Goal: Task Accomplishment & Management: Complete application form

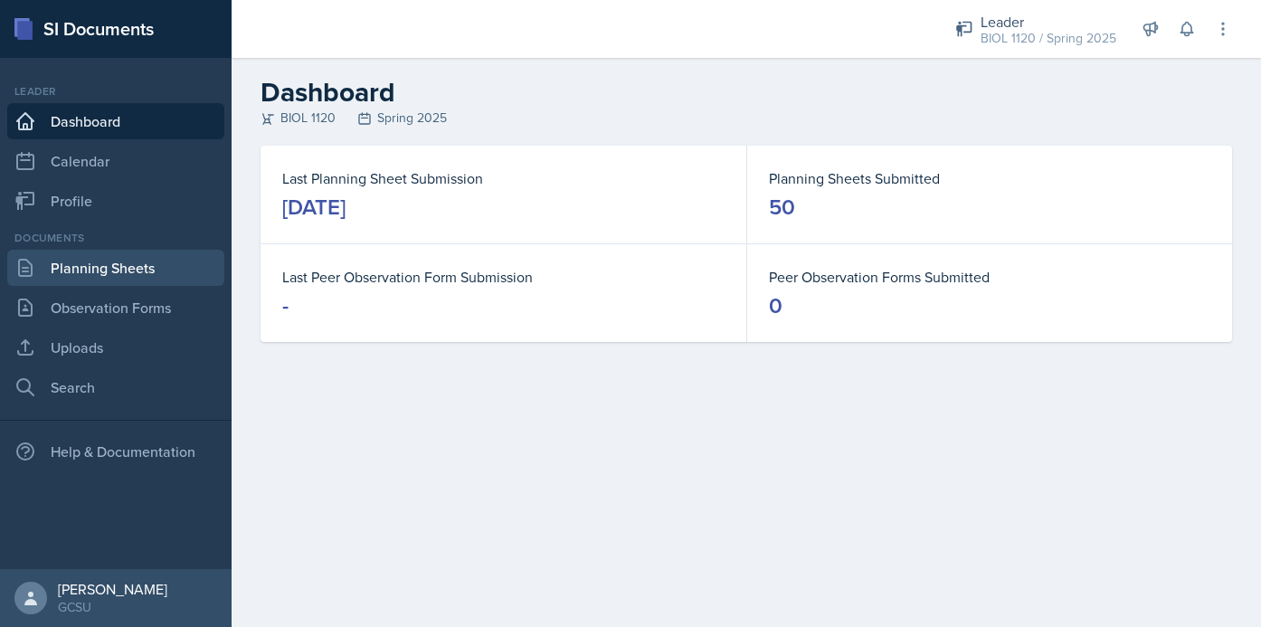
click at [74, 269] on link "Planning Sheets" at bounding box center [115, 268] width 217 height 36
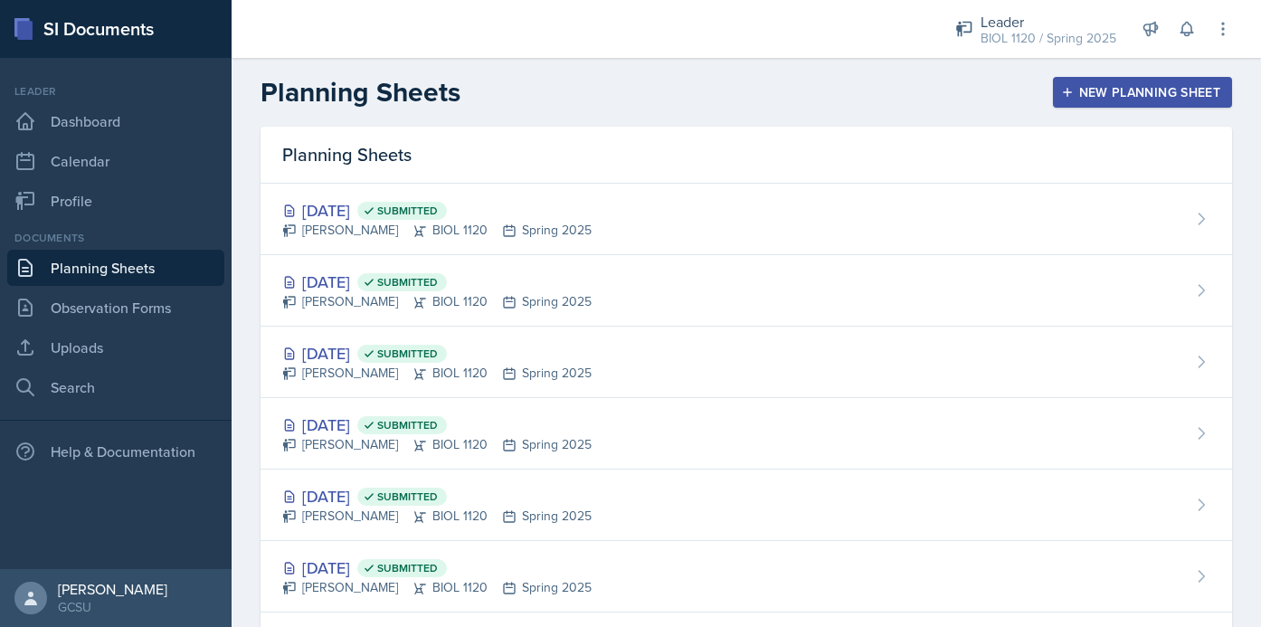
click at [1143, 96] on div "New Planning Sheet" at bounding box center [1143, 92] width 156 height 14
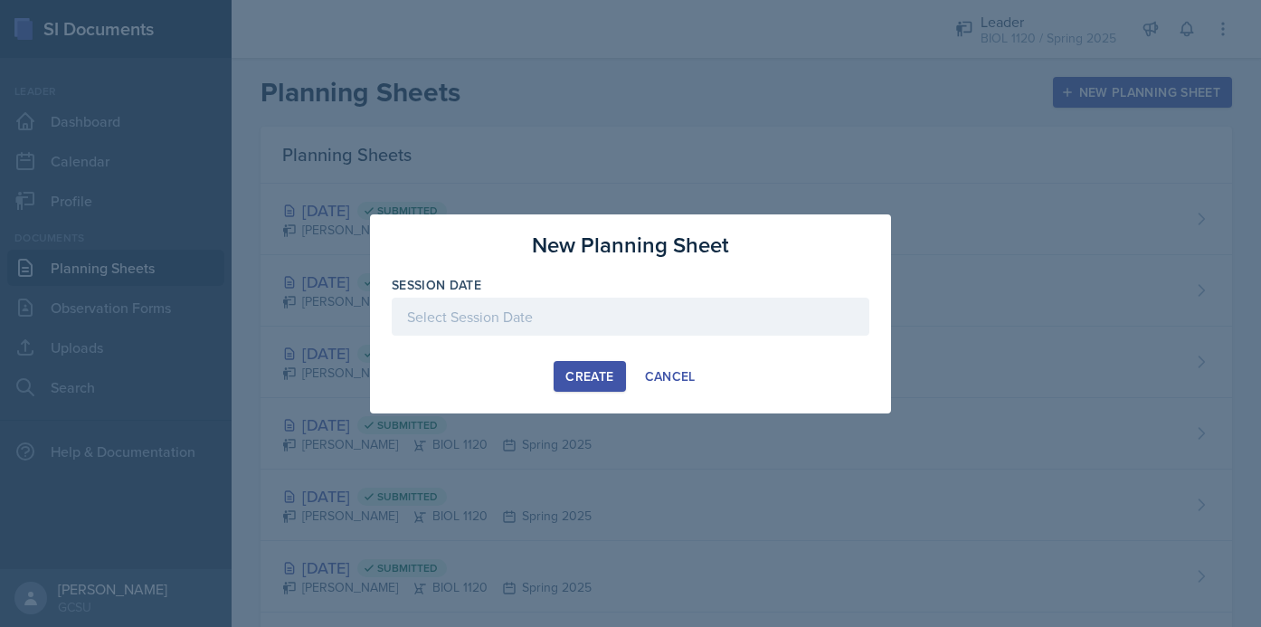
click at [528, 318] on div at bounding box center [631, 317] width 478 height 38
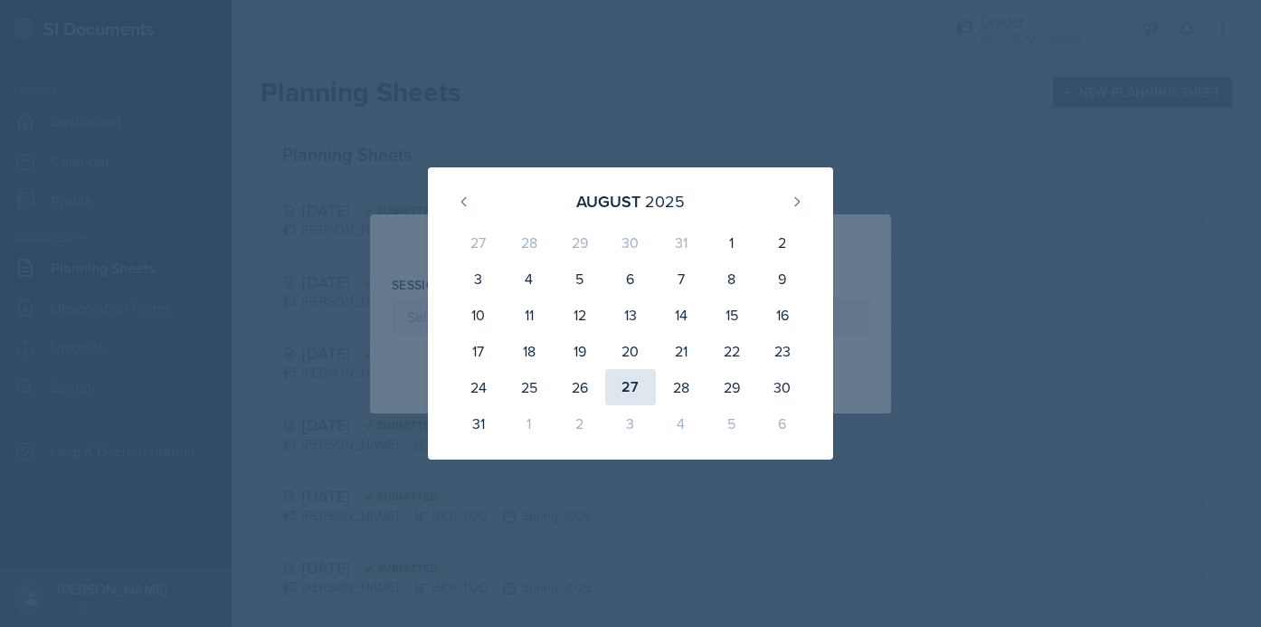
click at [615, 380] on div "27" at bounding box center [630, 387] width 51 height 36
type input "[DATE]"
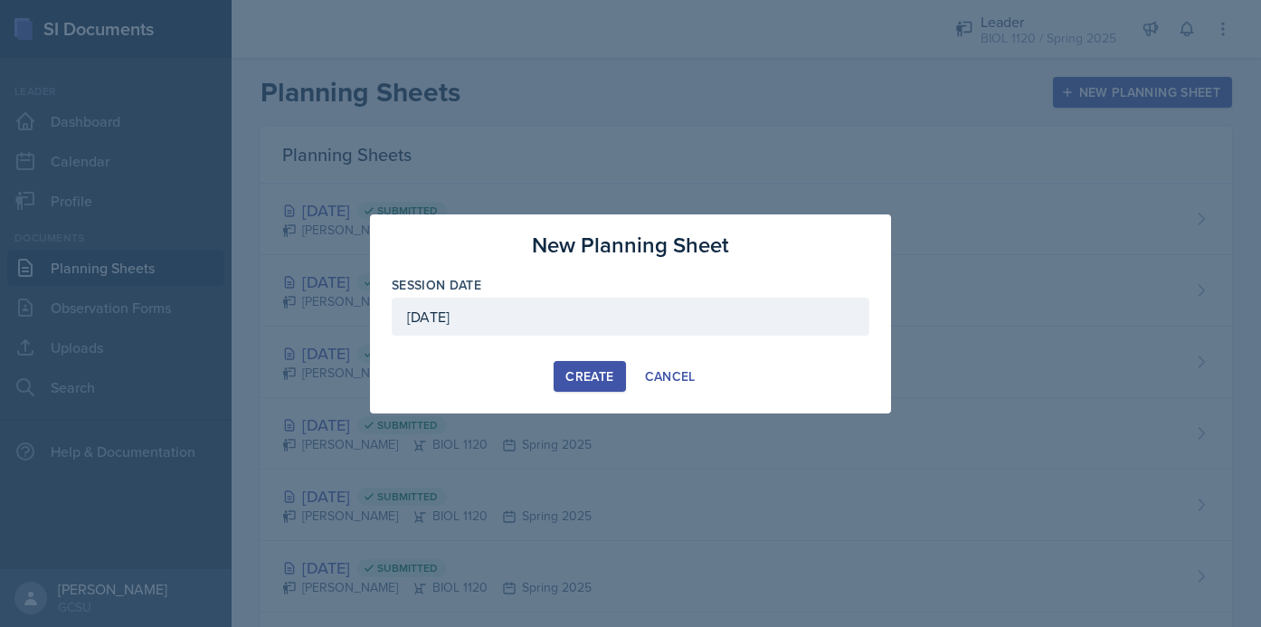
click at [592, 377] on div "Create" at bounding box center [589, 376] width 48 height 14
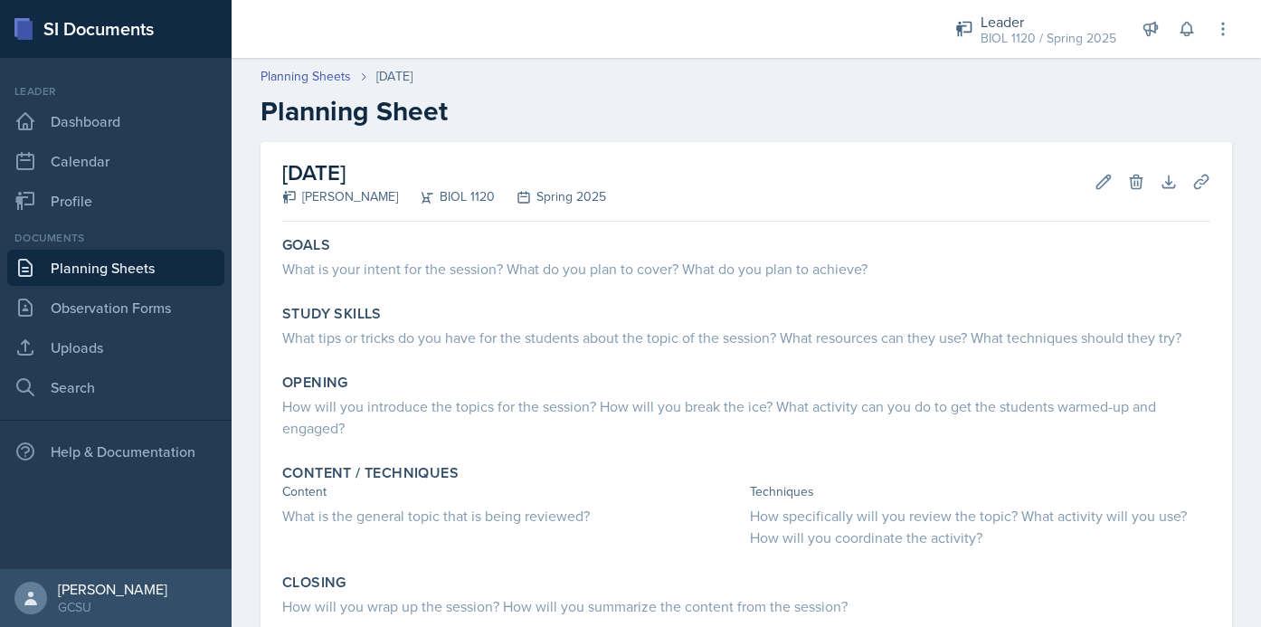
scroll to position [231, 0]
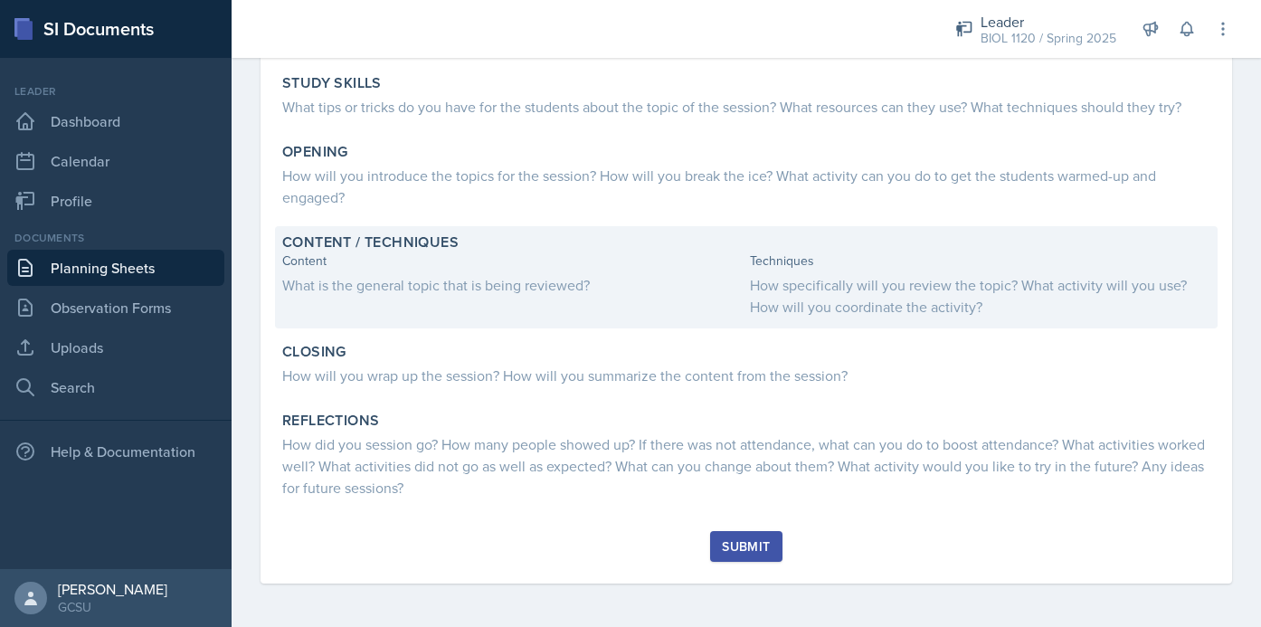
click at [537, 284] on div "What is the general topic that is being reviewed?" at bounding box center [512, 285] width 461 height 22
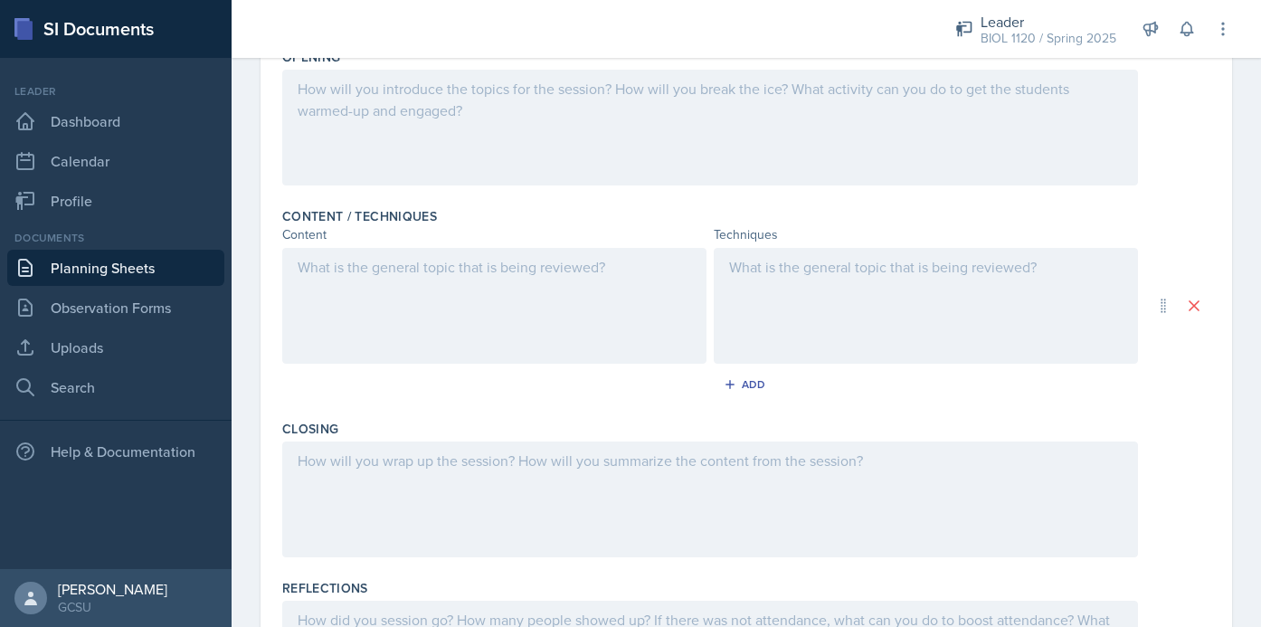
click at [813, 297] on div at bounding box center [926, 306] width 424 height 116
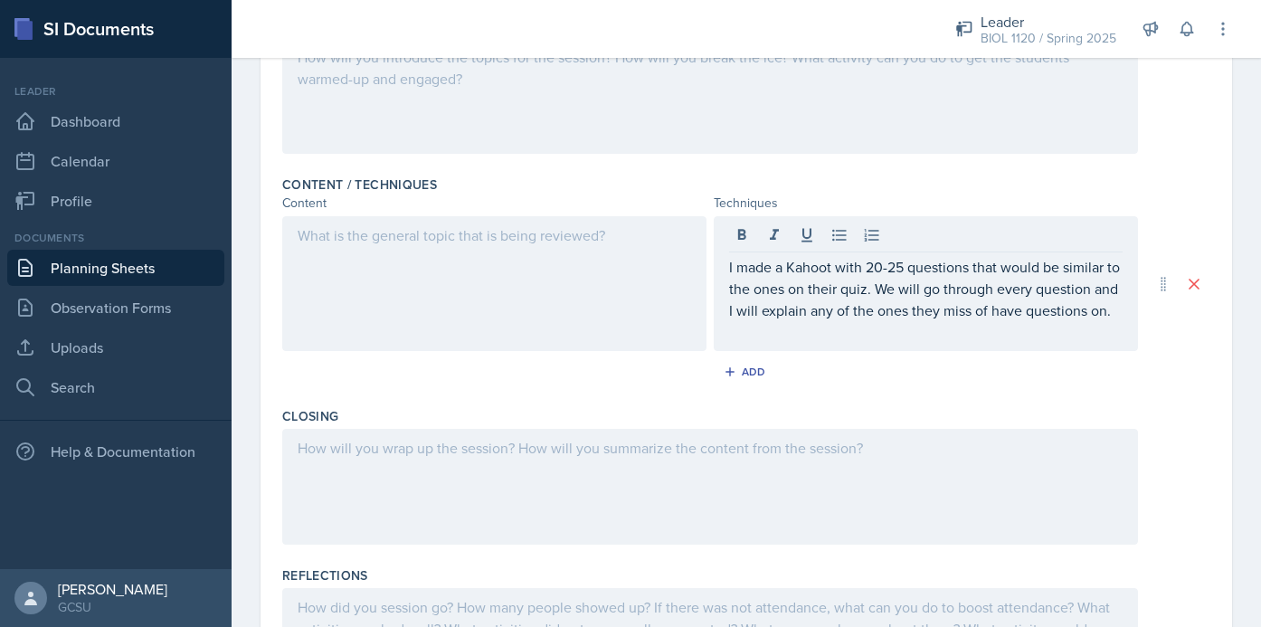
click at [563, 252] on div at bounding box center [494, 283] width 424 height 135
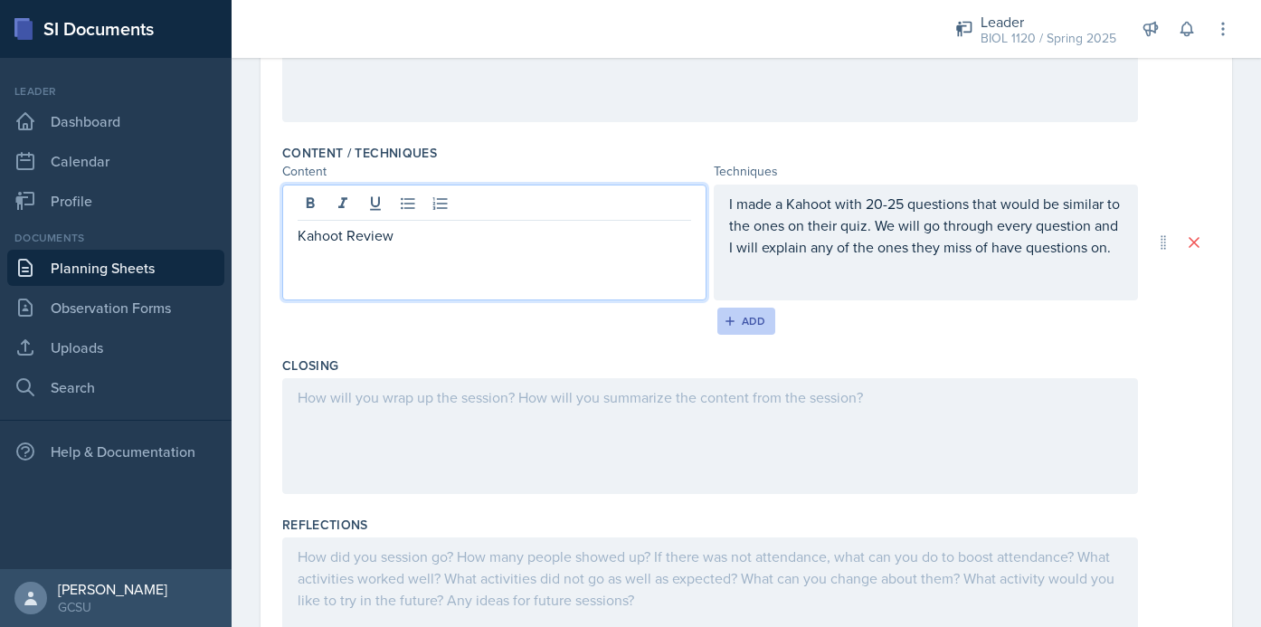
click at [761, 327] on div "Add" at bounding box center [746, 321] width 39 height 14
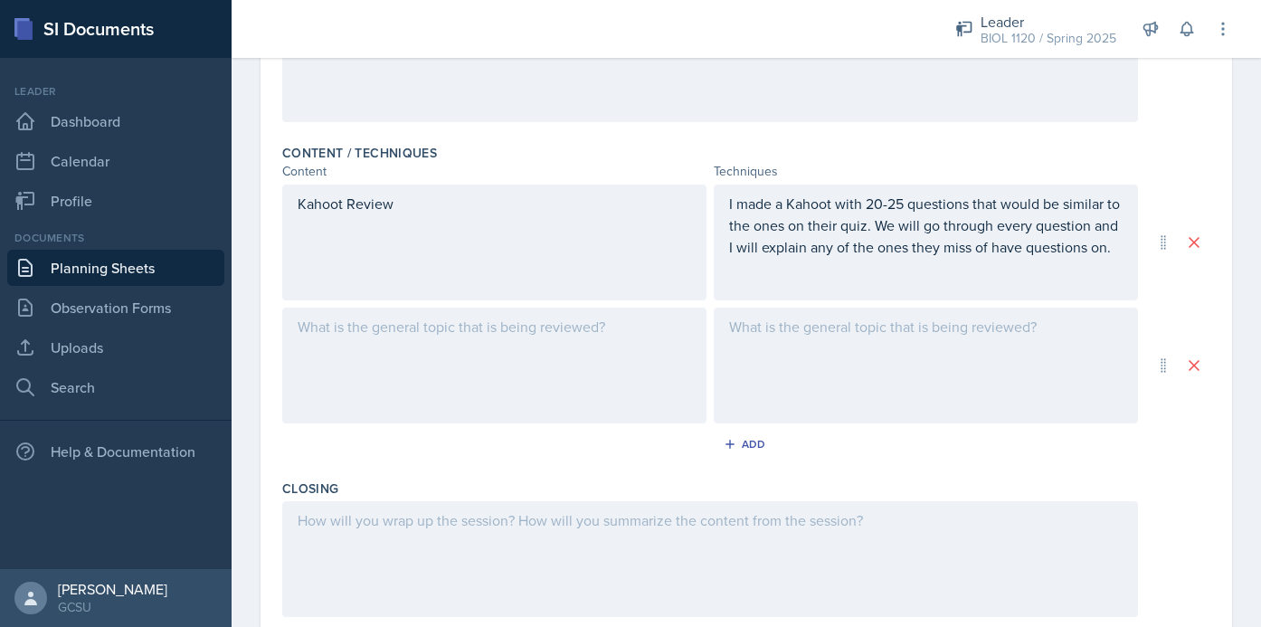
click at [565, 360] on div at bounding box center [494, 366] width 424 height 116
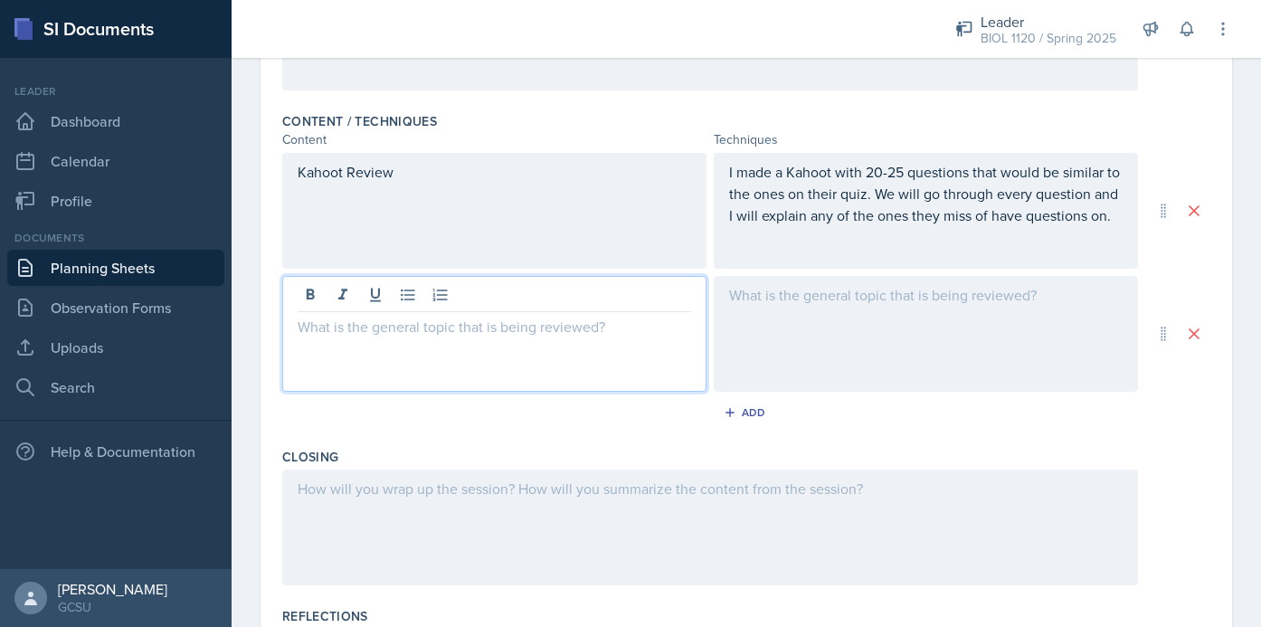
scroll to position [0, 0]
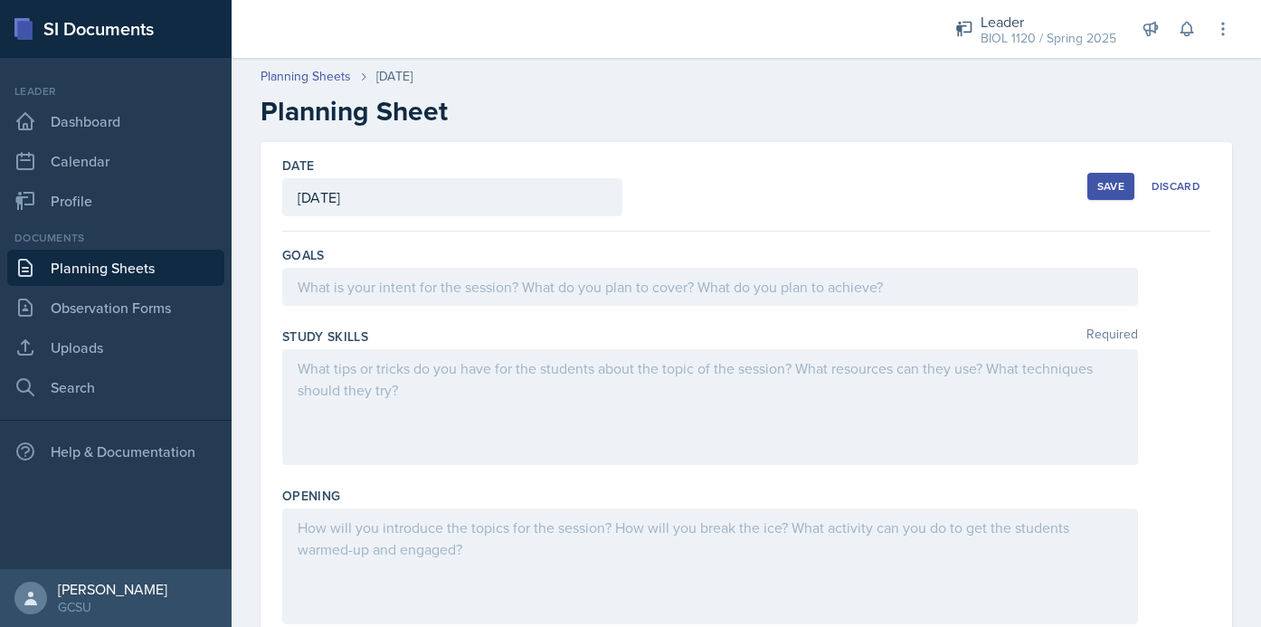
click at [559, 284] on div at bounding box center [710, 287] width 856 height 38
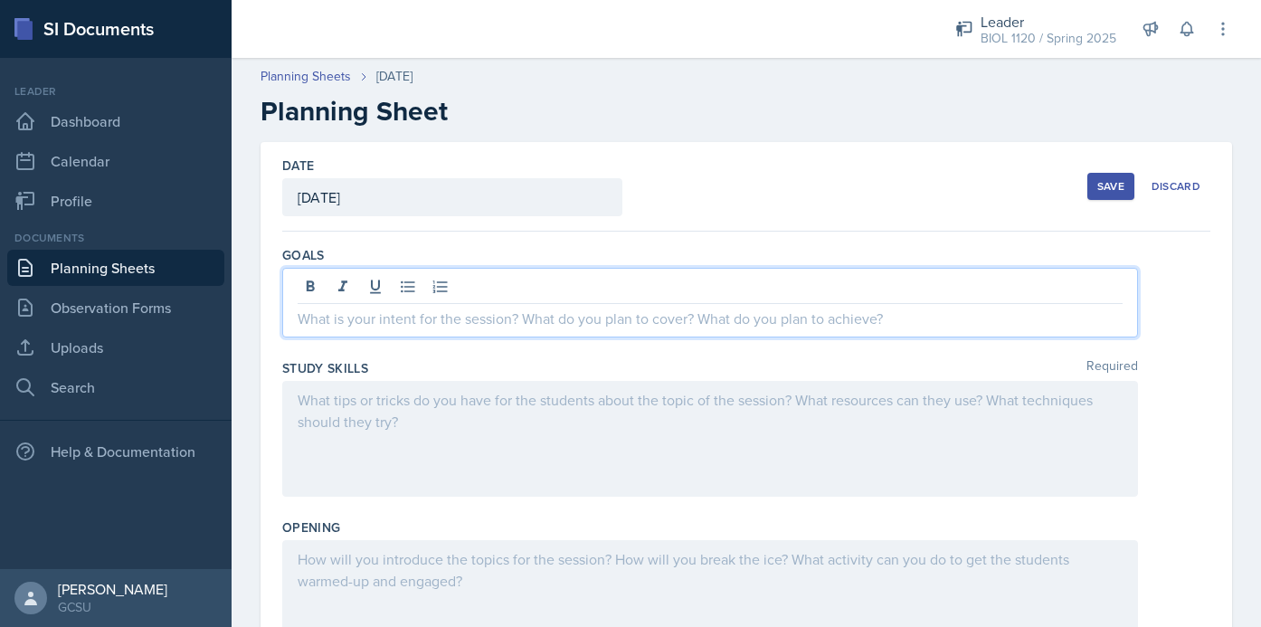
paste div
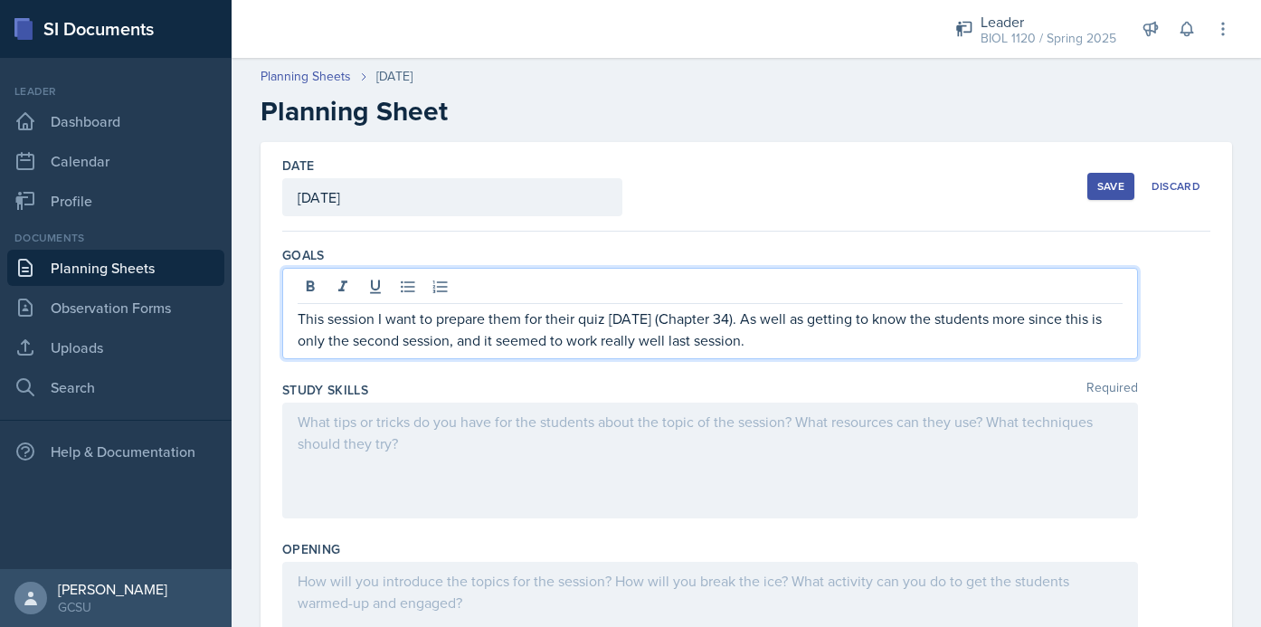
click at [650, 317] on p "This session I want to prepare them for their quiz [DATE] (Chapter 34). As well…" at bounding box center [710, 329] width 825 height 43
click at [650, 316] on p "This session I want to prepare them for their quiz [DATE] (Chapter 34). As well…" at bounding box center [710, 329] width 825 height 43
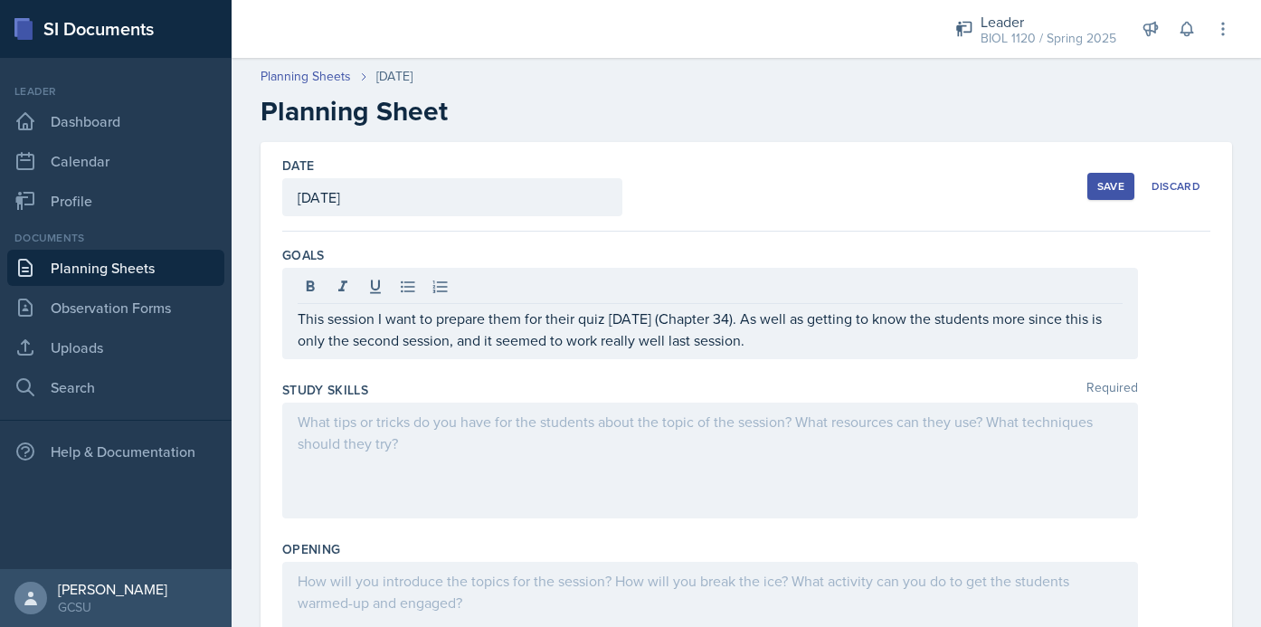
click at [757, 449] on div at bounding box center [710, 461] width 856 height 116
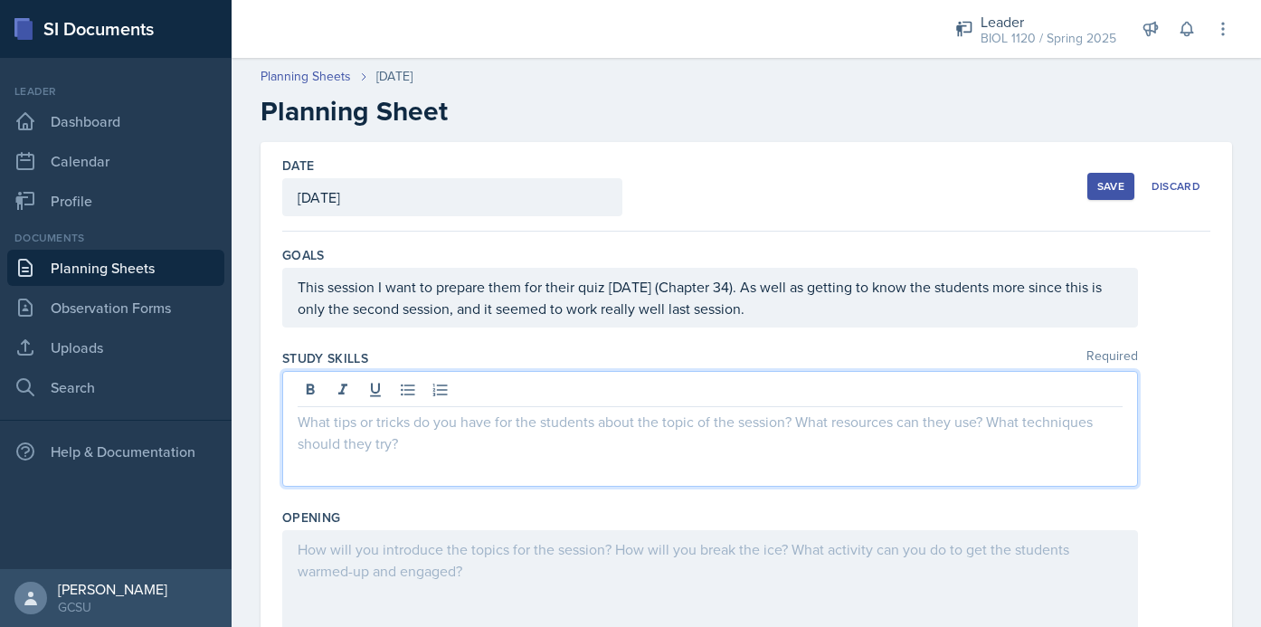
click at [795, 306] on div "This session I want to prepare them for their quiz [DATE] (Chapter 34). As well…" at bounding box center [710, 298] width 856 height 60
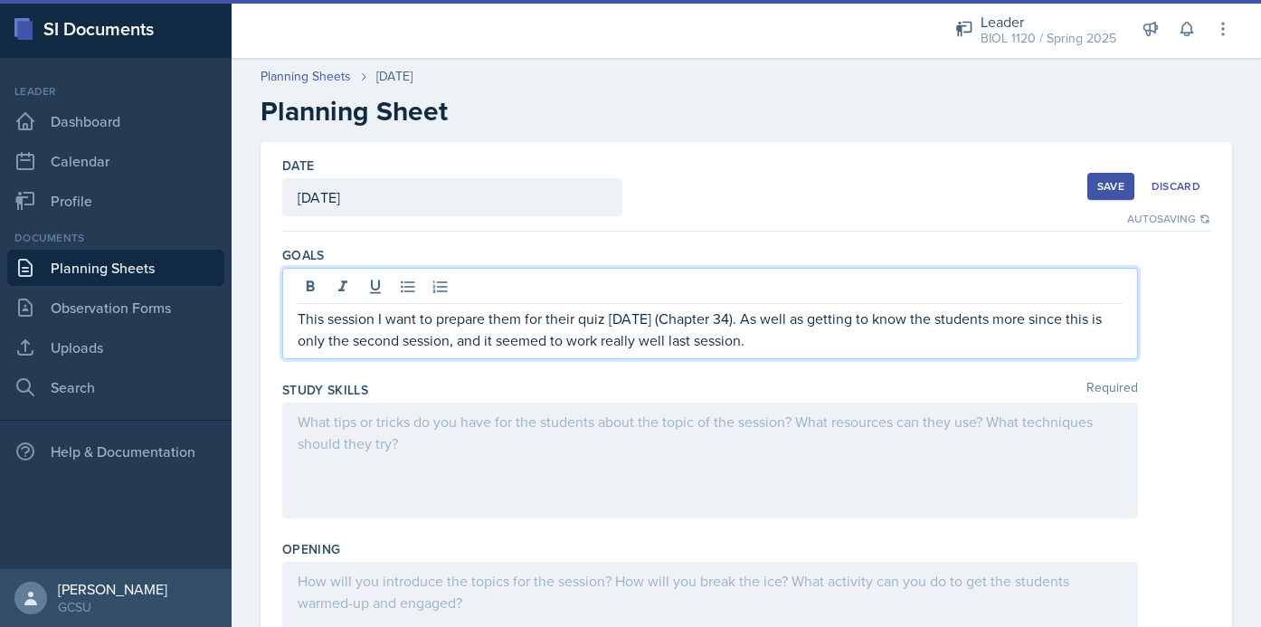
drag, startPoint x: 801, startPoint y: 340, endPoint x: 496, endPoint y: 347, distance: 305.0
click at [496, 347] on p "This session I want to prepare them for their quiz [DATE] (Chapter 34). As well…" at bounding box center [710, 329] width 825 height 43
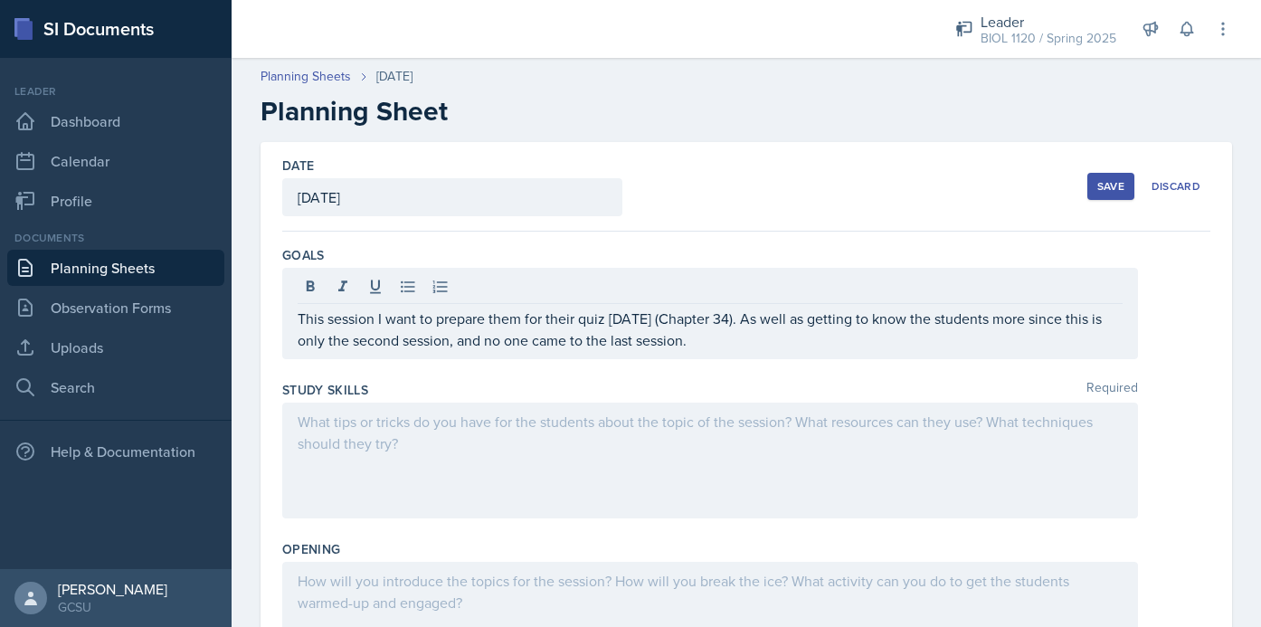
click at [447, 455] on div at bounding box center [710, 461] width 856 height 116
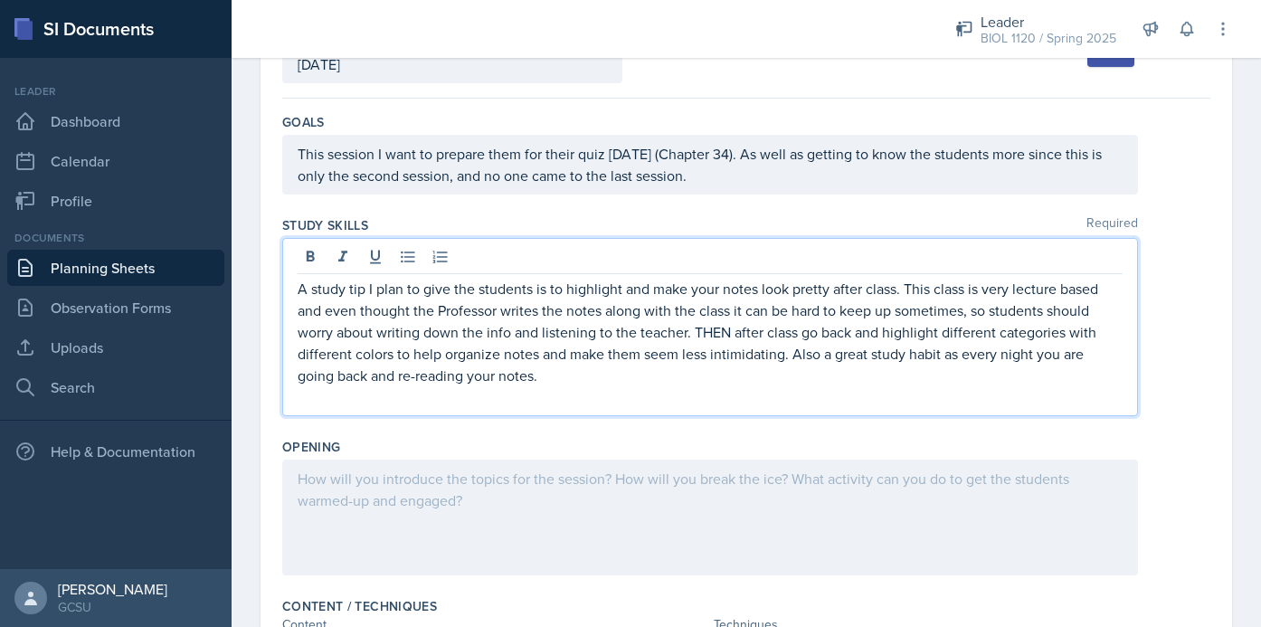
click at [499, 499] on div at bounding box center [710, 518] width 856 height 116
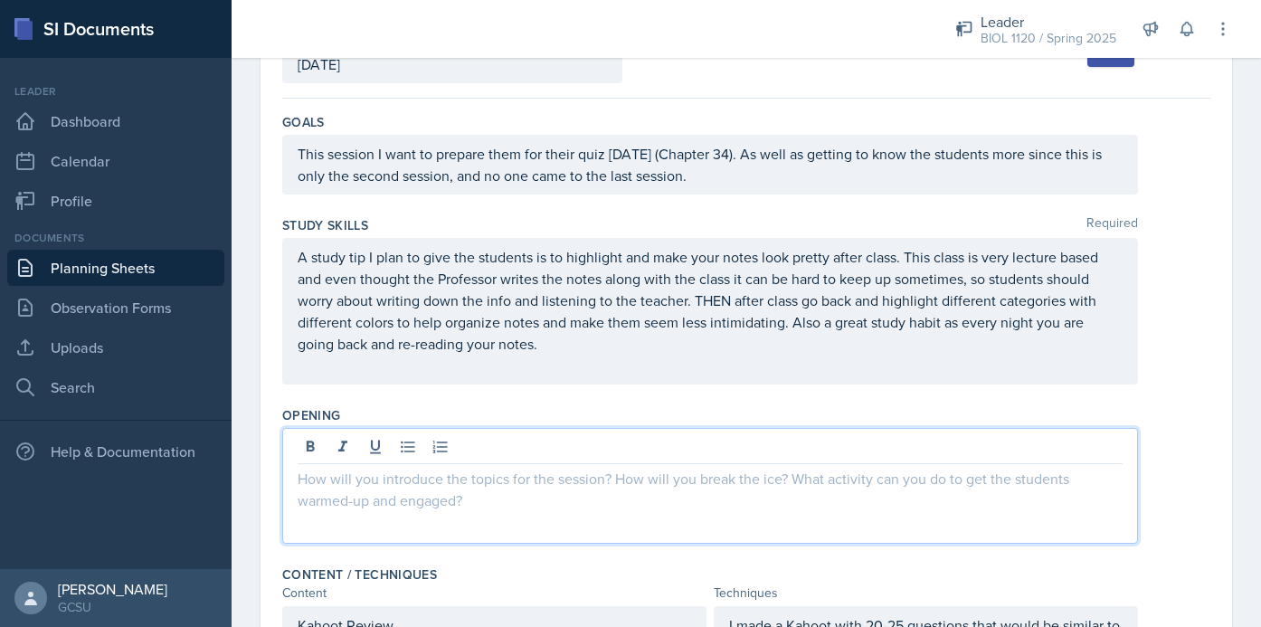
scroll to position [165, 0]
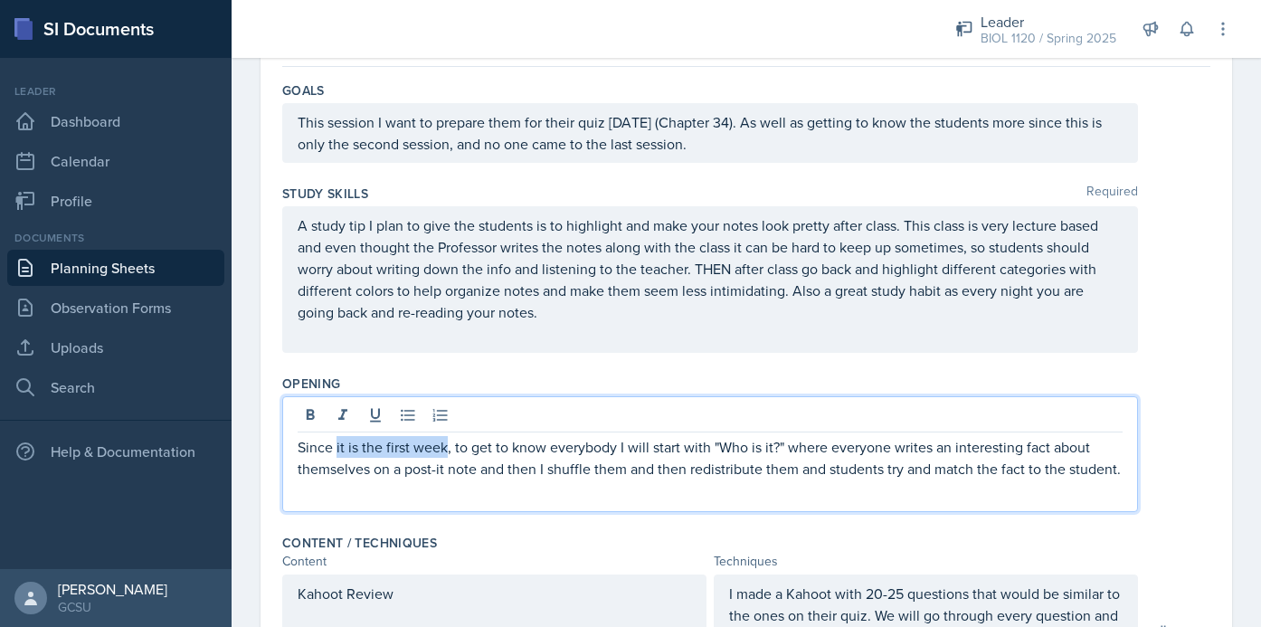
drag, startPoint x: 444, startPoint y: 451, endPoint x: 337, endPoint y: 449, distance: 107.7
click at [337, 449] on p "Since it is the first week, to get to know everybody I will start with "Who is …" at bounding box center [710, 457] width 825 height 43
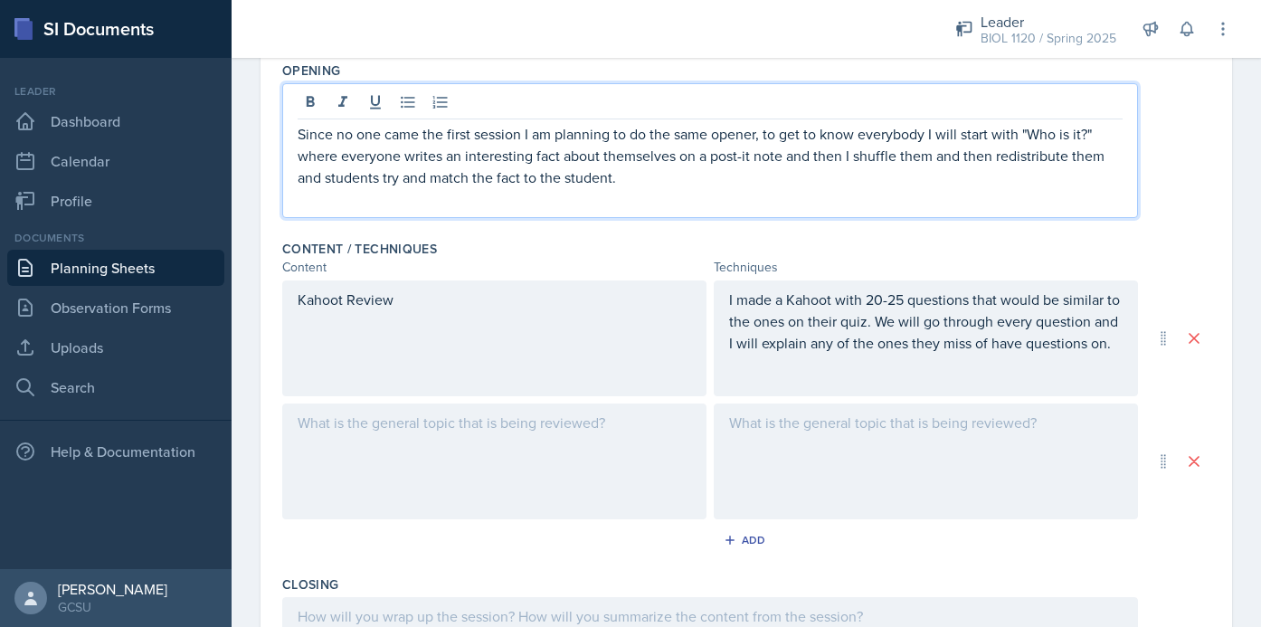
scroll to position [489, 0]
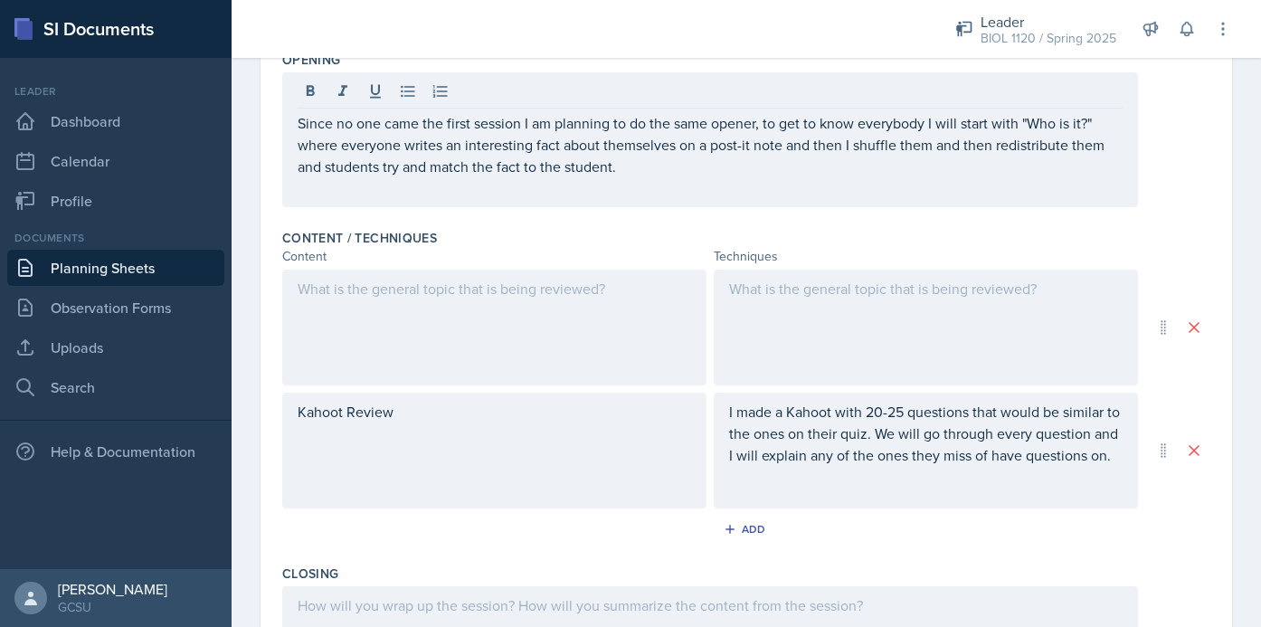
click at [651, 347] on div at bounding box center [494, 328] width 424 height 116
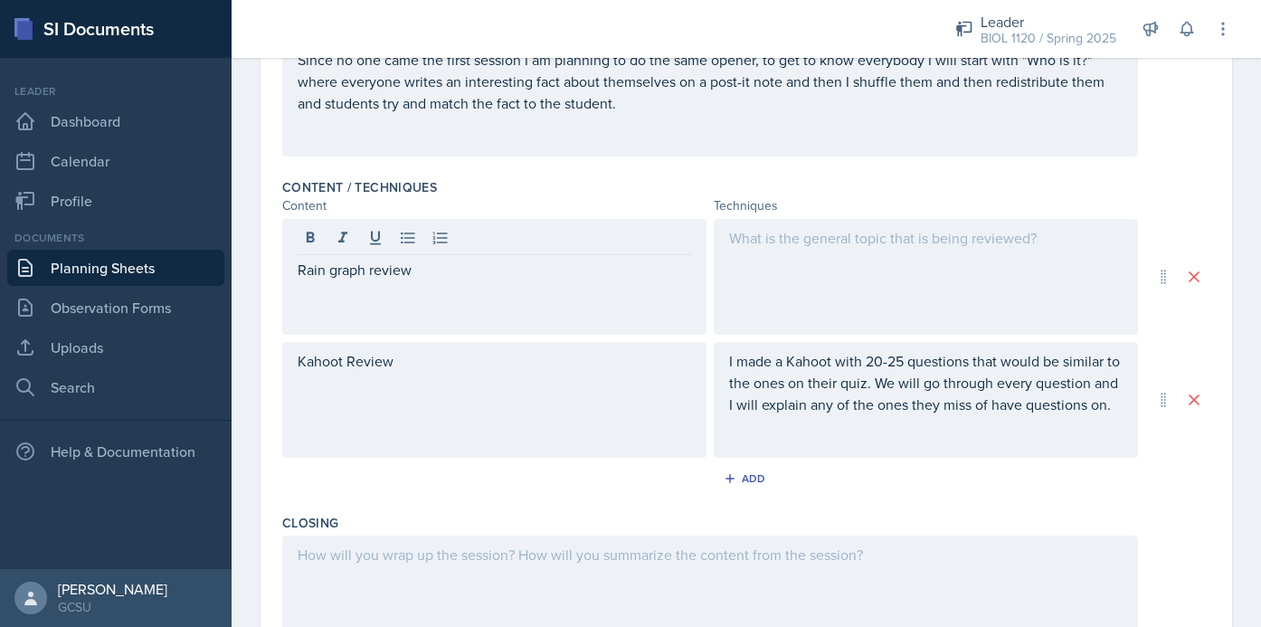
click at [815, 223] on div at bounding box center [926, 277] width 424 height 116
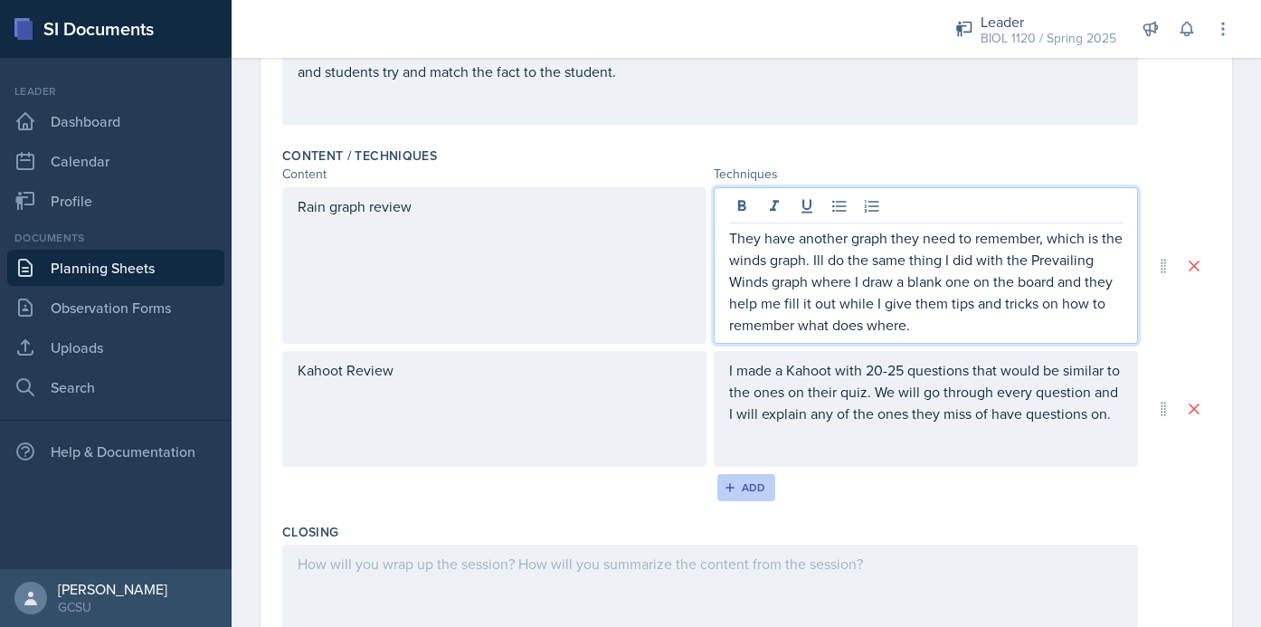
click at [756, 490] on div "Add" at bounding box center [746, 487] width 39 height 14
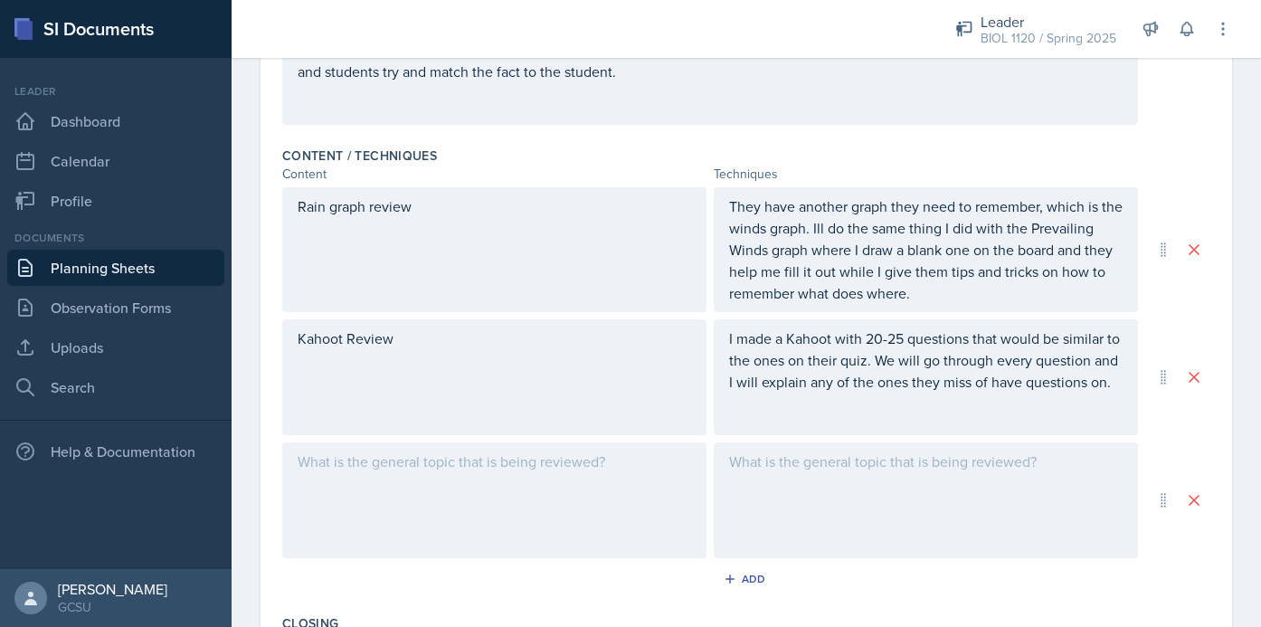
click at [565, 506] on div at bounding box center [494, 500] width 424 height 116
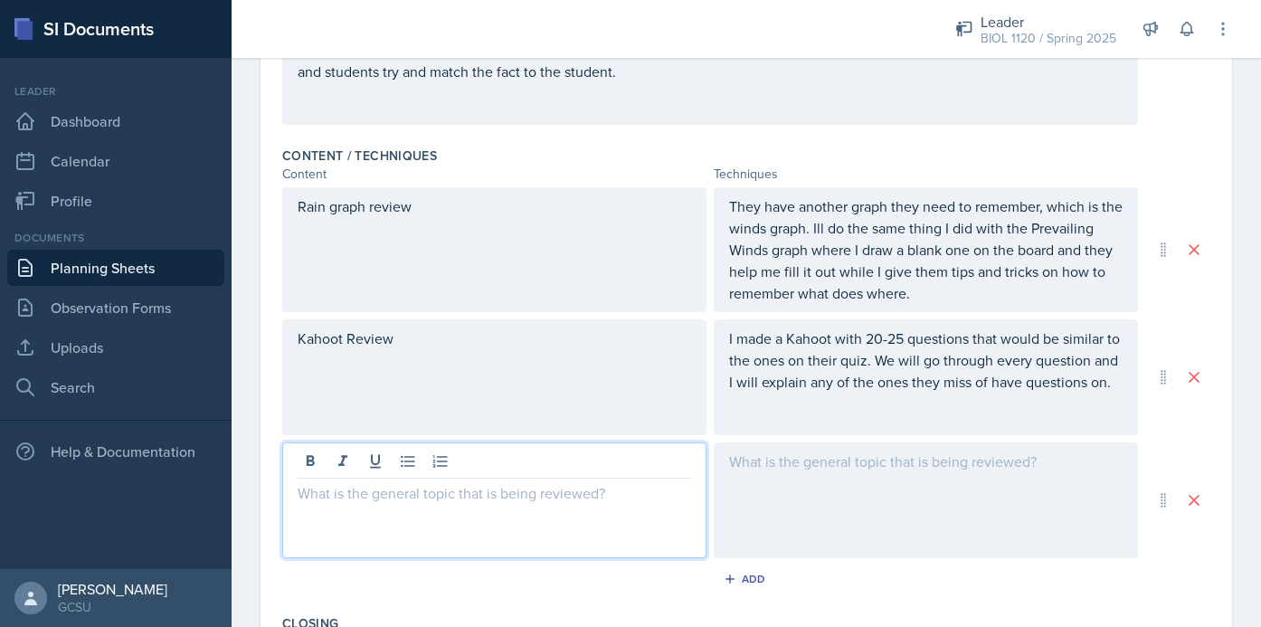
scroll to position [584, 0]
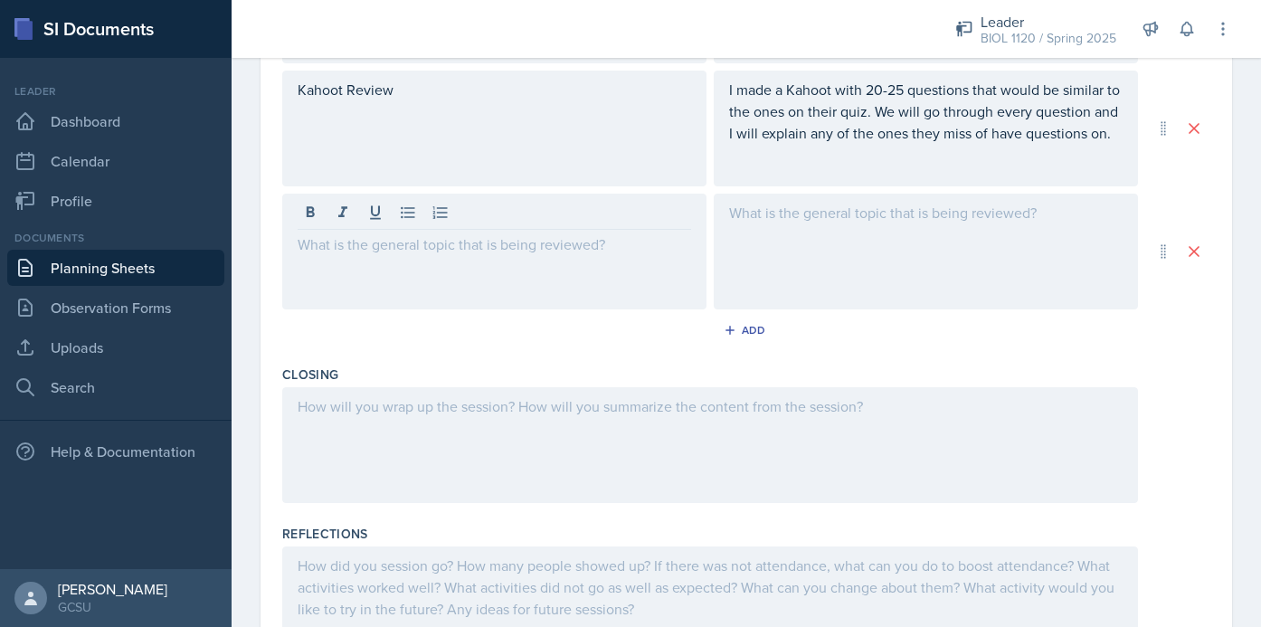
click at [660, 444] on div at bounding box center [710, 445] width 856 height 116
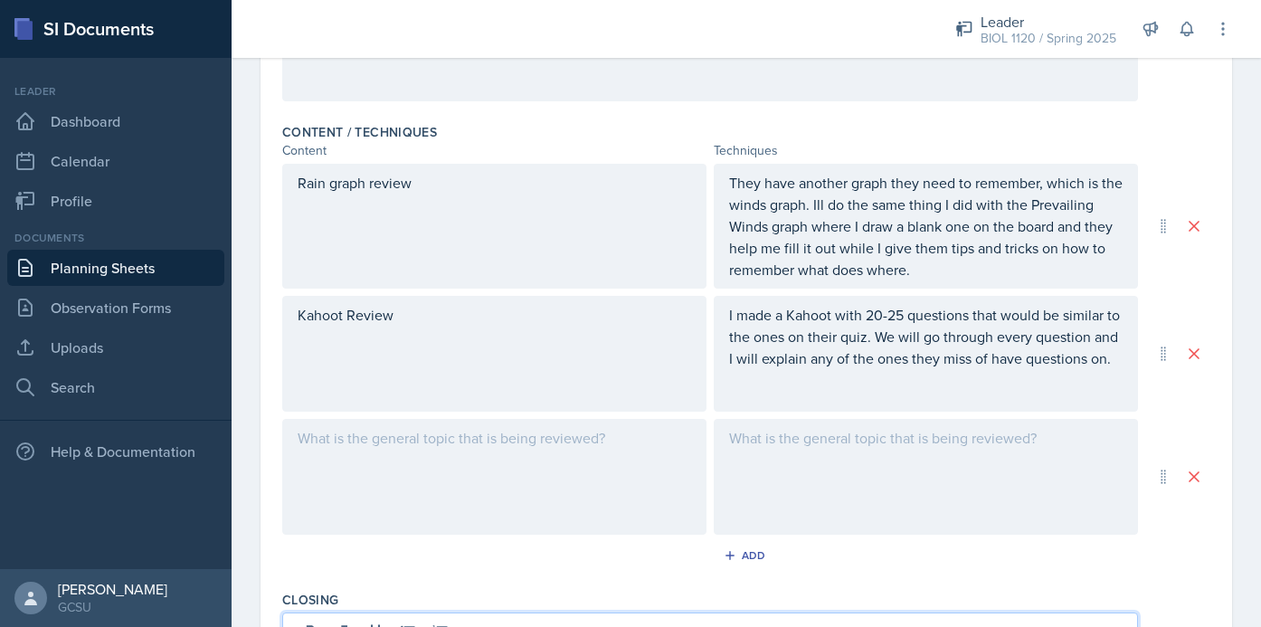
scroll to position [536, 0]
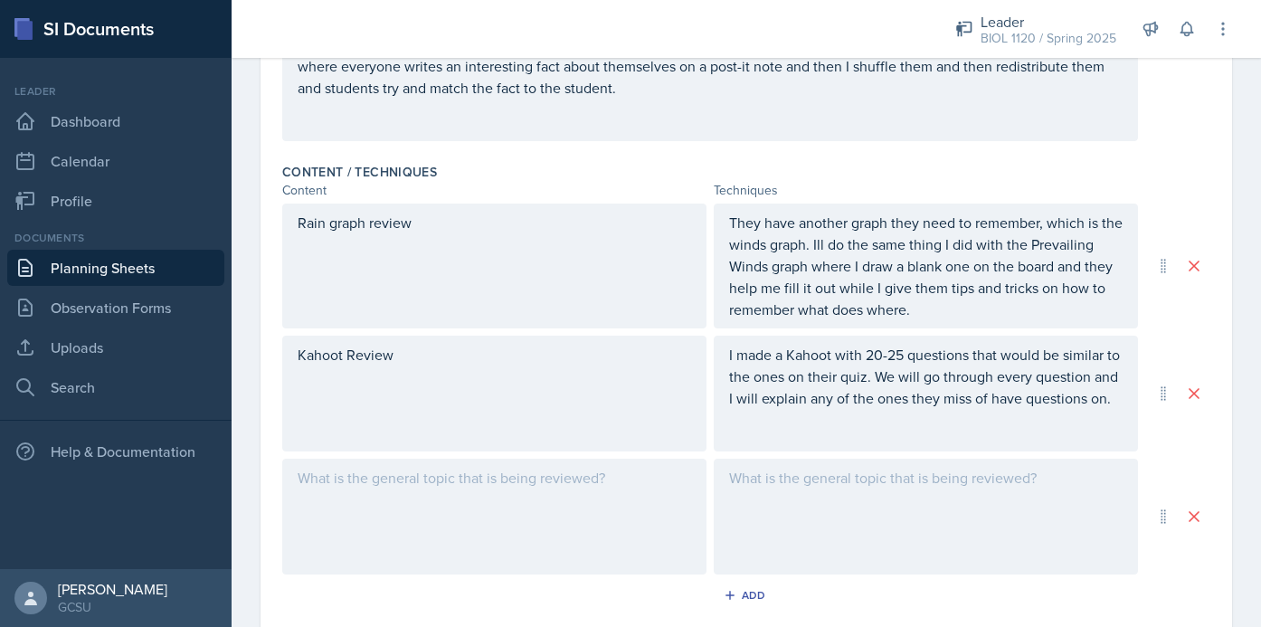
click at [582, 500] on div at bounding box center [494, 517] width 424 height 116
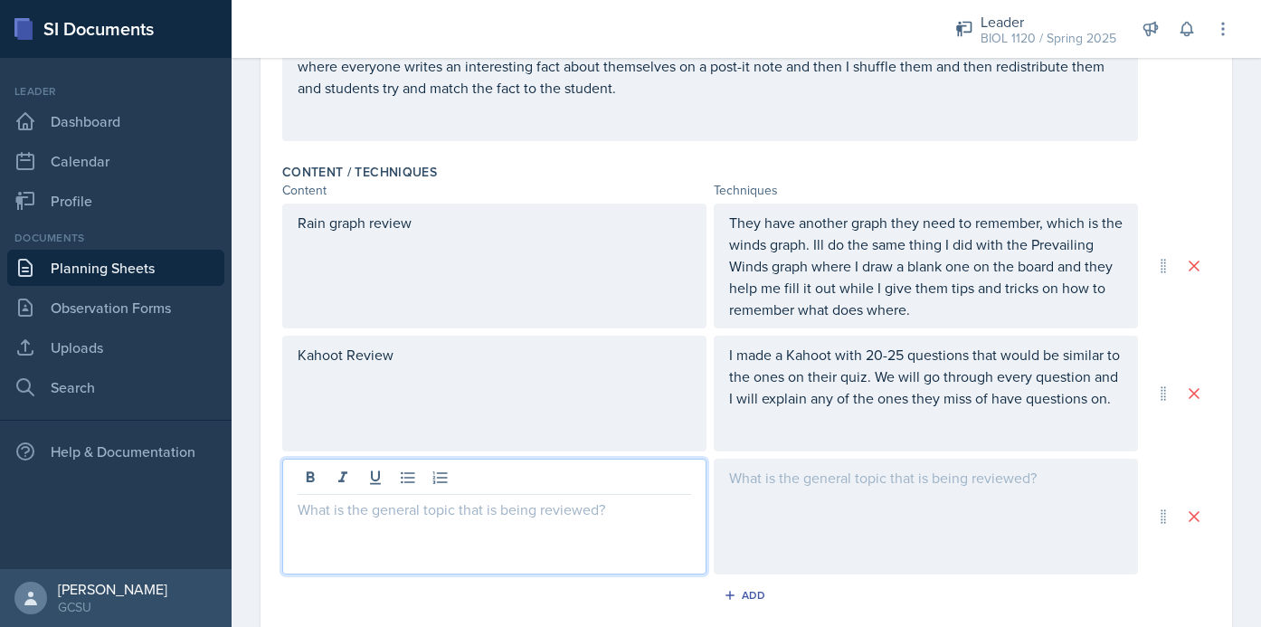
scroll to position [567, 0]
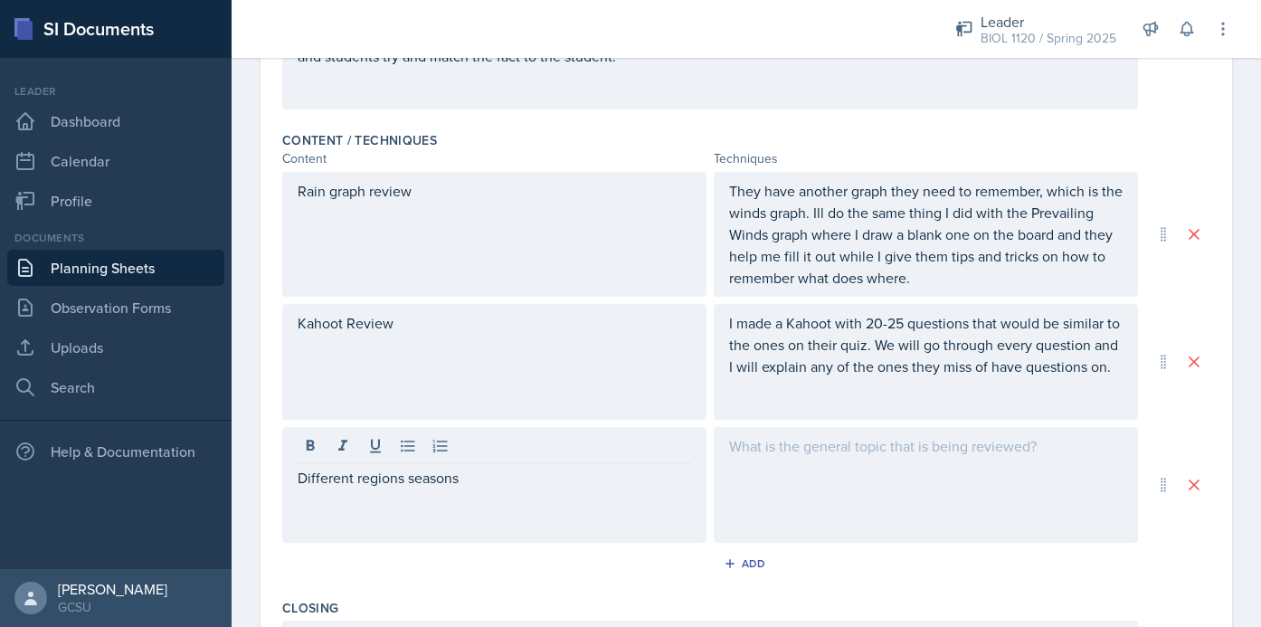
click at [897, 482] on div at bounding box center [926, 485] width 424 height 116
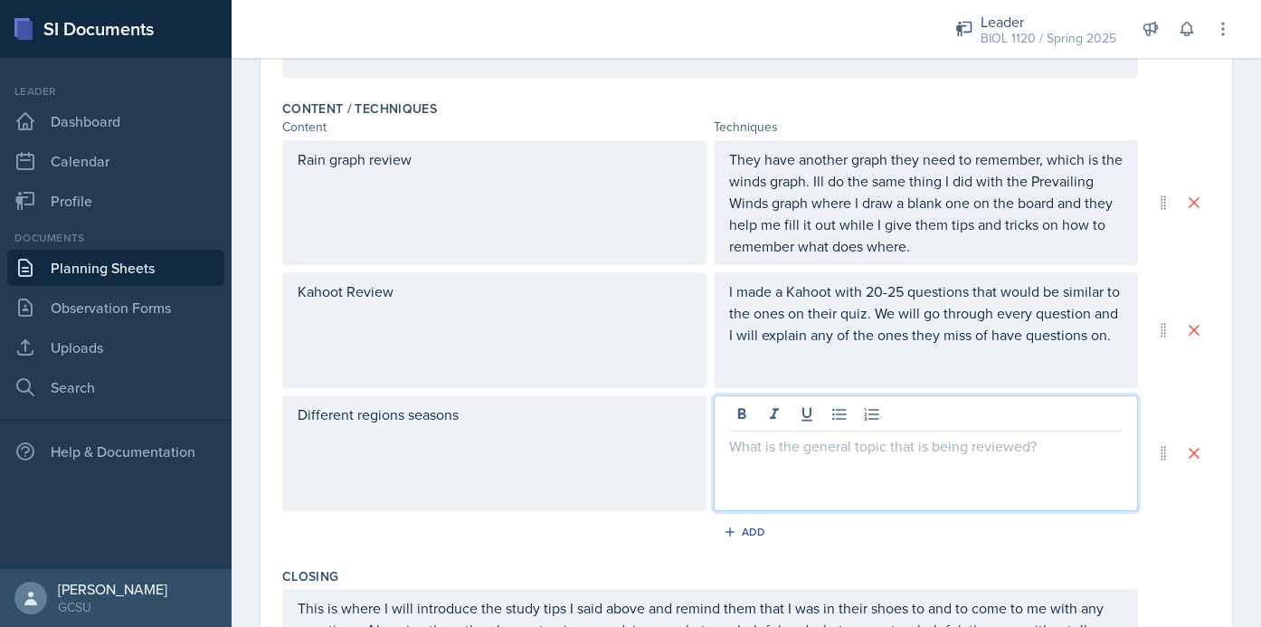
click at [628, 439] on div "Different regions seasons" at bounding box center [494, 453] width 424 height 116
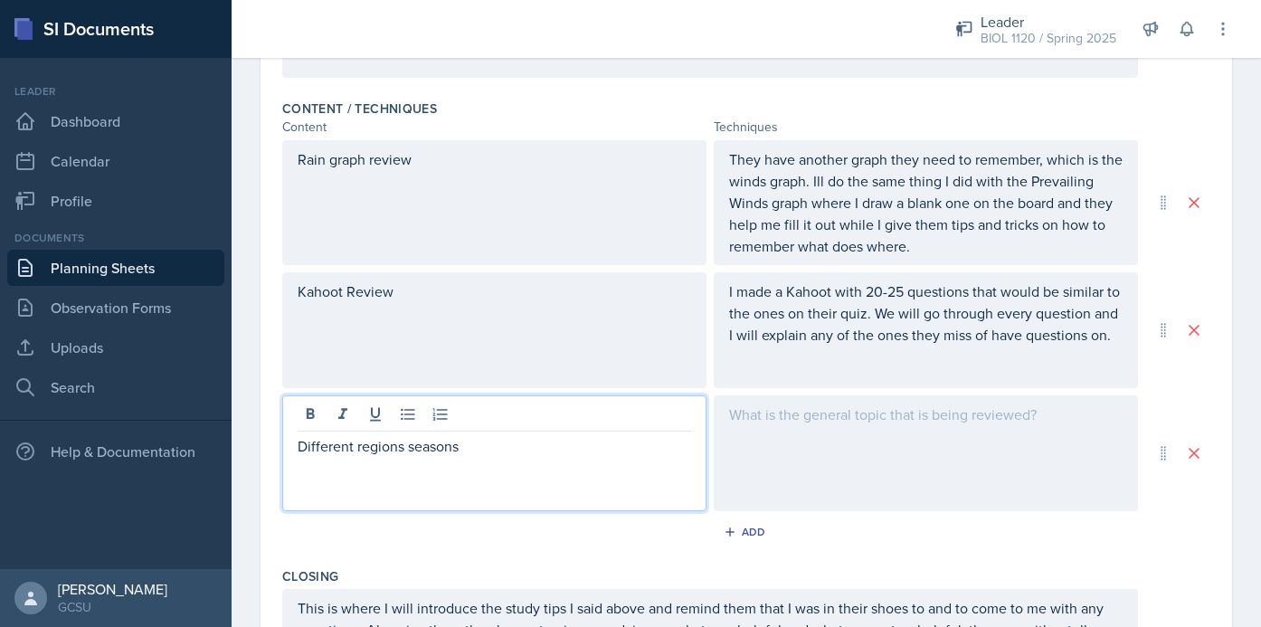
scroll to position [631, 0]
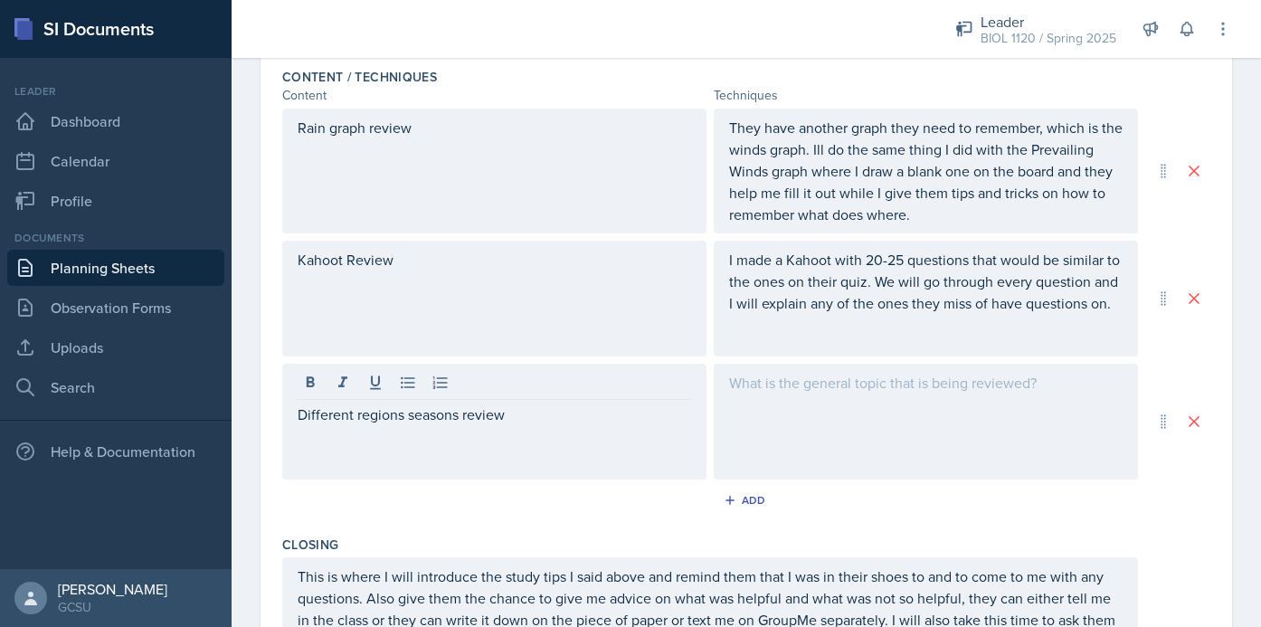
click at [924, 403] on div at bounding box center [926, 422] width 424 height 116
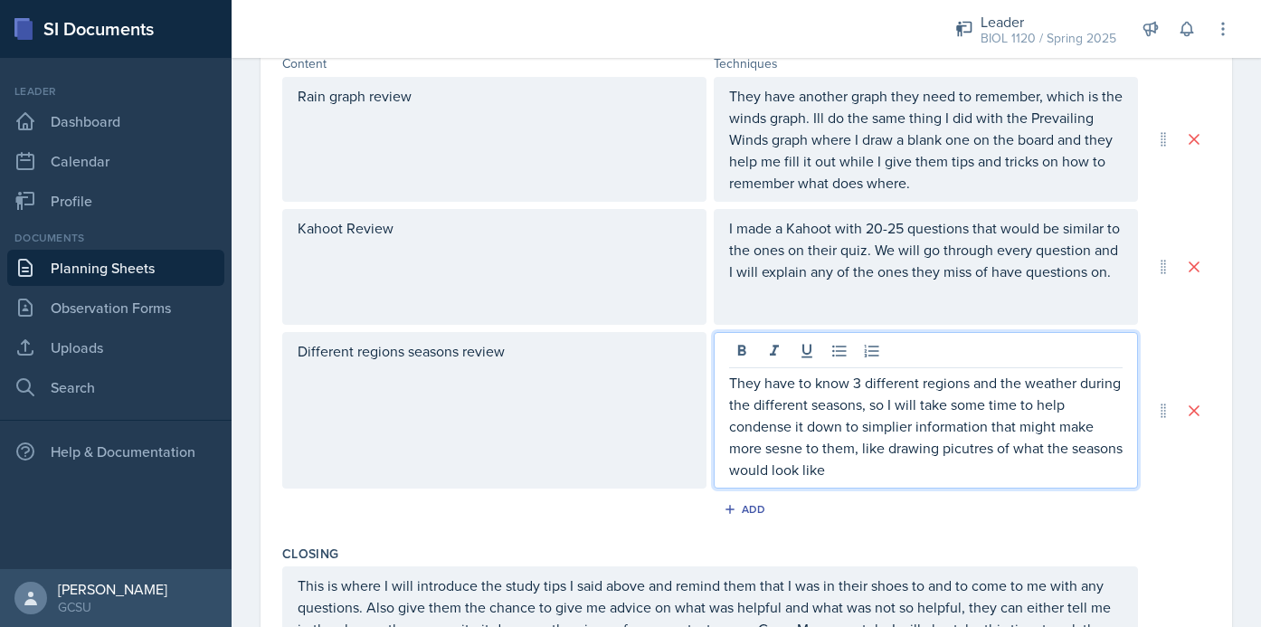
click at [784, 452] on p "They have to know 3 different regions and the weather during the different seas…" at bounding box center [926, 426] width 394 height 109
click at [883, 426] on p "They have to know 3 different regions and the weather during the different seas…" at bounding box center [926, 426] width 394 height 109
click at [944, 449] on p "They have to know 3 different regions and the weather during the different seas…" at bounding box center [926, 426] width 394 height 109
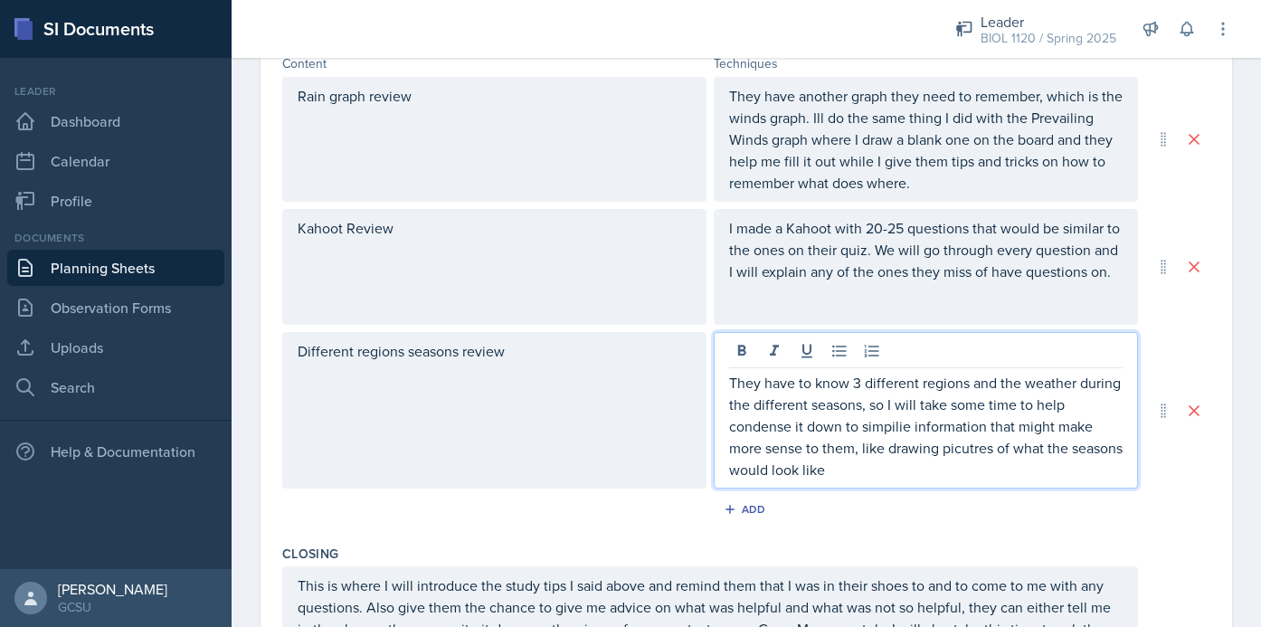
click at [911, 426] on p "They have to know 3 different regions and the weather during the different seas…" at bounding box center [926, 426] width 394 height 109
click at [900, 425] on p "They have to know 3 different regions and the weather during the different seas…" at bounding box center [926, 426] width 394 height 109
click at [946, 443] on p "They have to know 3 different regions and the weather during the different seas…" at bounding box center [926, 426] width 394 height 109
click at [917, 477] on p "They have to know 3 different regions and the weather during the different seas…" at bounding box center [926, 426] width 394 height 109
click at [894, 426] on p "They have to know 3 different regions and the weather during the different seas…" at bounding box center [926, 426] width 394 height 109
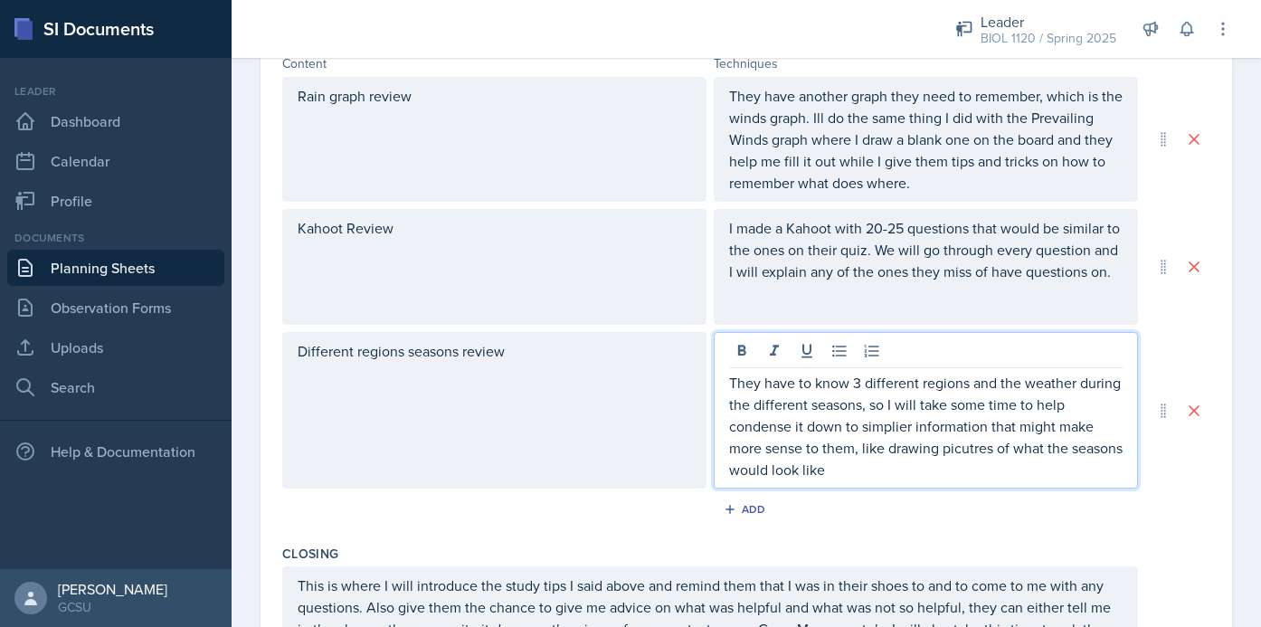
click at [1029, 423] on p "They have to know 3 different regions and the weather during the different seas…" at bounding box center [926, 426] width 394 height 109
click at [979, 451] on p "They have to know 3 different regions and the weather during the different seas…" at bounding box center [926, 426] width 394 height 109
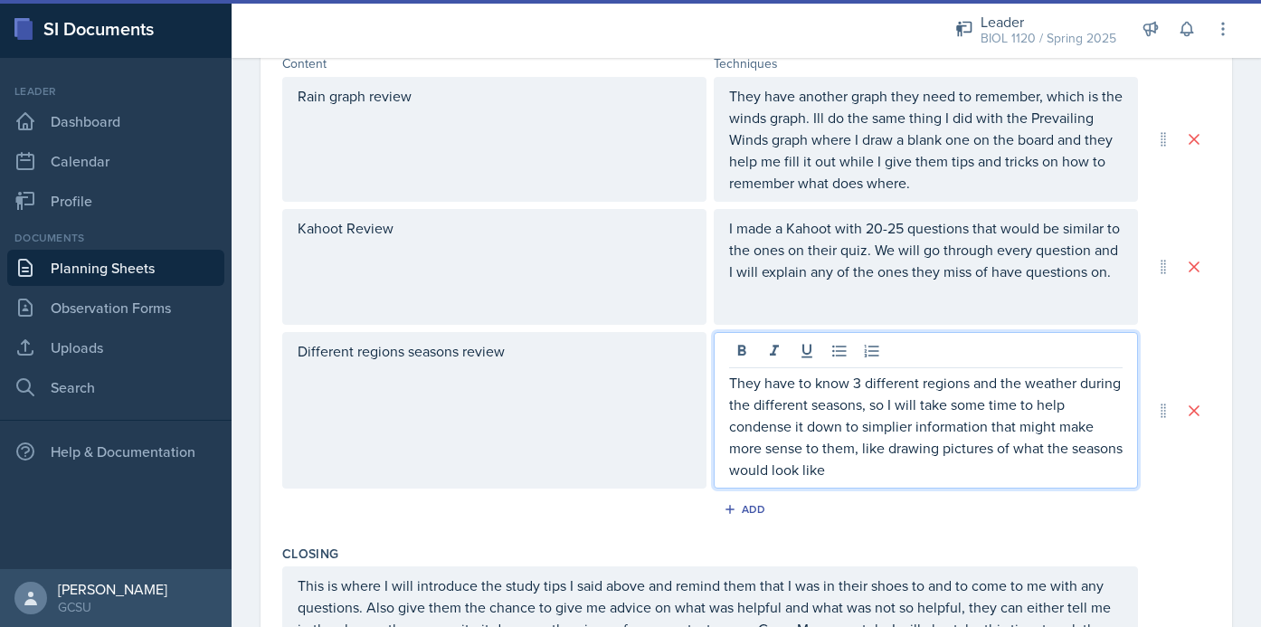
click at [900, 429] on p "They have to know 3 different regions and the weather during the different seas…" at bounding box center [926, 426] width 394 height 109
click at [933, 461] on p "They have to know 3 different regions and the weather during the different seas…" at bounding box center [926, 426] width 394 height 109
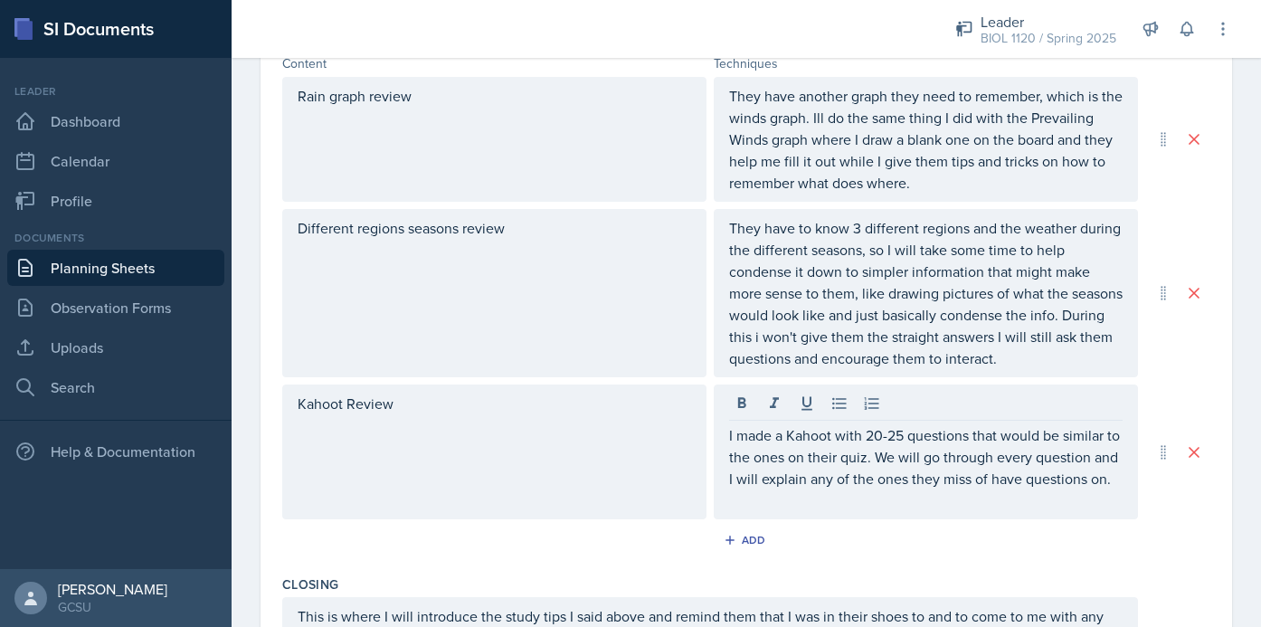
click at [1217, 385] on div "Date [DATE] [DATE] 27 28 29 30 31 1 2 3 4 5 6 7 8 9 10 11 12 13 14 15 16 17 18 …" at bounding box center [747, 195] width 972 height 1430
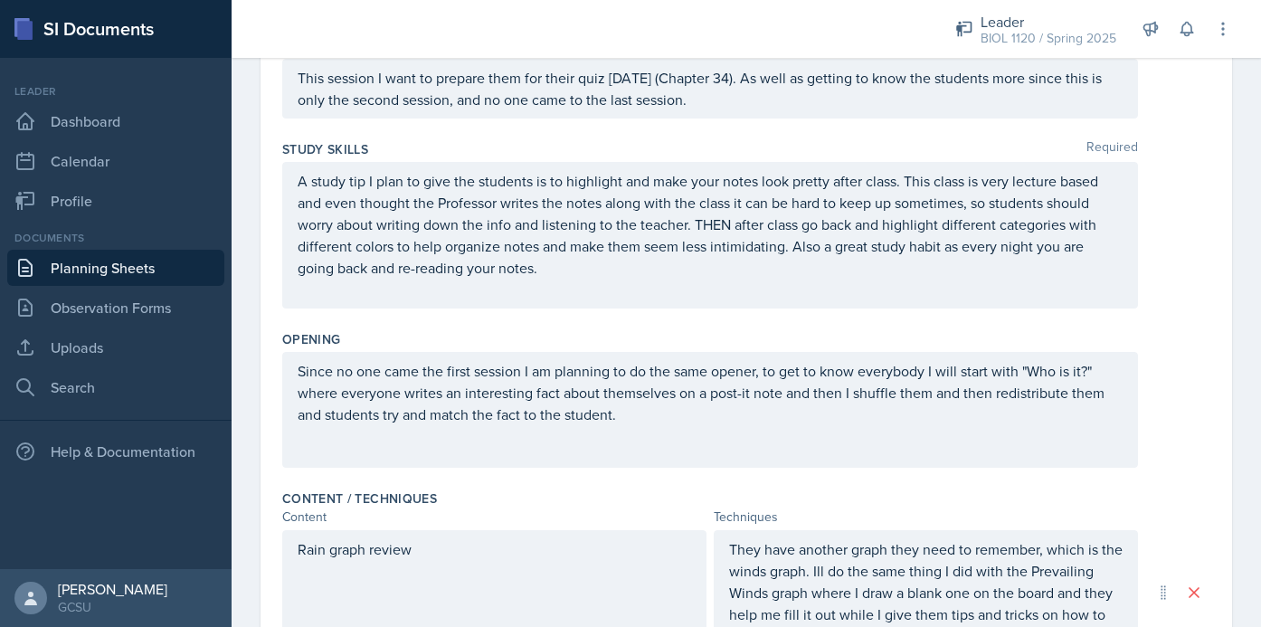
scroll to position [0, 0]
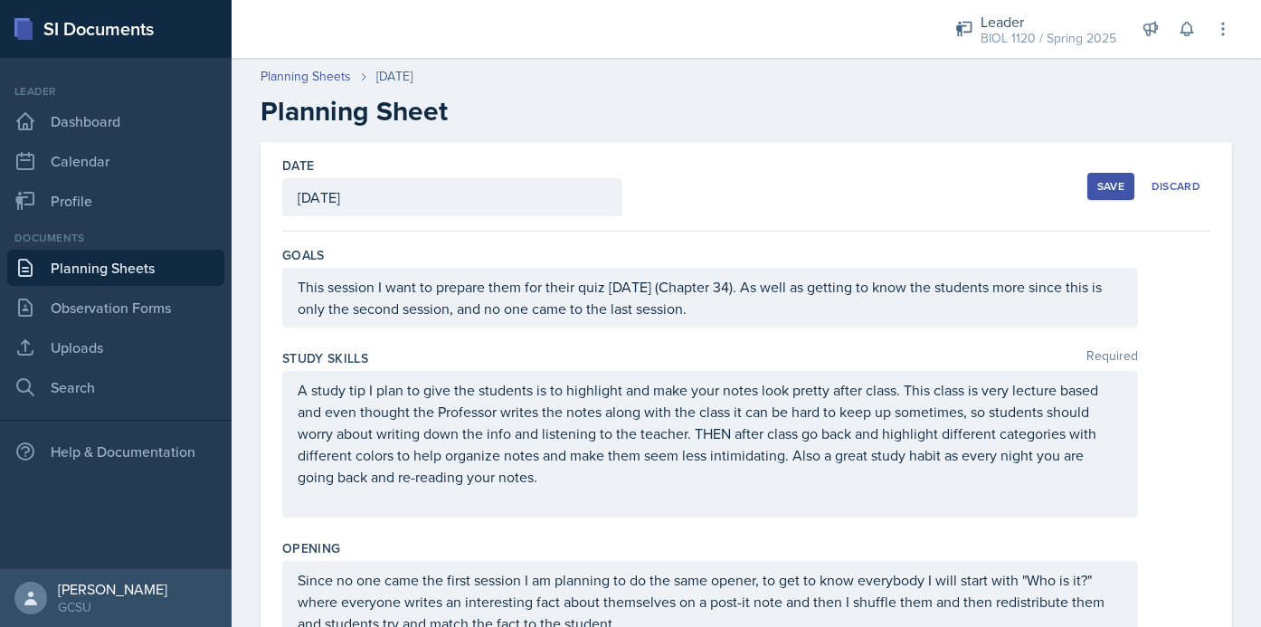
click at [1120, 189] on div "Save" at bounding box center [1110, 186] width 27 height 14
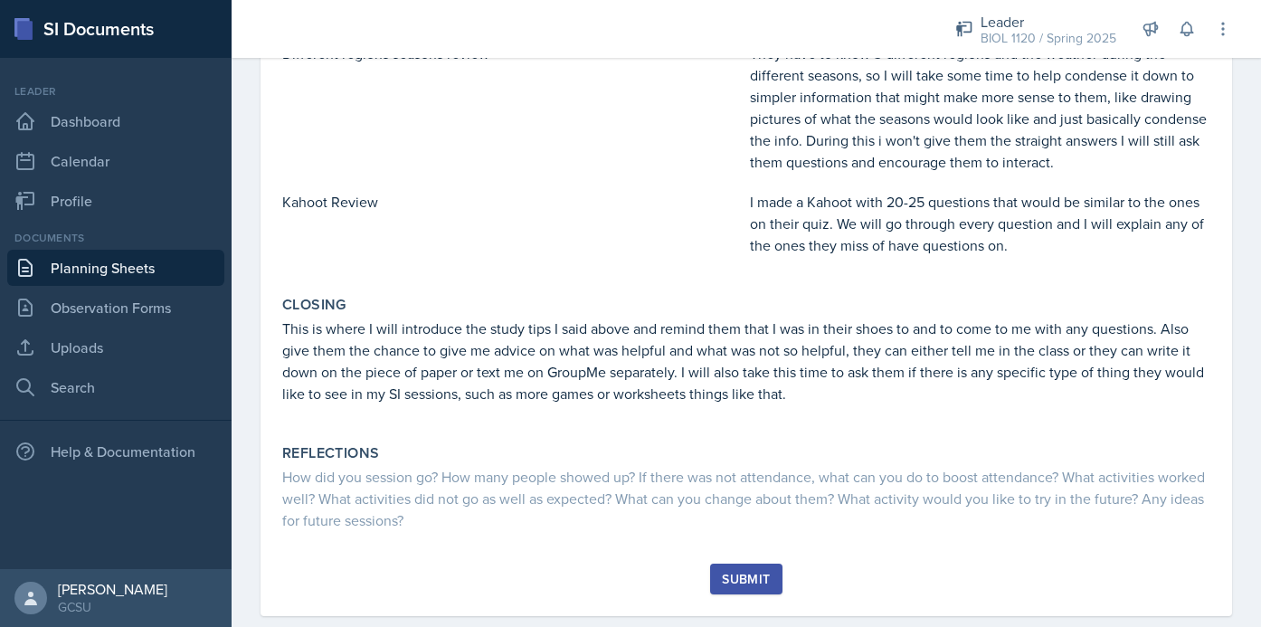
scroll to position [734, 0]
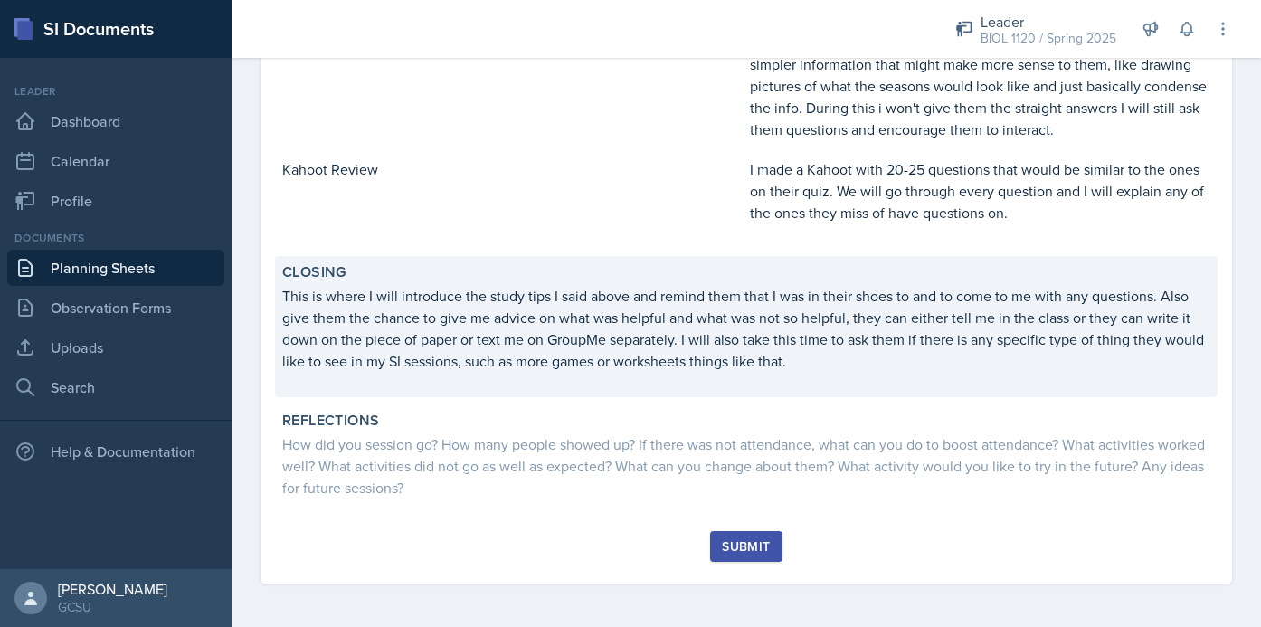
click at [926, 336] on p "This is where I will introduce the study tips I said above and remind them that…" at bounding box center [746, 328] width 928 height 87
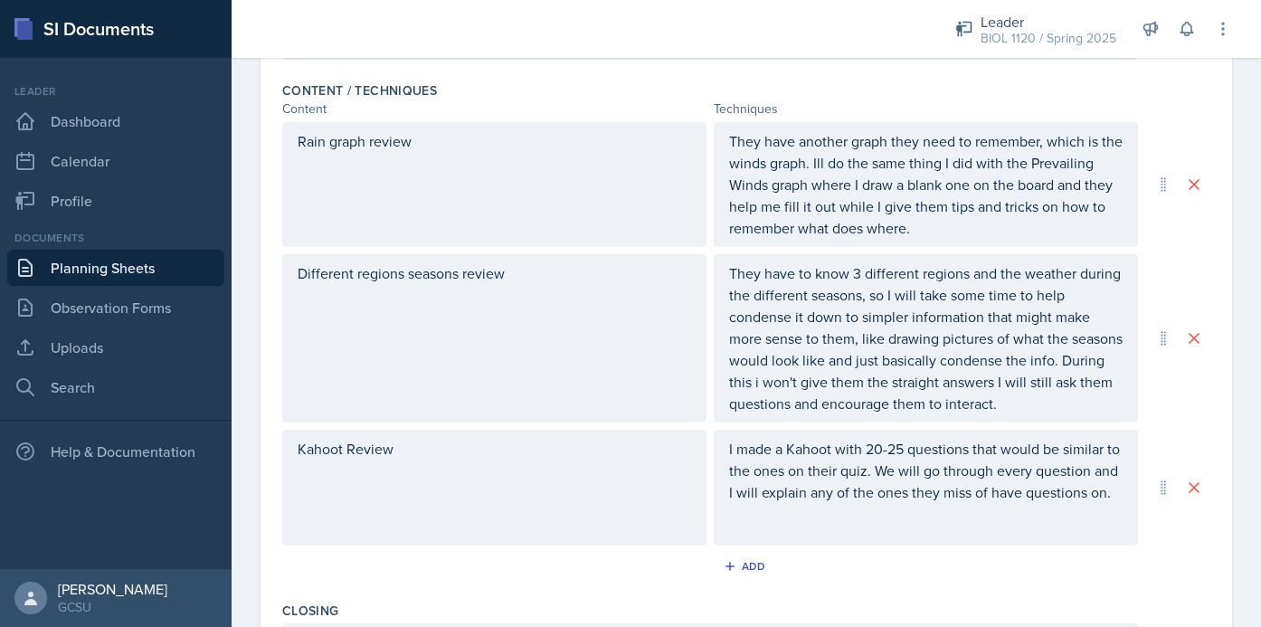
scroll to position [0, 0]
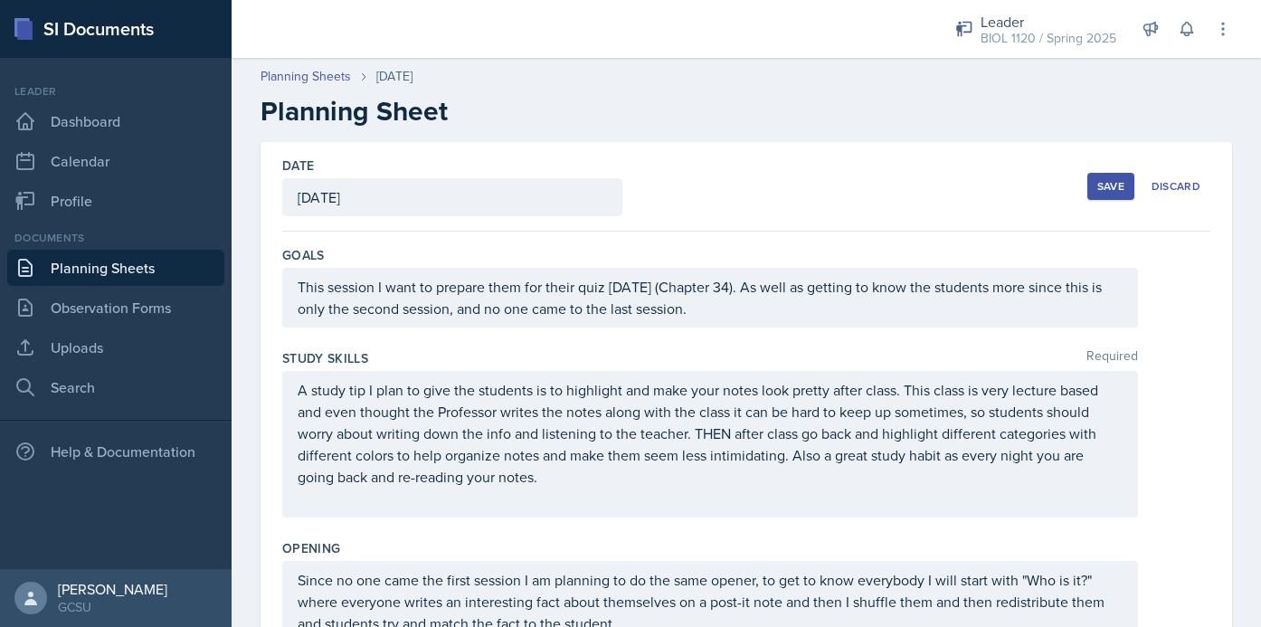
click at [1114, 180] on div "Save" at bounding box center [1110, 186] width 27 height 14
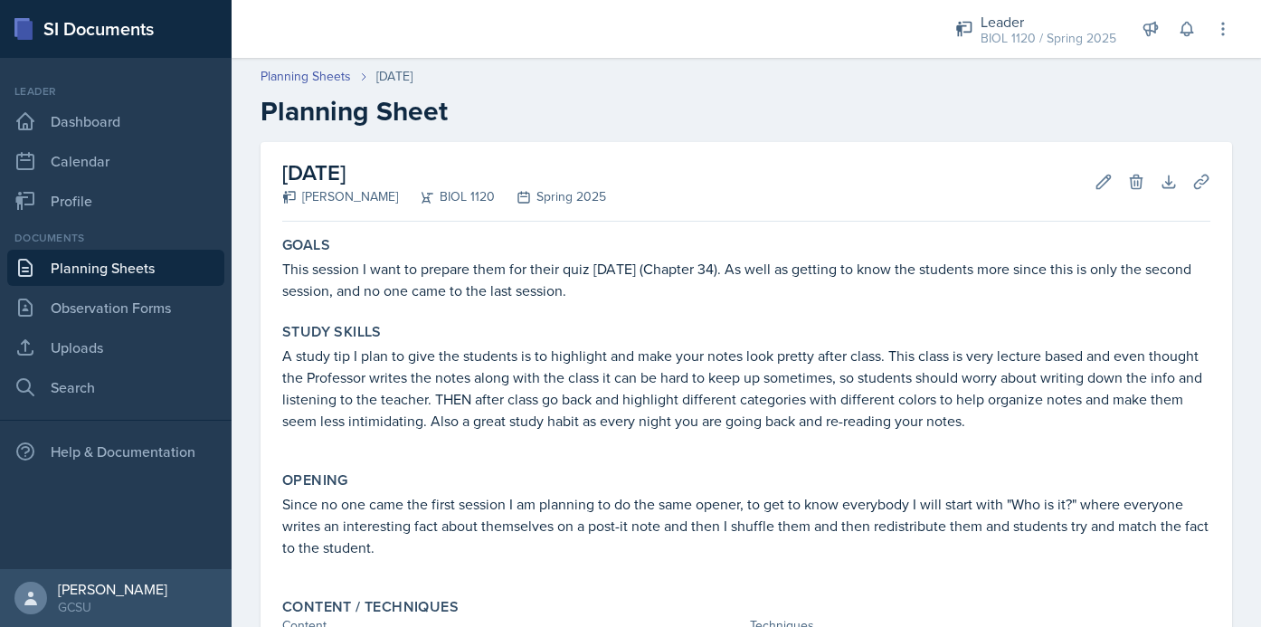
click at [143, 276] on link "Planning Sheets" at bounding box center [115, 268] width 217 height 36
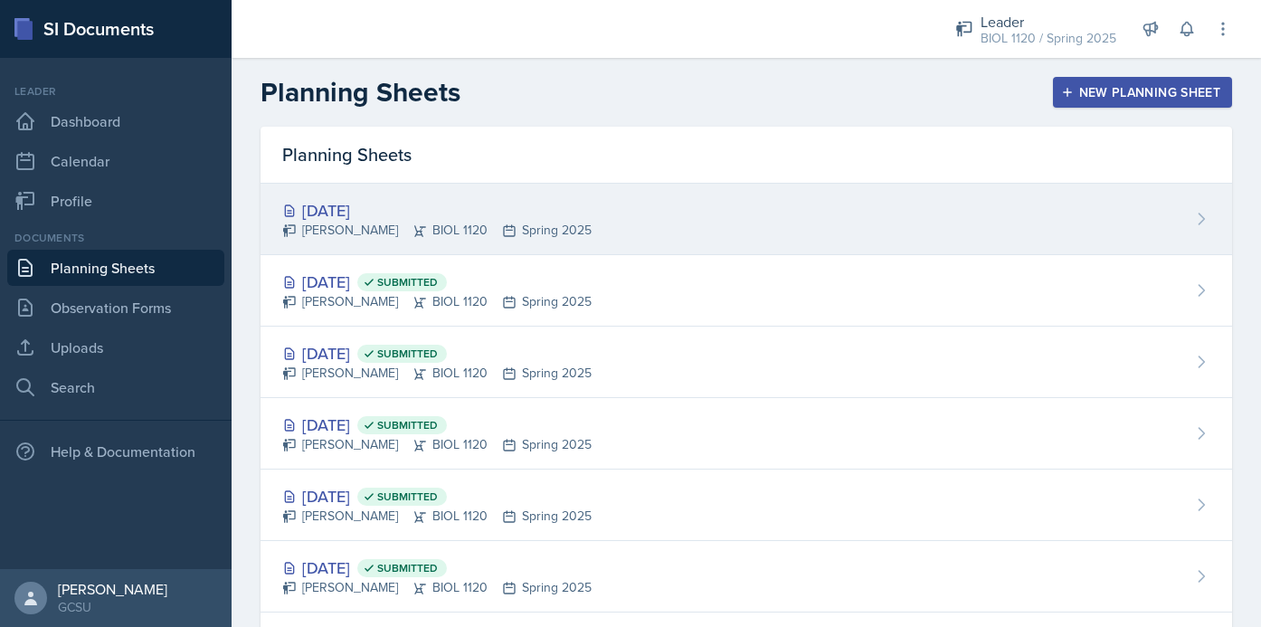
click at [540, 232] on div "[PERSON_NAME] BIOL 1120 Spring 2025" at bounding box center [436, 230] width 309 height 19
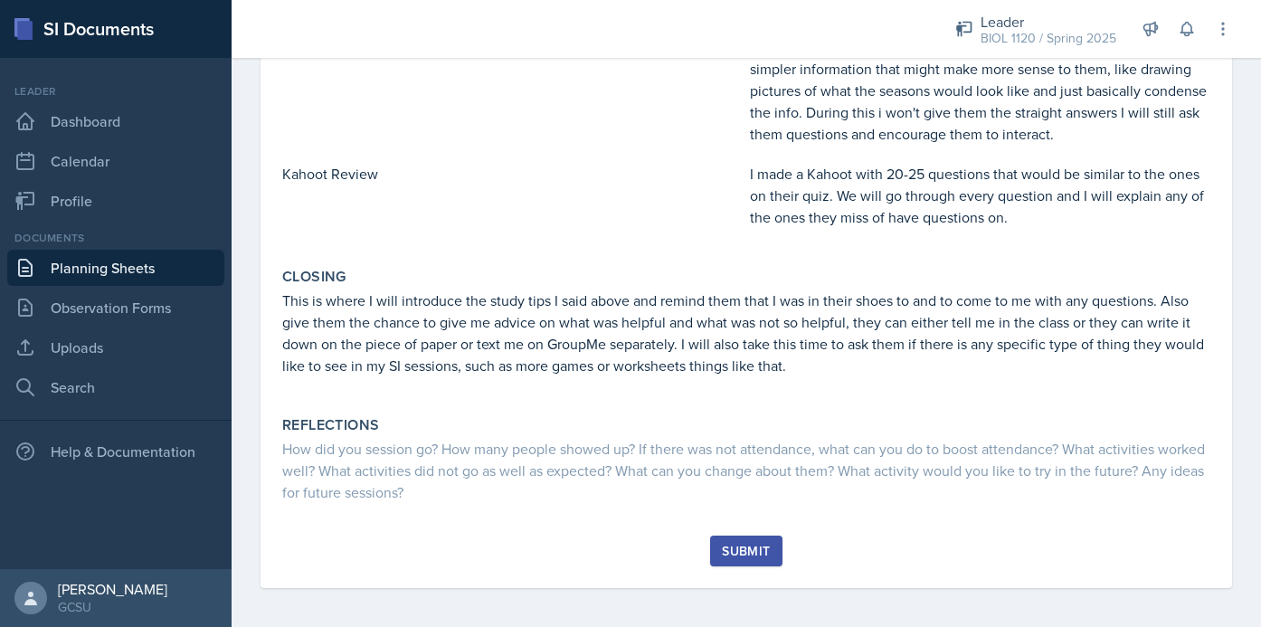
scroll to position [734, 0]
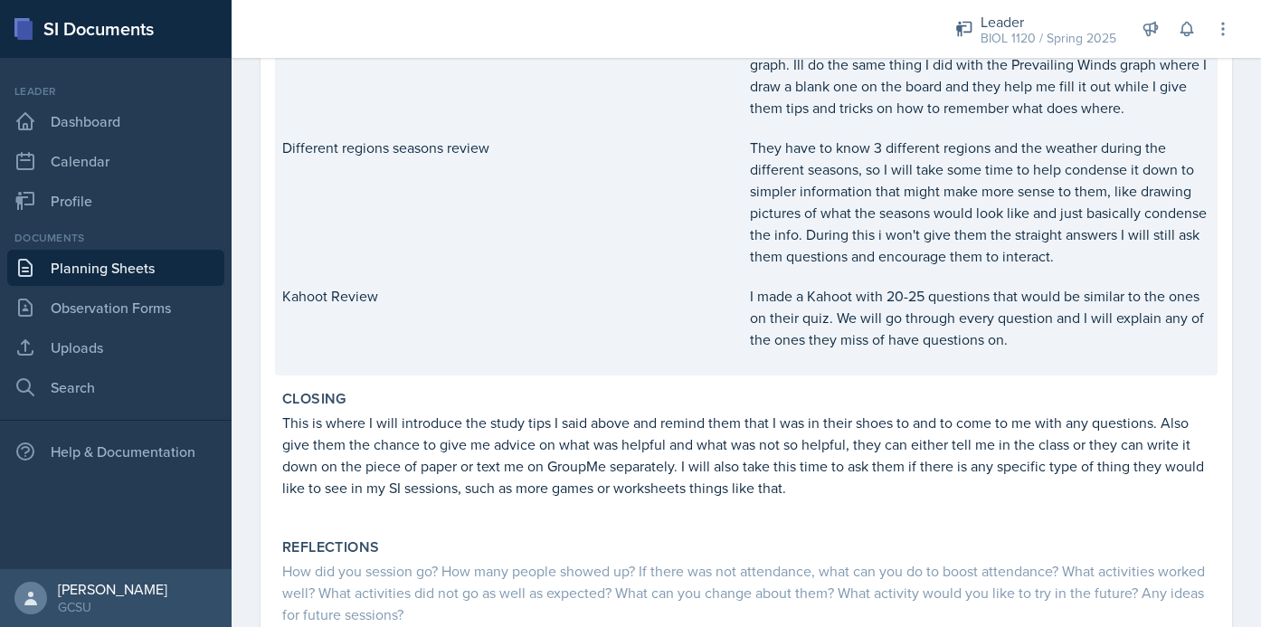
click at [1000, 312] on p "I made a Kahoot with 20-25 questions that would be similar to the ones on their…" at bounding box center [980, 317] width 461 height 65
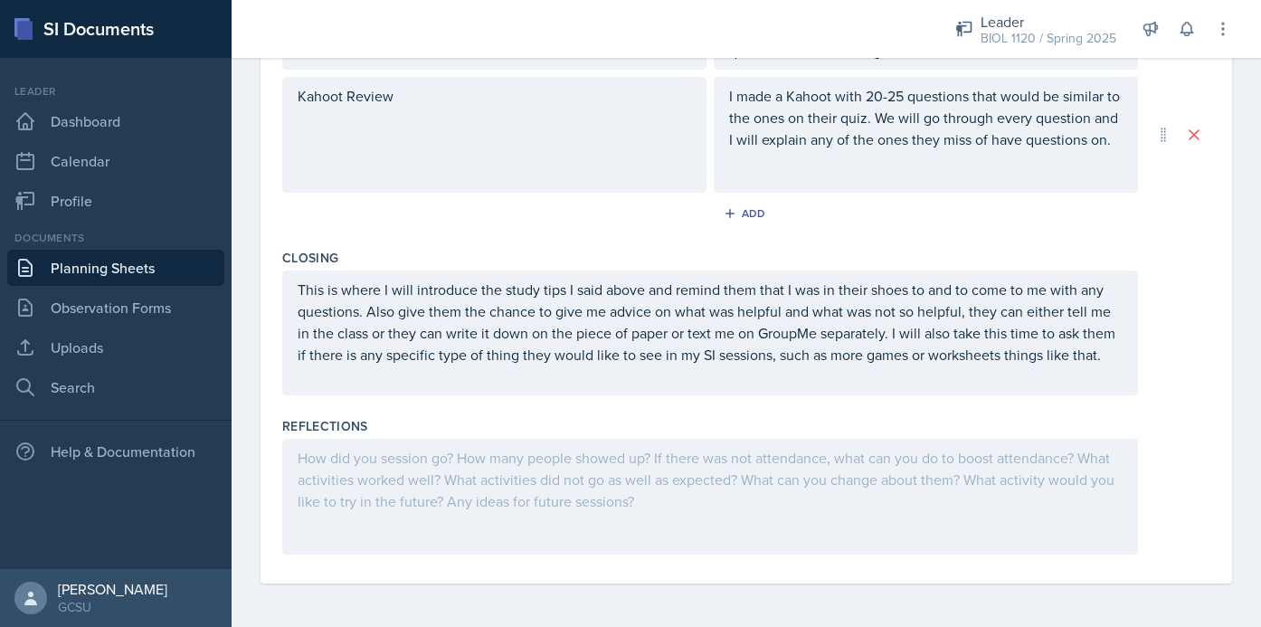
scroll to position [0, 0]
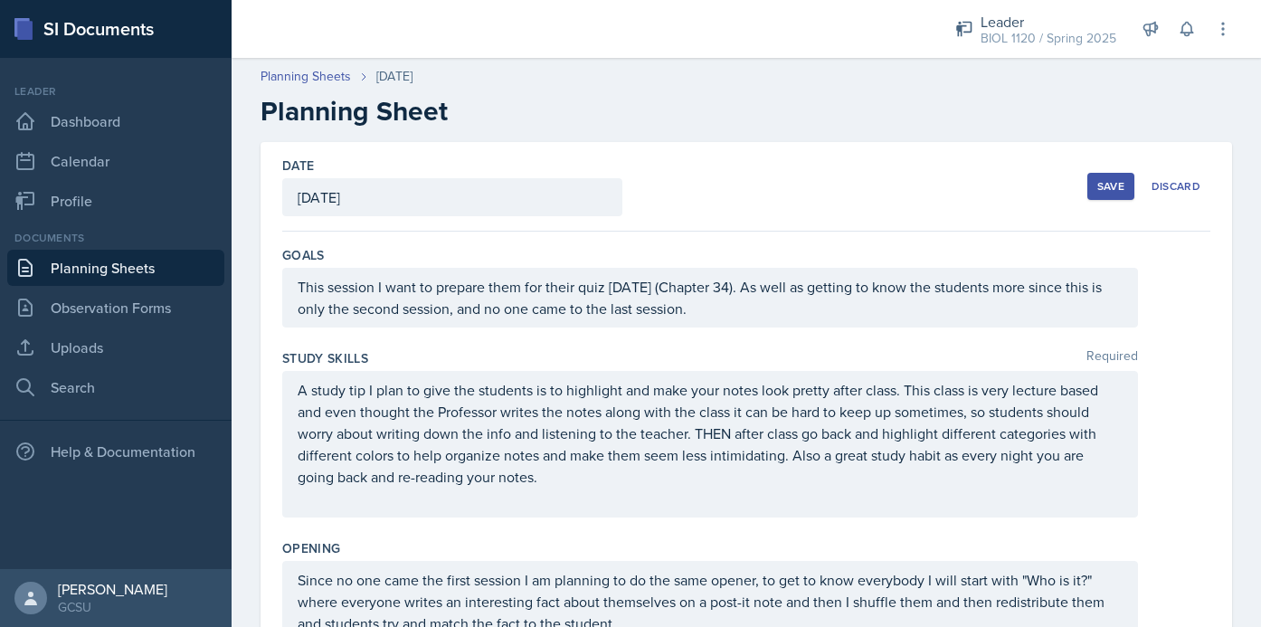
click at [1114, 182] on div "Save" at bounding box center [1110, 186] width 27 height 14
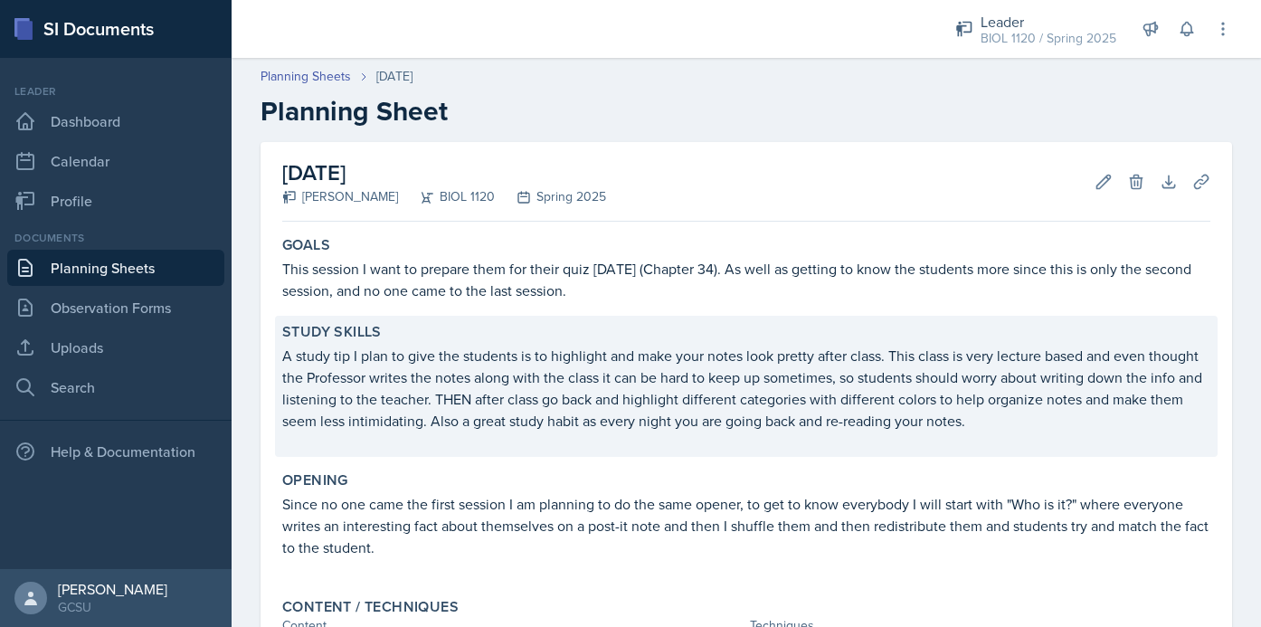
scroll to position [29, 0]
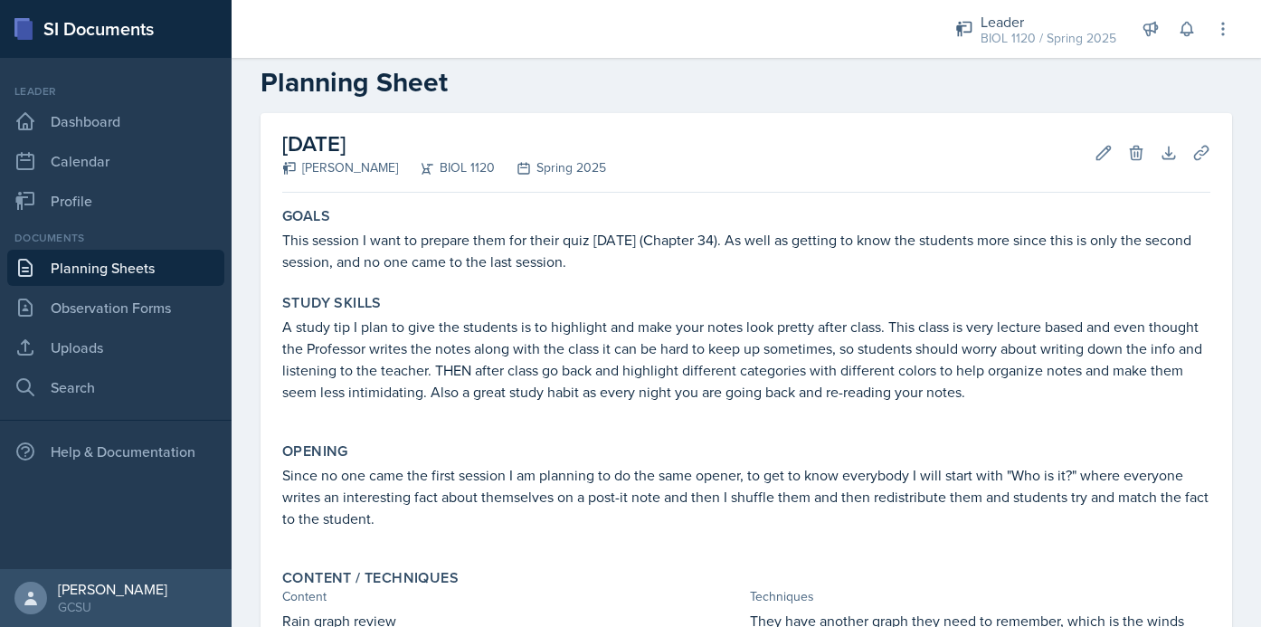
click at [1092, 171] on div "[DATE] [PERSON_NAME] BIOL 1120 Spring 2025 Edit Delete Download Uploads Autosav…" at bounding box center [746, 153] width 928 height 80
click at [1097, 160] on icon at bounding box center [1104, 153] width 18 height 18
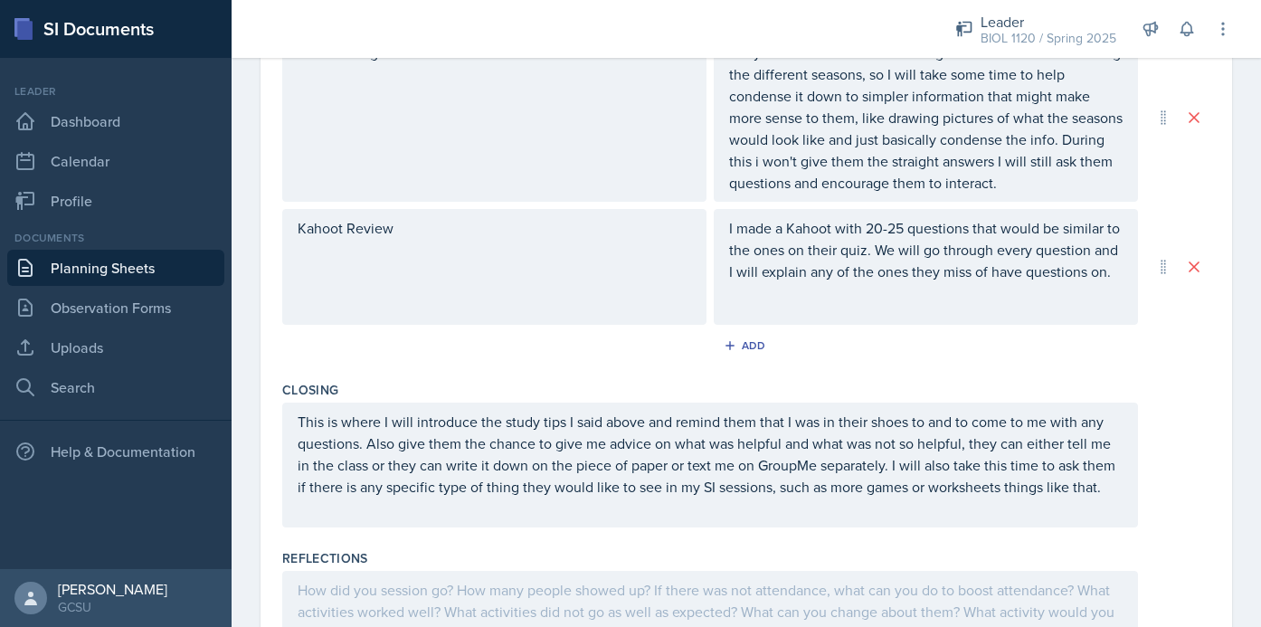
click at [1111, 280] on p "I made a Kahoot with 20-25 questions that would be similar to the ones on their…" at bounding box center [926, 249] width 394 height 65
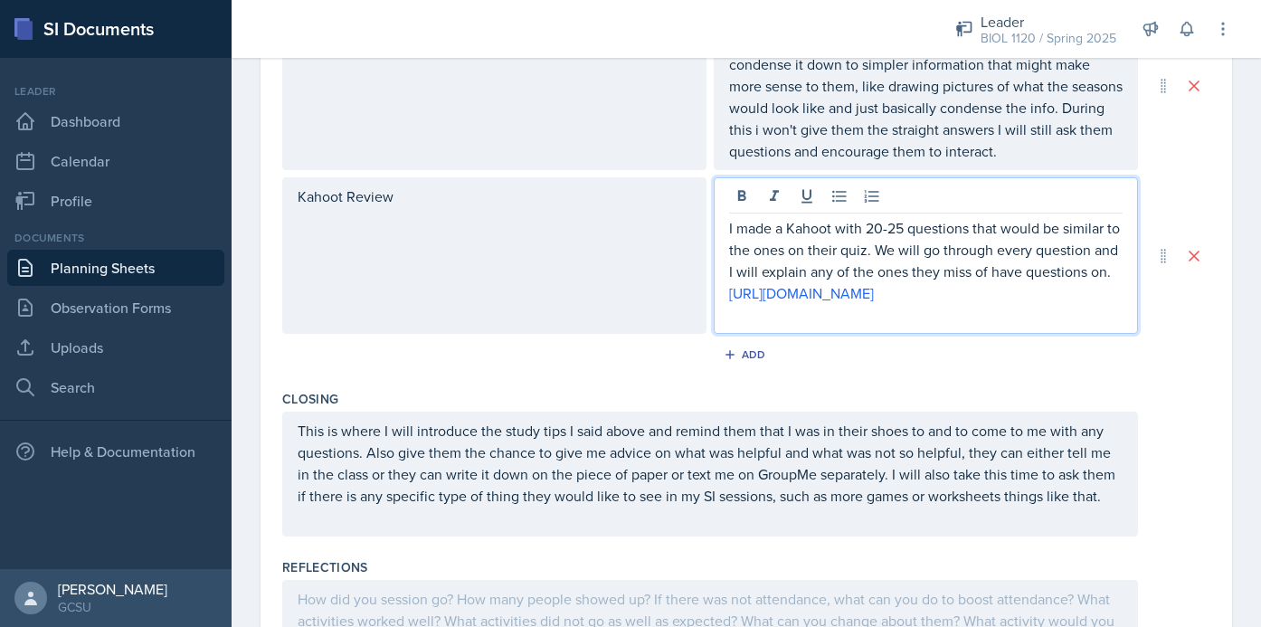
click at [1173, 408] on div "Closing" at bounding box center [746, 399] width 928 height 18
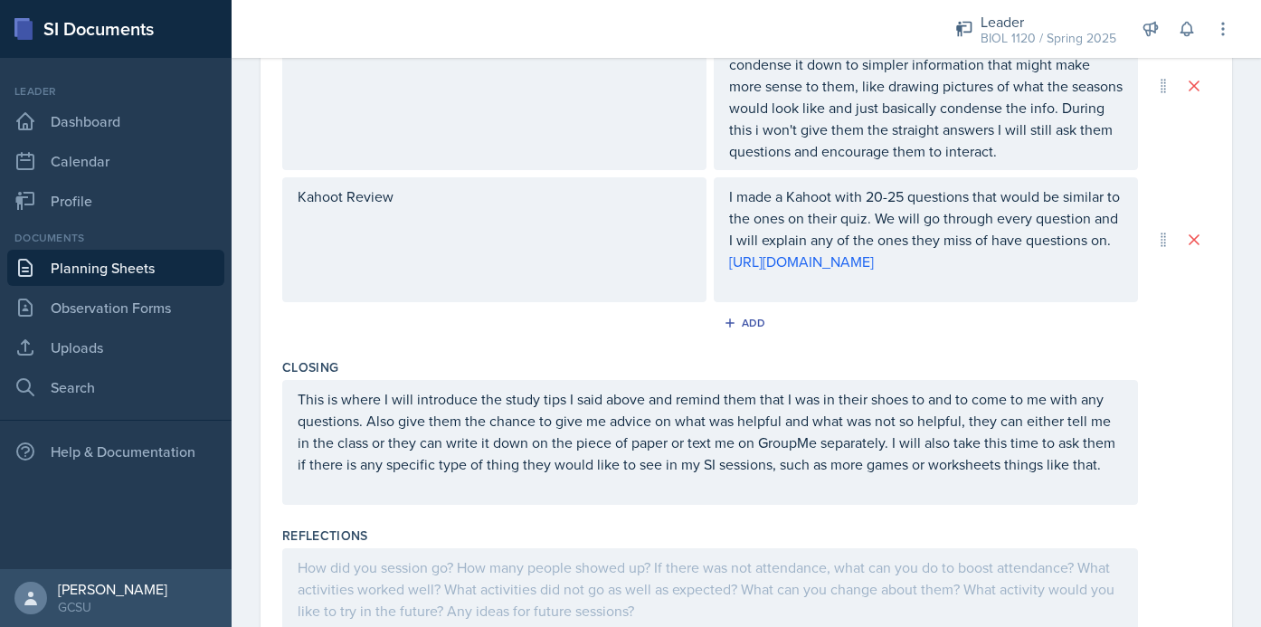
scroll to position [0, 0]
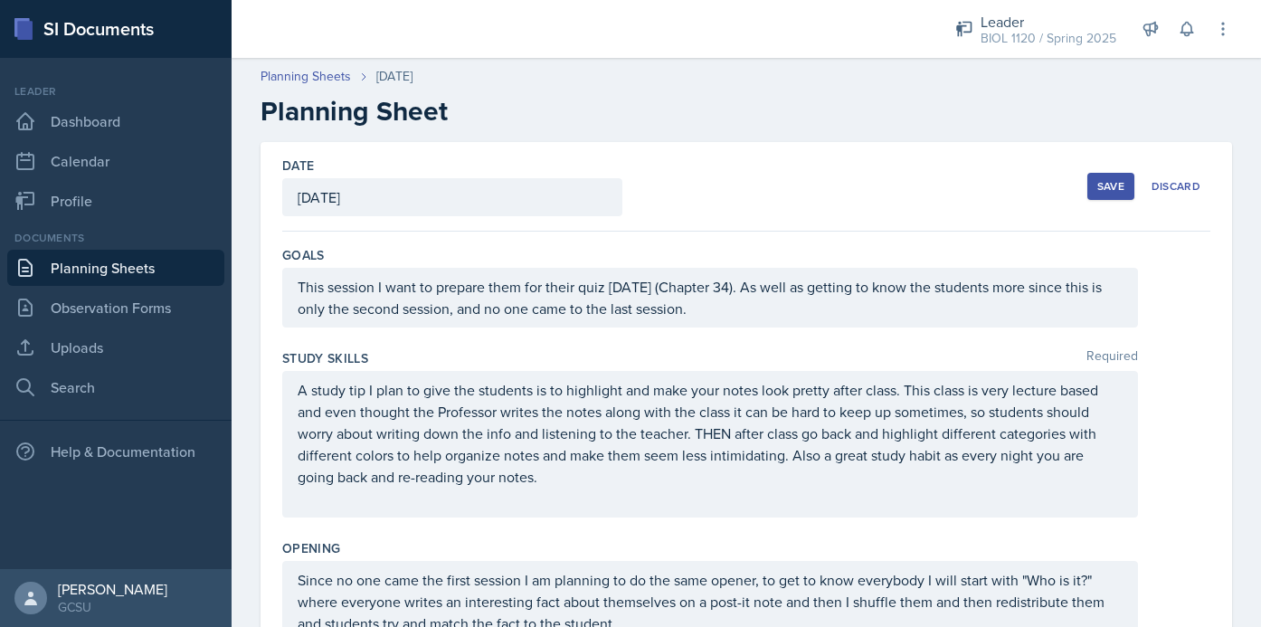
click at [1111, 187] on div "Save" at bounding box center [1110, 186] width 27 height 14
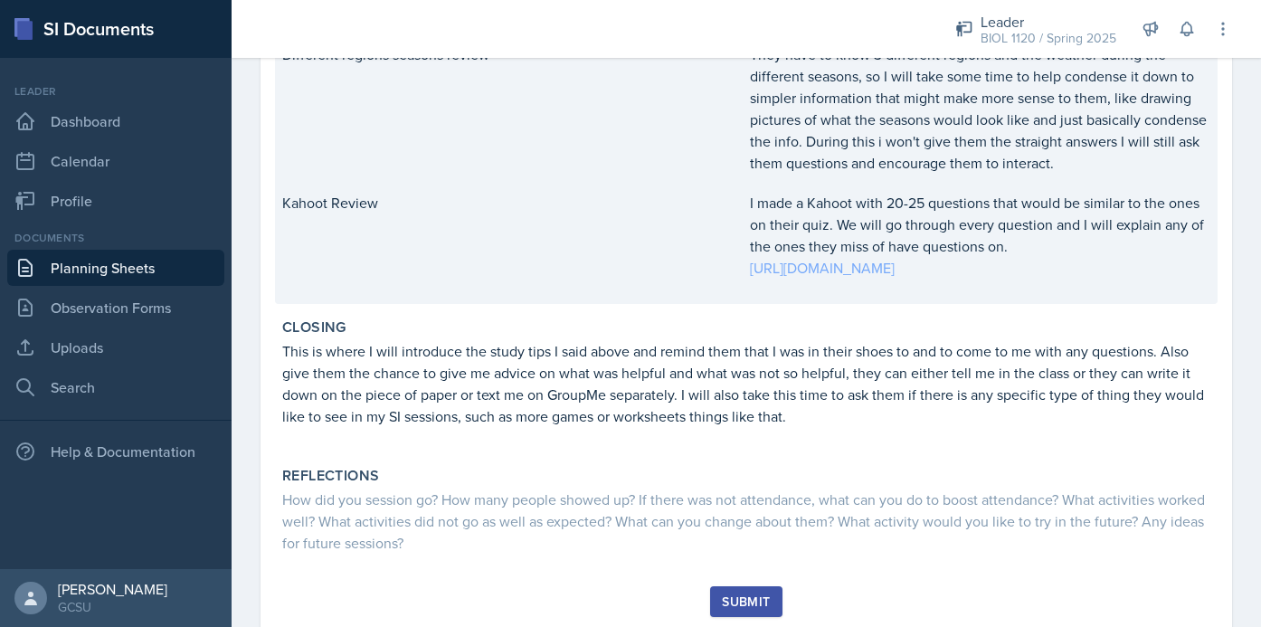
scroll to position [777, 0]
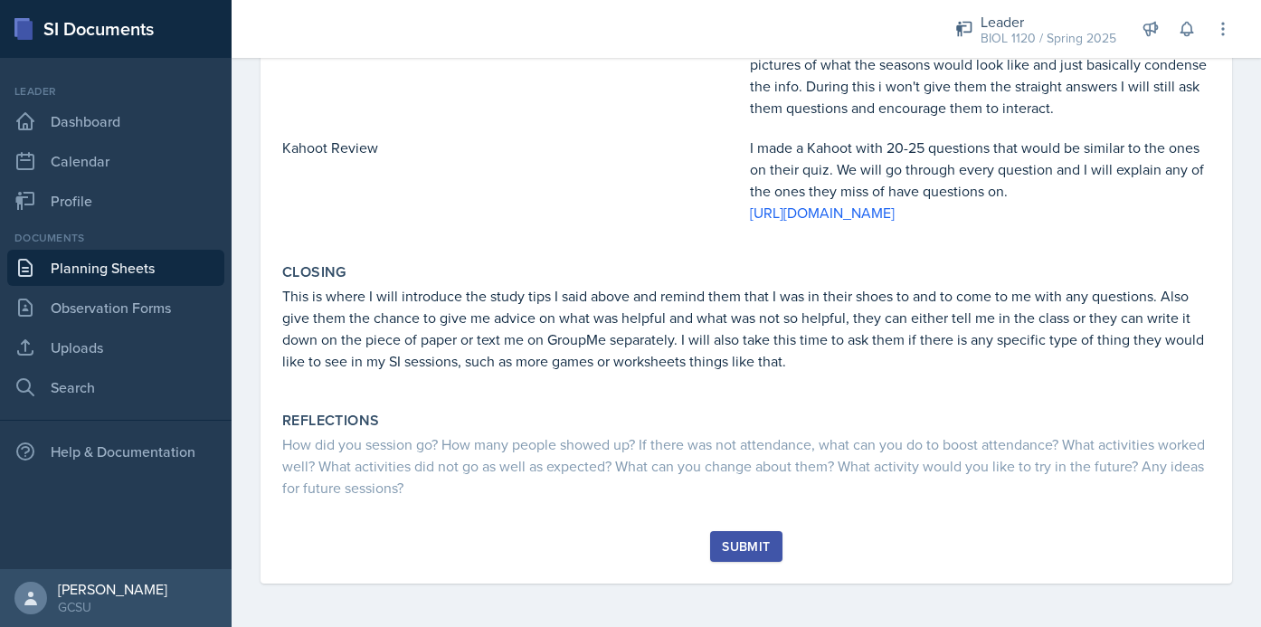
click at [764, 547] on div "Submit" at bounding box center [746, 546] width 48 height 14
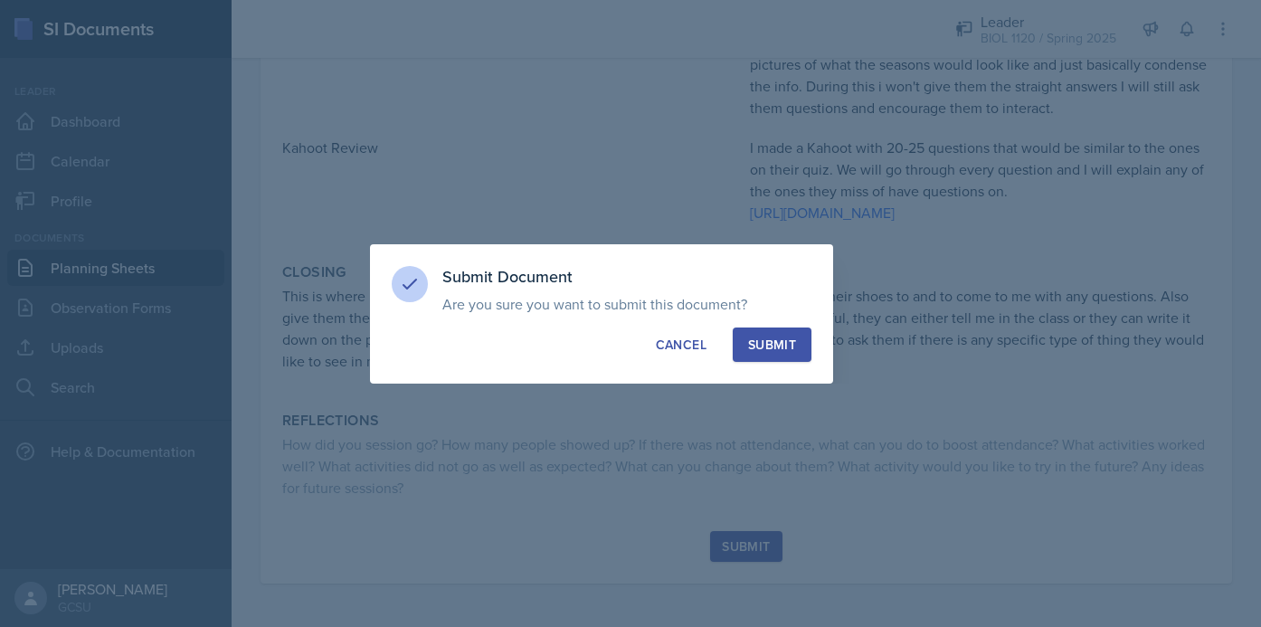
click at [786, 343] on div "Submit" at bounding box center [772, 345] width 48 height 18
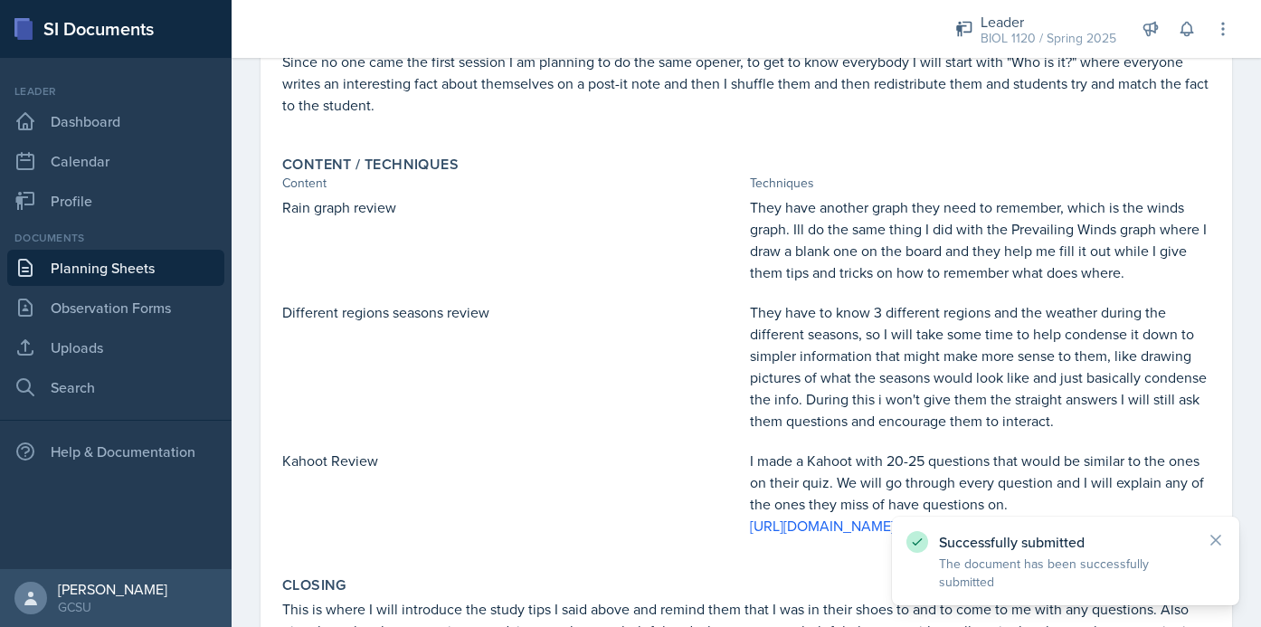
scroll to position [0, 0]
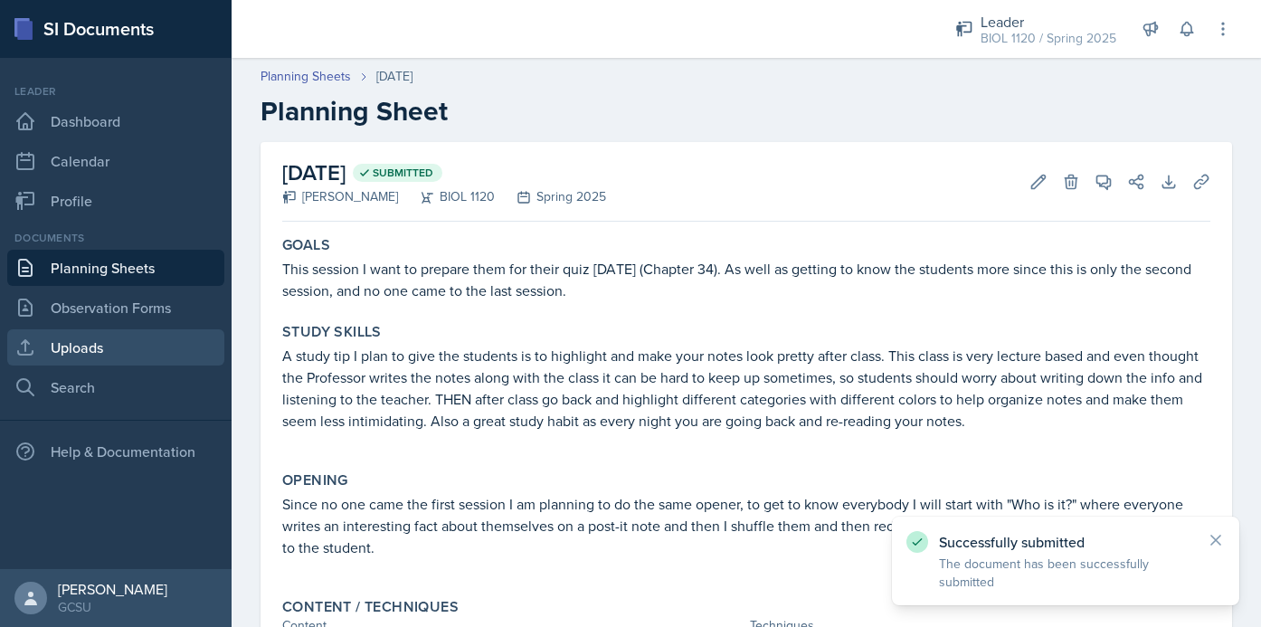
click at [89, 342] on link "Uploads" at bounding box center [115, 347] width 217 height 36
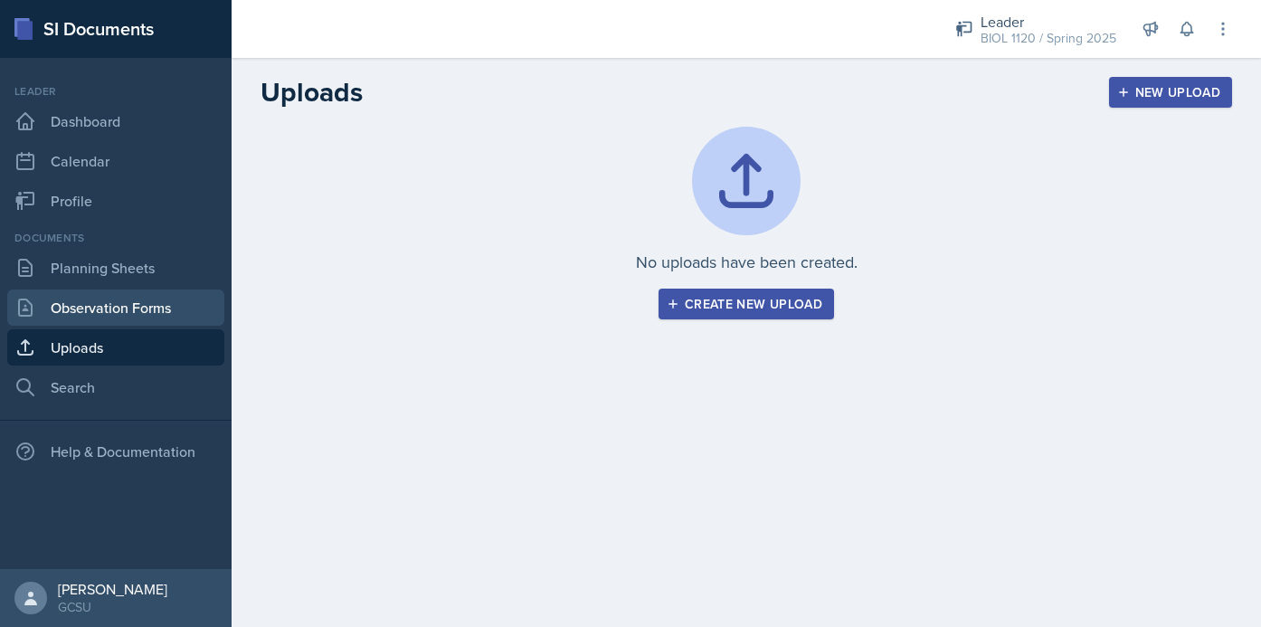
click at [119, 309] on link "Observation Forms" at bounding box center [115, 308] width 217 height 36
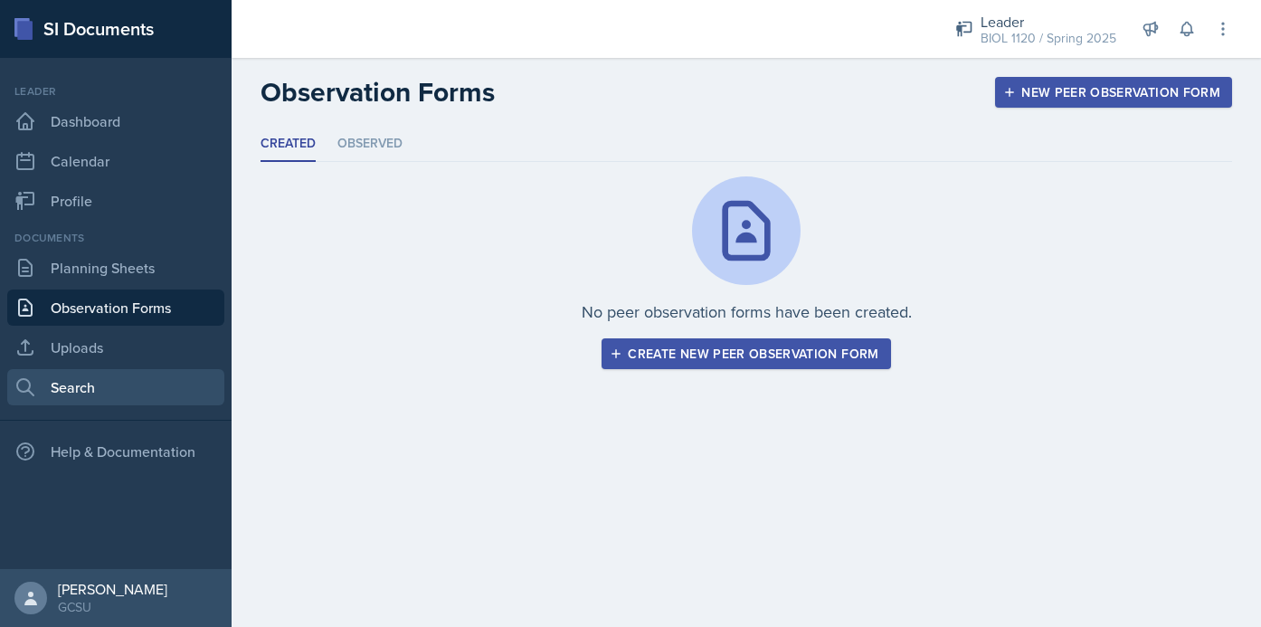
click at [115, 395] on link "Search" at bounding box center [115, 387] width 217 height 36
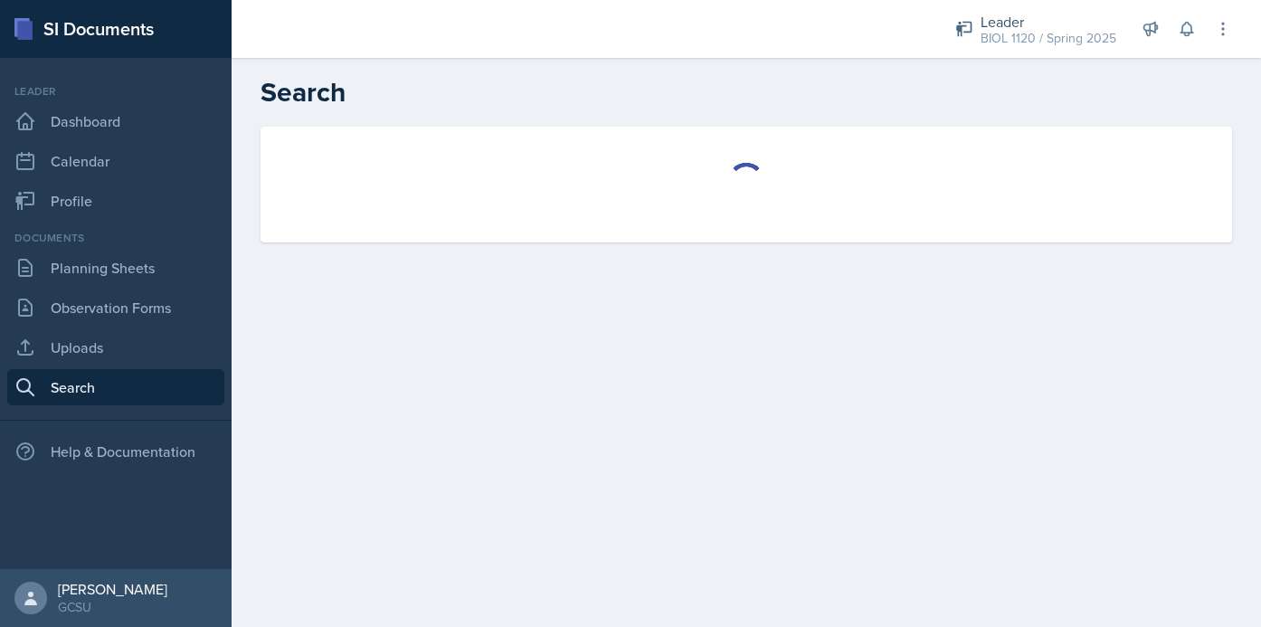
select select "all"
select select "1"
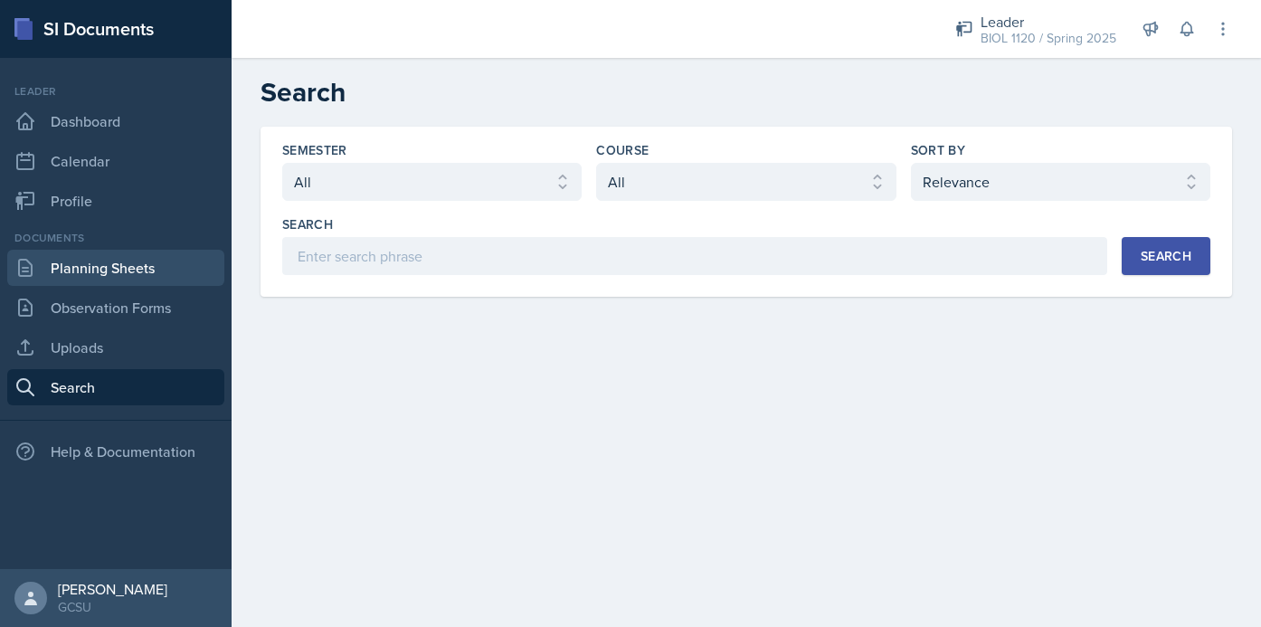
click at [160, 266] on link "Planning Sheets" at bounding box center [115, 268] width 217 height 36
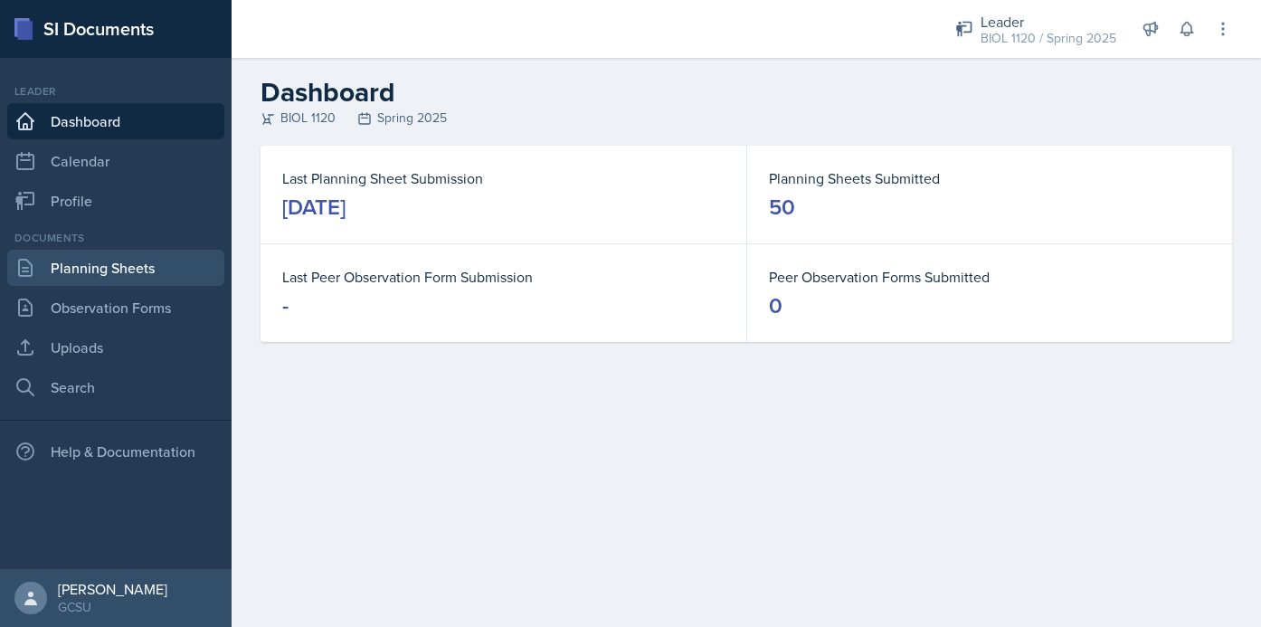
click at [86, 271] on link "Planning Sheets" at bounding box center [115, 268] width 217 height 36
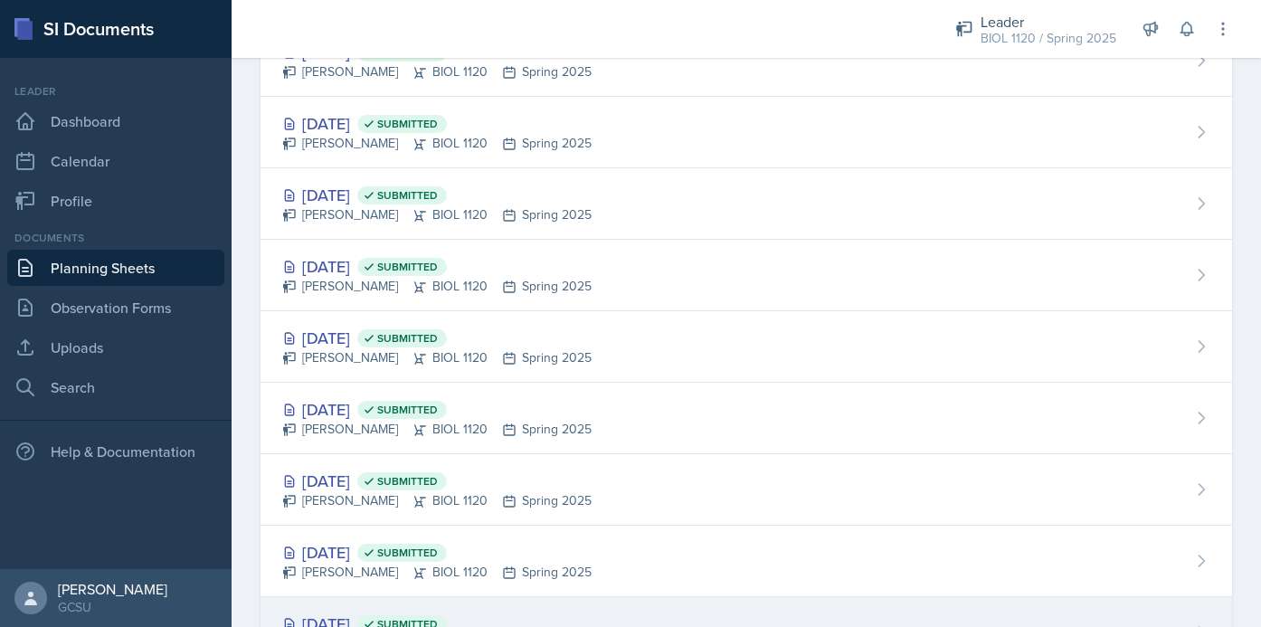
scroll to position [1512, 0]
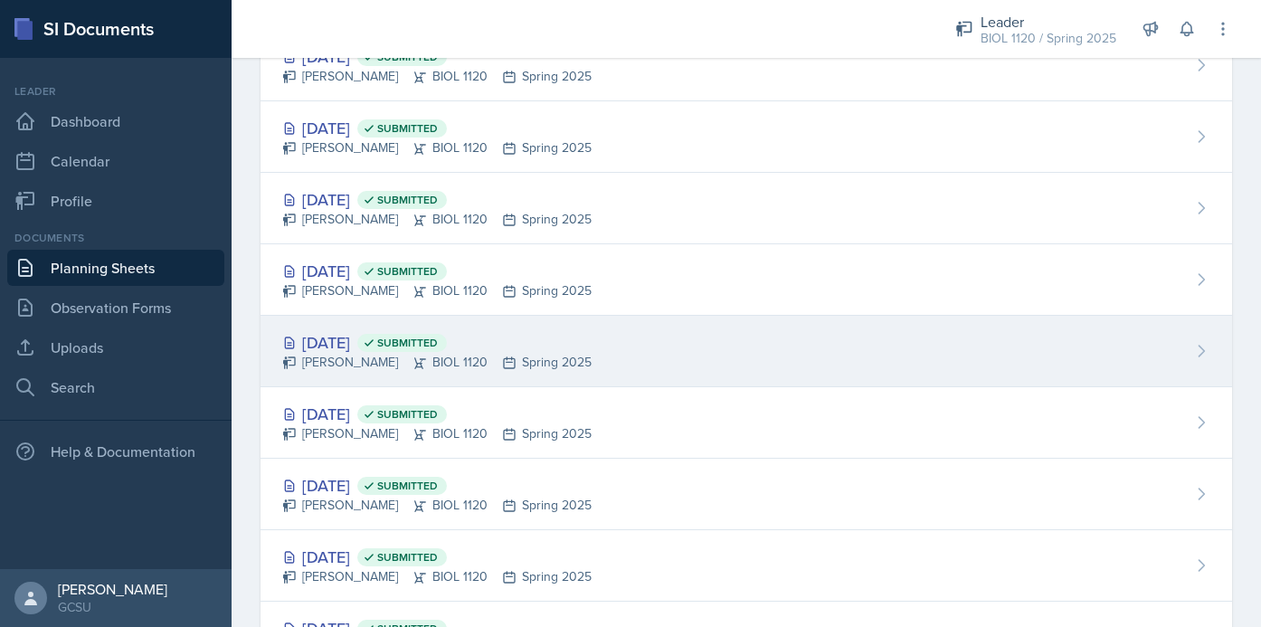
click at [688, 358] on div "[DATE] Submitted [PERSON_NAME] BIOL 1120 Spring 2025" at bounding box center [747, 351] width 972 height 71
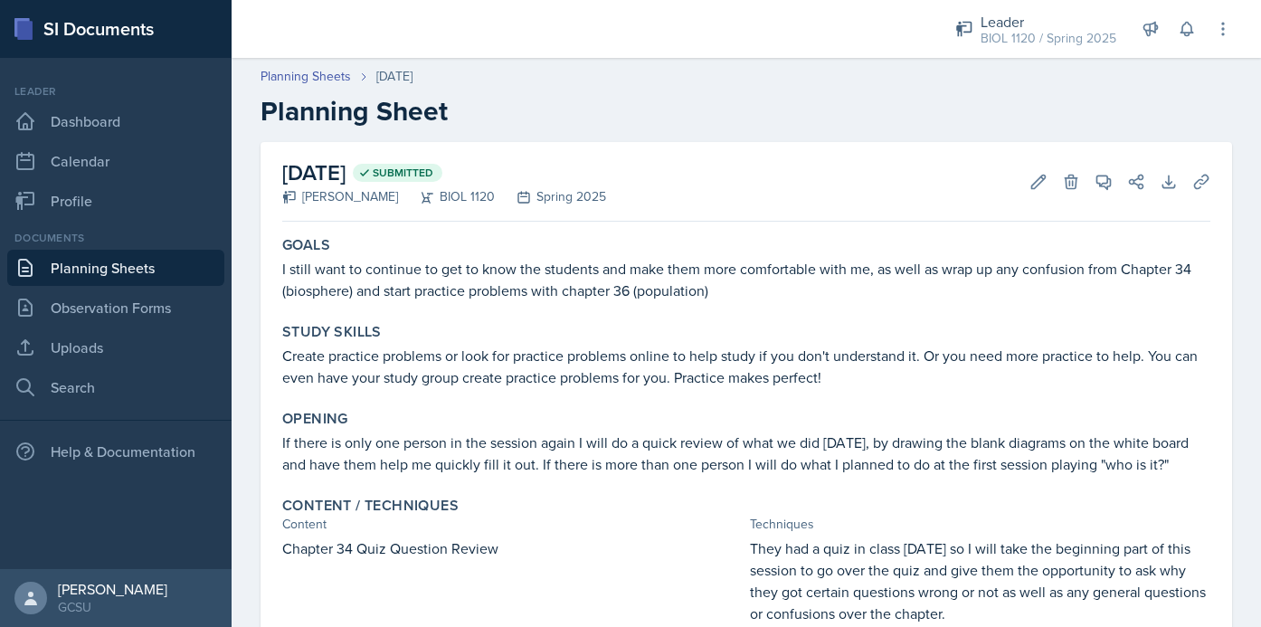
click at [157, 266] on link "Planning Sheets" at bounding box center [115, 268] width 217 height 36
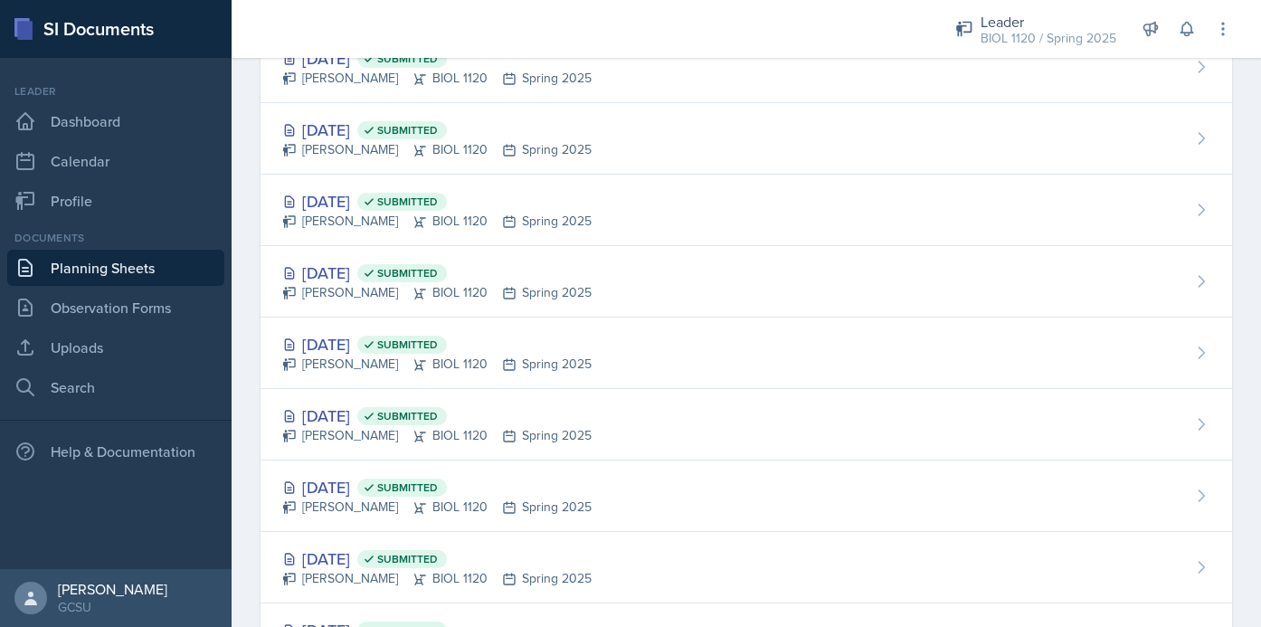
scroll to position [1581, 0]
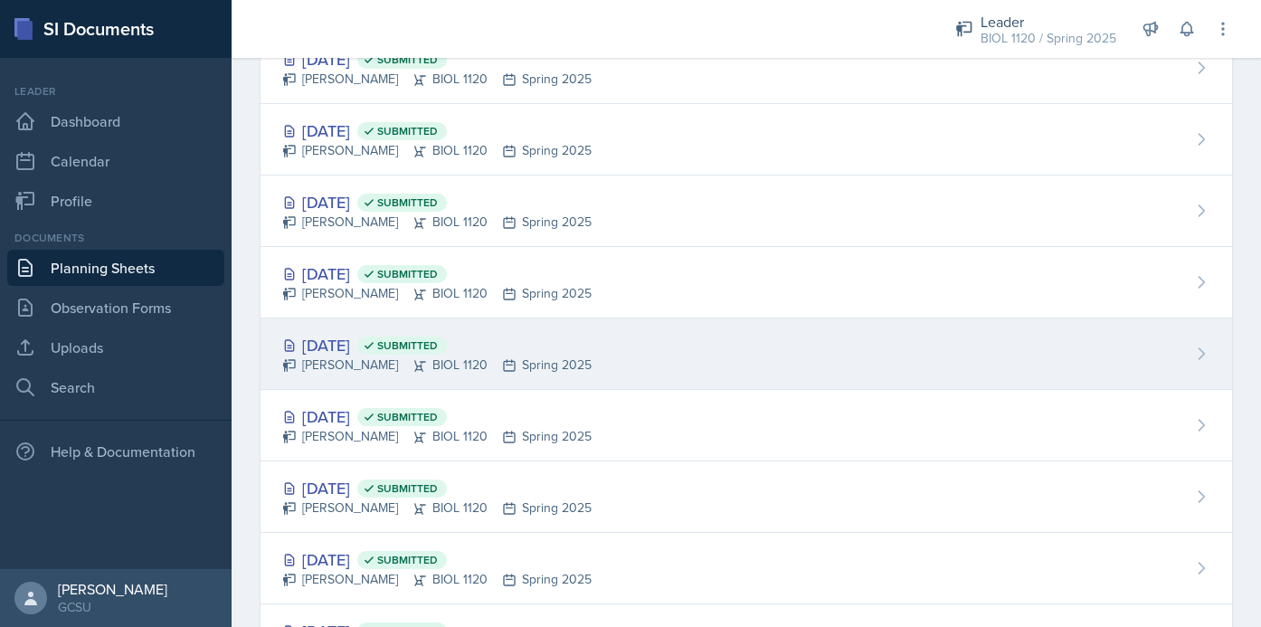
click at [651, 337] on div "Jan 28th, 2025 Submitted Emma Emmil BIOL 1120 Spring 2025" at bounding box center [747, 353] width 972 height 71
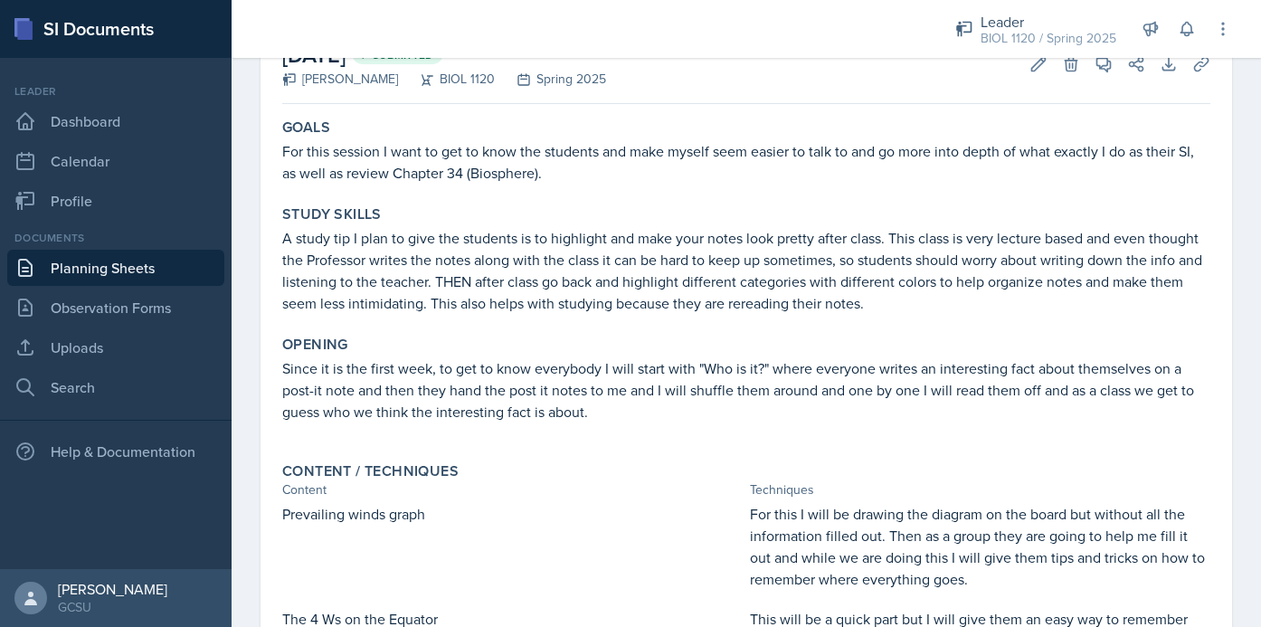
scroll to position [116, 0]
click at [178, 268] on link "Planning Sheets" at bounding box center [115, 268] width 217 height 36
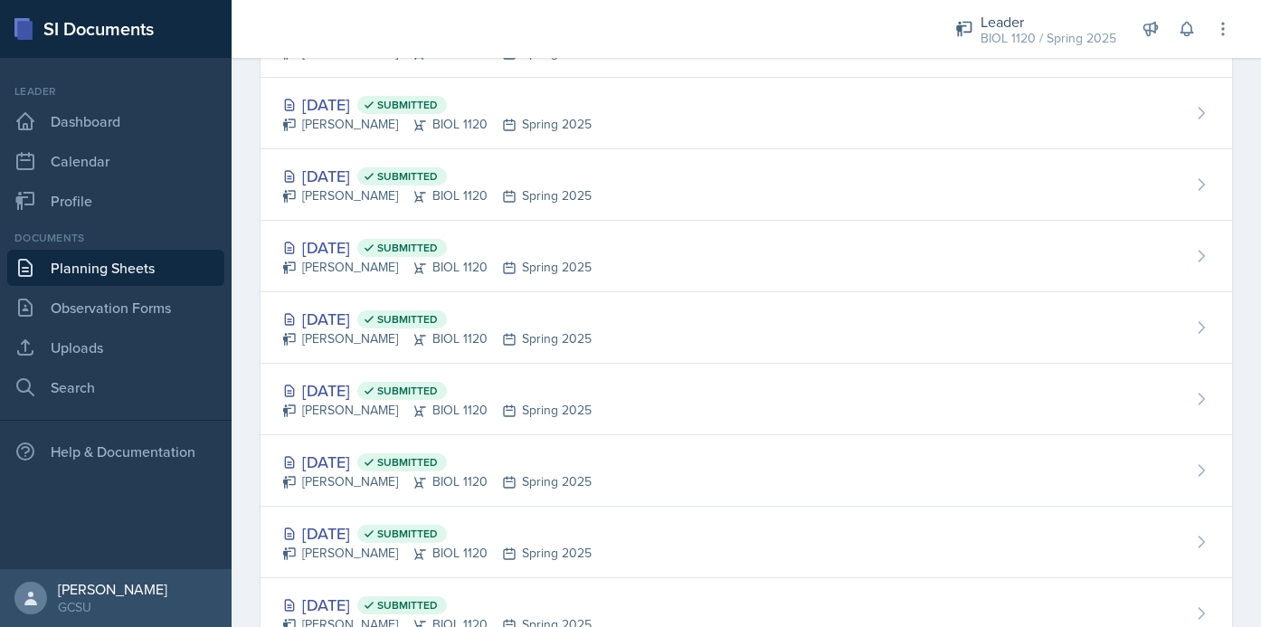
scroll to position [3173, 0]
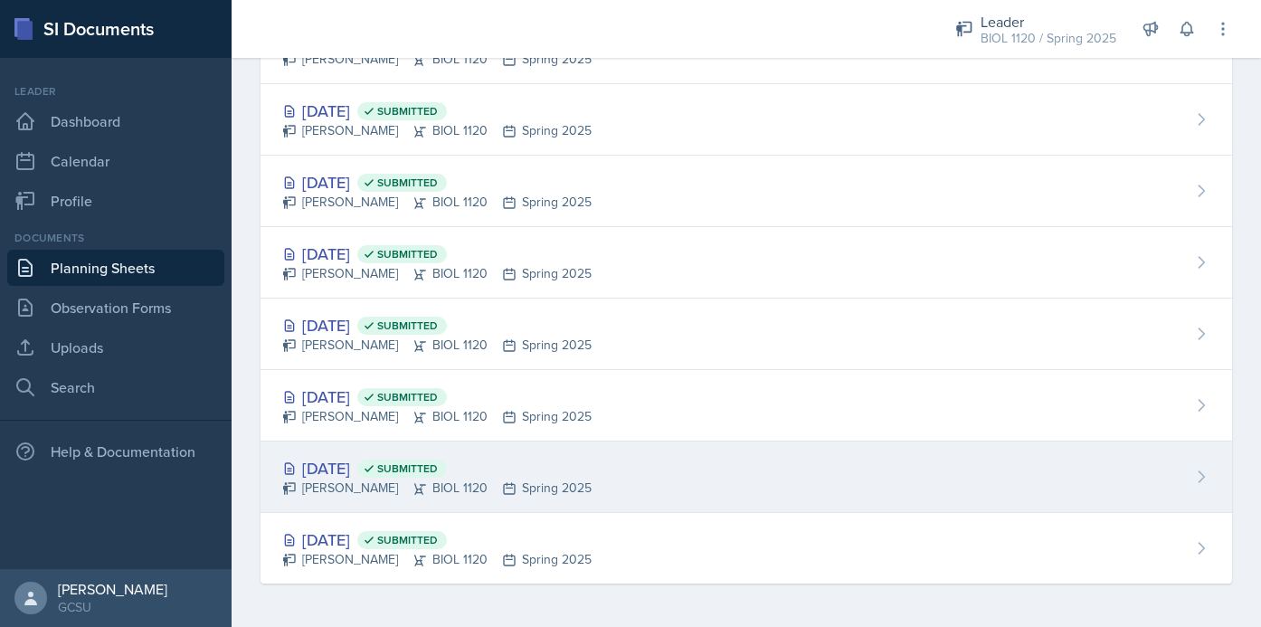
click at [749, 477] on div "Aug 29th, 2024 Submitted Emma Emmil BIOL 1120 Spring 2025" at bounding box center [747, 477] width 972 height 71
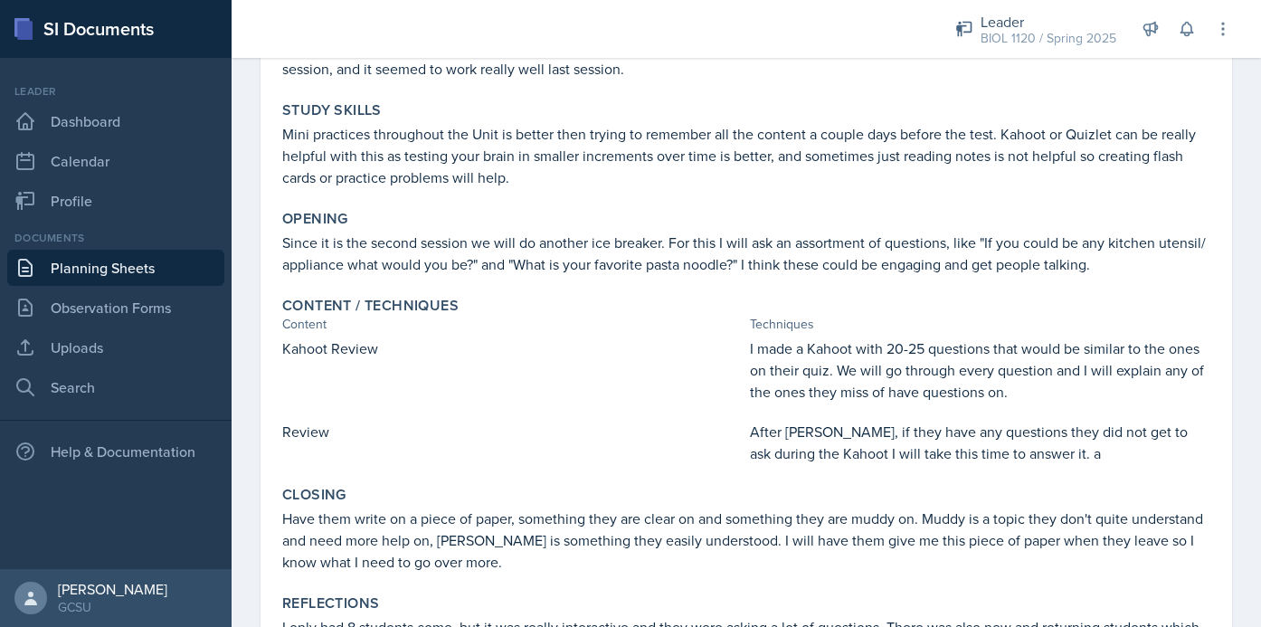
scroll to position [223, 0]
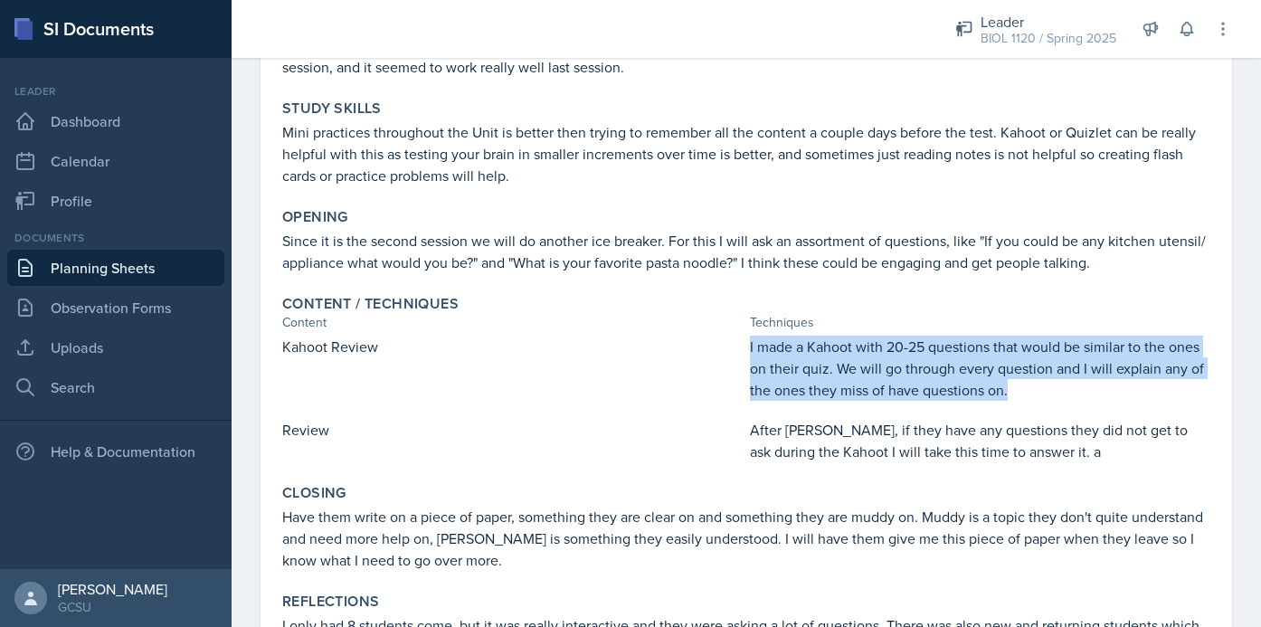
drag, startPoint x: 750, startPoint y: 346, endPoint x: 1063, endPoint y: 402, distance: 318.0
click at [1063, 402] on div "Kahoot Review I made a Kahoot with 20-25 questions that would be similar to the…" at bounding box center [746, 399] width 928 height 127
copy p "I made a Kahoot with 20-25 questions that would be similar to the ones on their…"
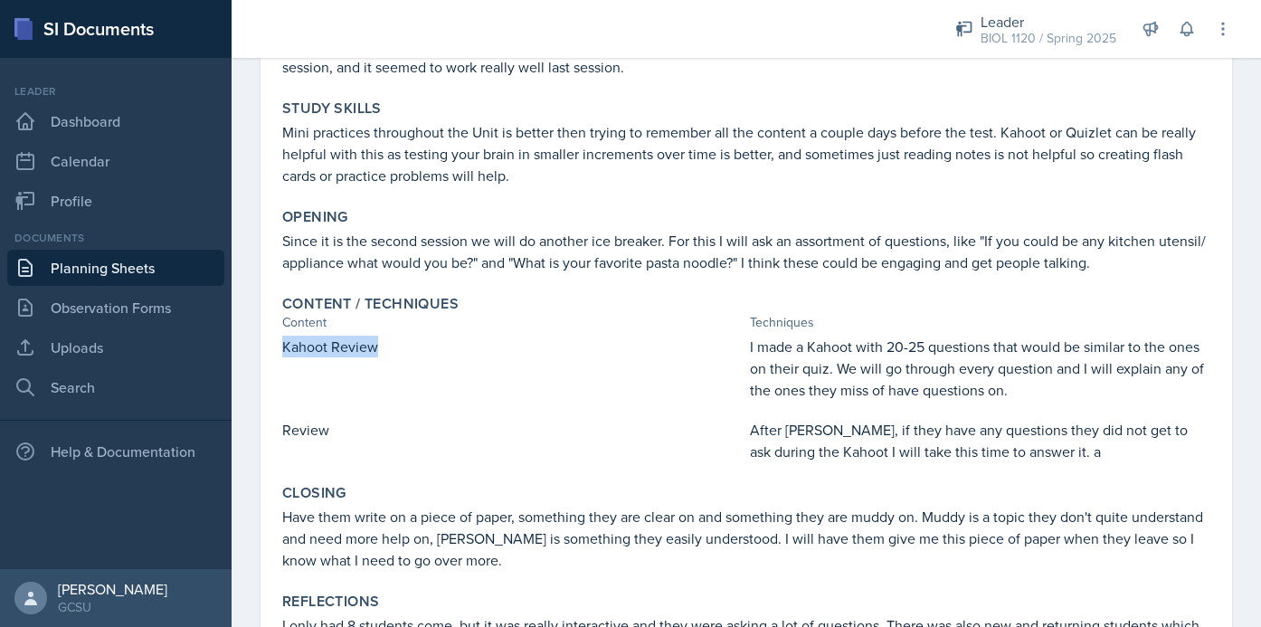
drag, startPoint x: 282, startPoint y: 347, endPoint x: 458, endPoint y: 345, distance: 175.5
click at [458, 344] on p "Kahoot Review" at bounding box center [512, 347] width 461 height 22
copy p "Kahoot Review"
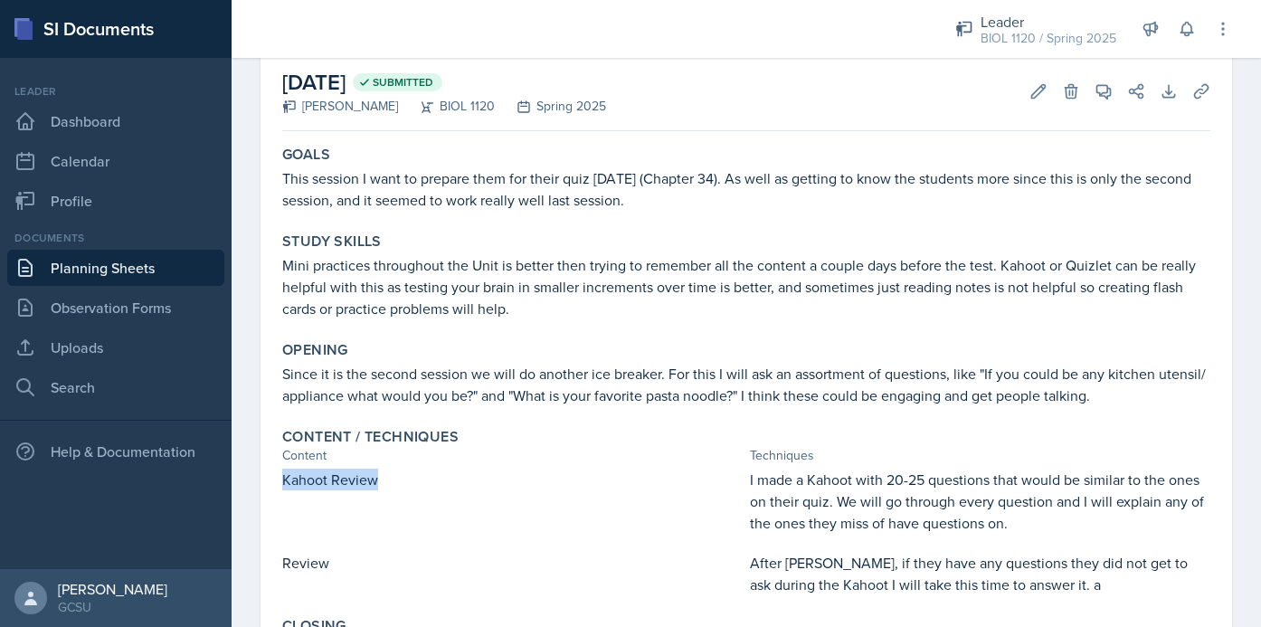
scroll to position [99, 0]
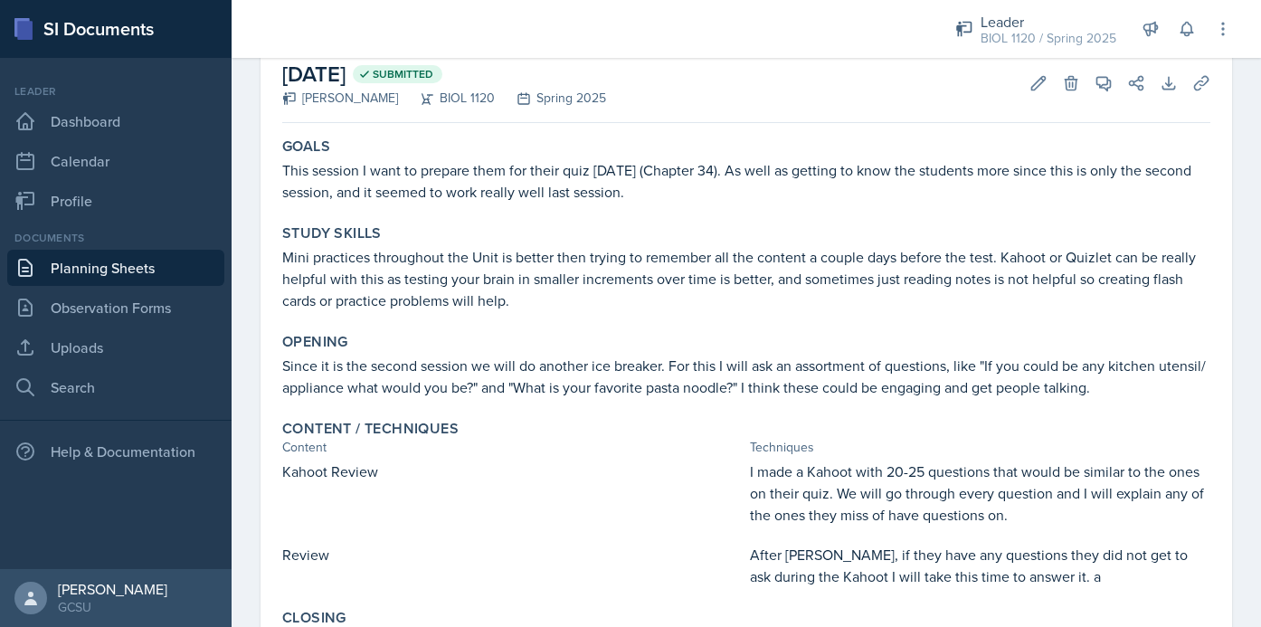
click at [282, 171] on p "This session I want to prepare them for their quiz [DATE] (Chapter 34). As well…" at bounding box center [746, 180] width 928 height 43
drag, startPoint x: 282, startPoint y: 171, endPoint x: 633, endPoint y: 185, distance: 351.3
click at [633, 185] on p "This session I want to prepare them for their quiz [DATE] (Chapter 34). As well…" at bounding box center [746, 180] width 928 height 43
copy p "This session I want to prepare them for their quiz [DATE] (Chapter 34). As well…"
click at [677, 318] on div "Study Skills Mini practices throughout the Unit is better then trying to rememb…" at bounding box center [746, 267] width 943 height 101
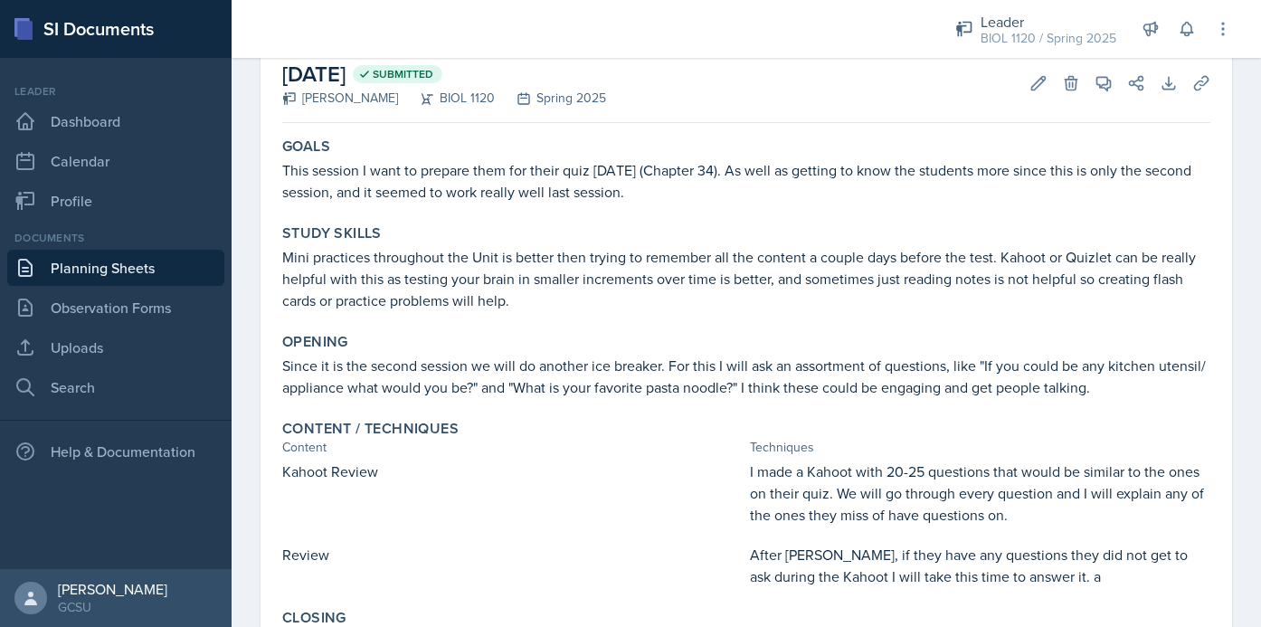
scroll to position [234, 0]
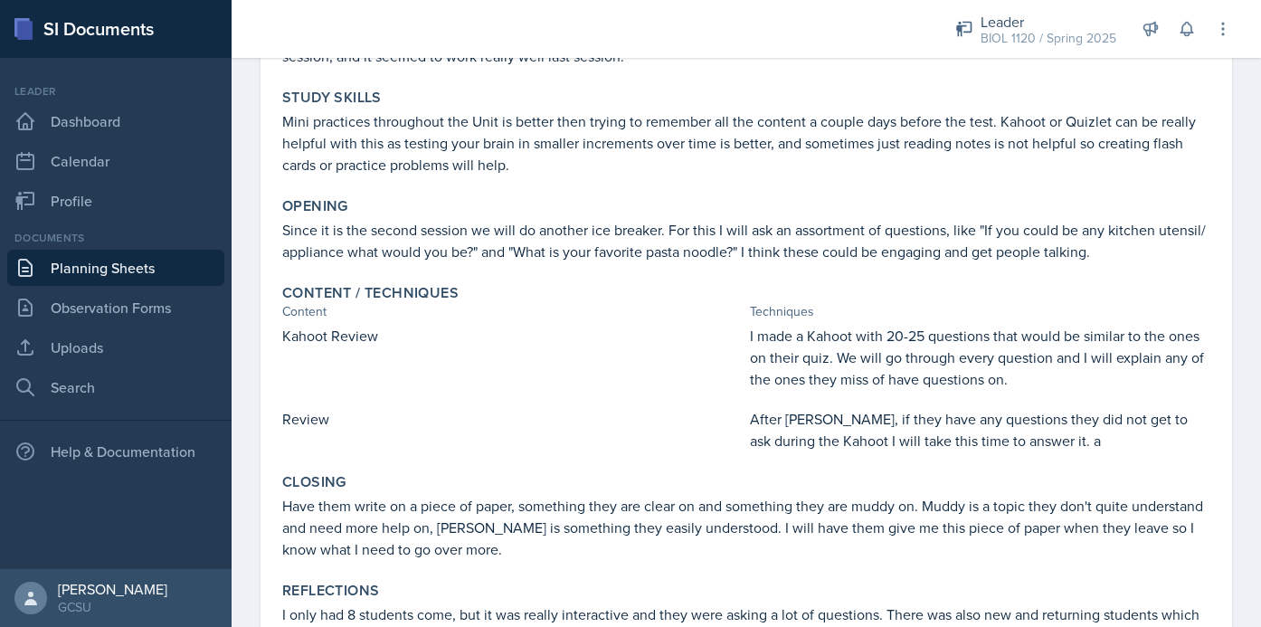
click at [98, 273] on link "Planning Sheets" at bounding box center [115, 268] width 217 height 36
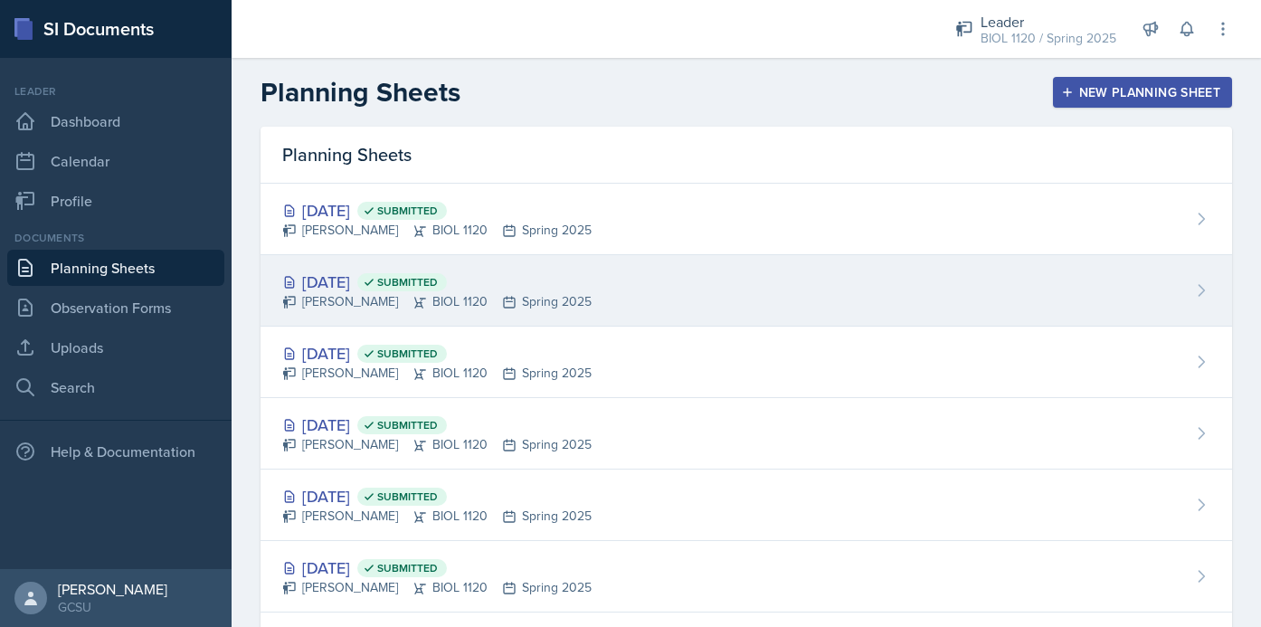
click at [547, 299] on div "[PERSON_NAME] BIOL 1120 Spring 2025" at bounding box center [436, 301] width 309 height 19
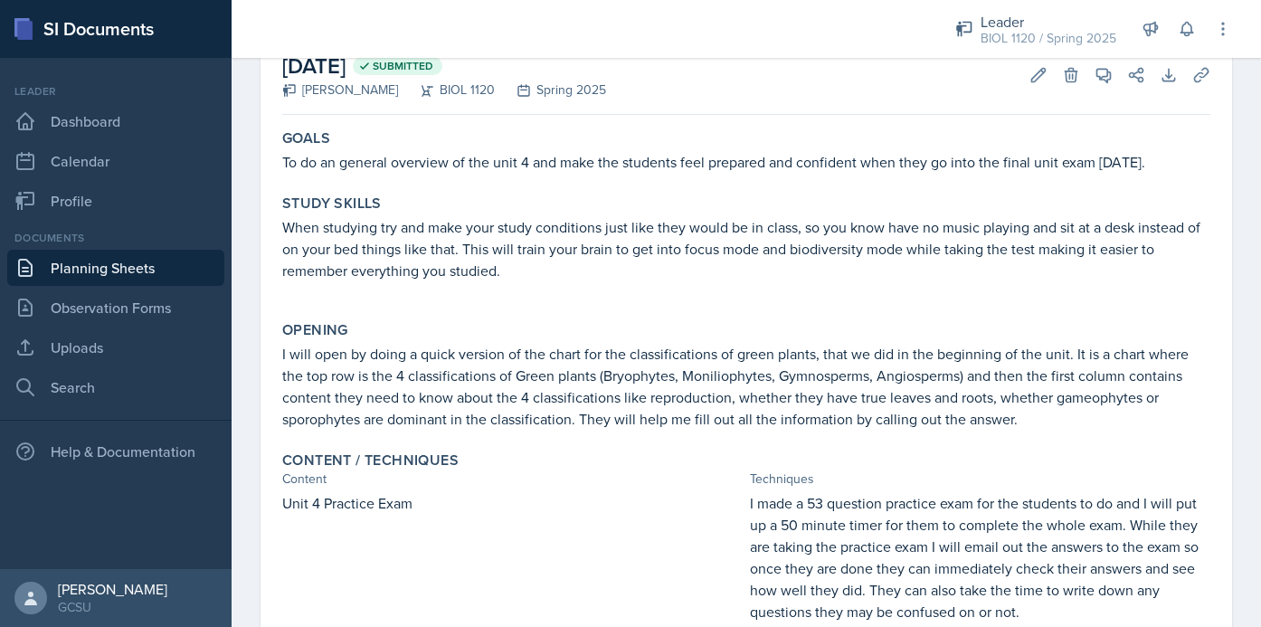
scroll to position [109, 0]
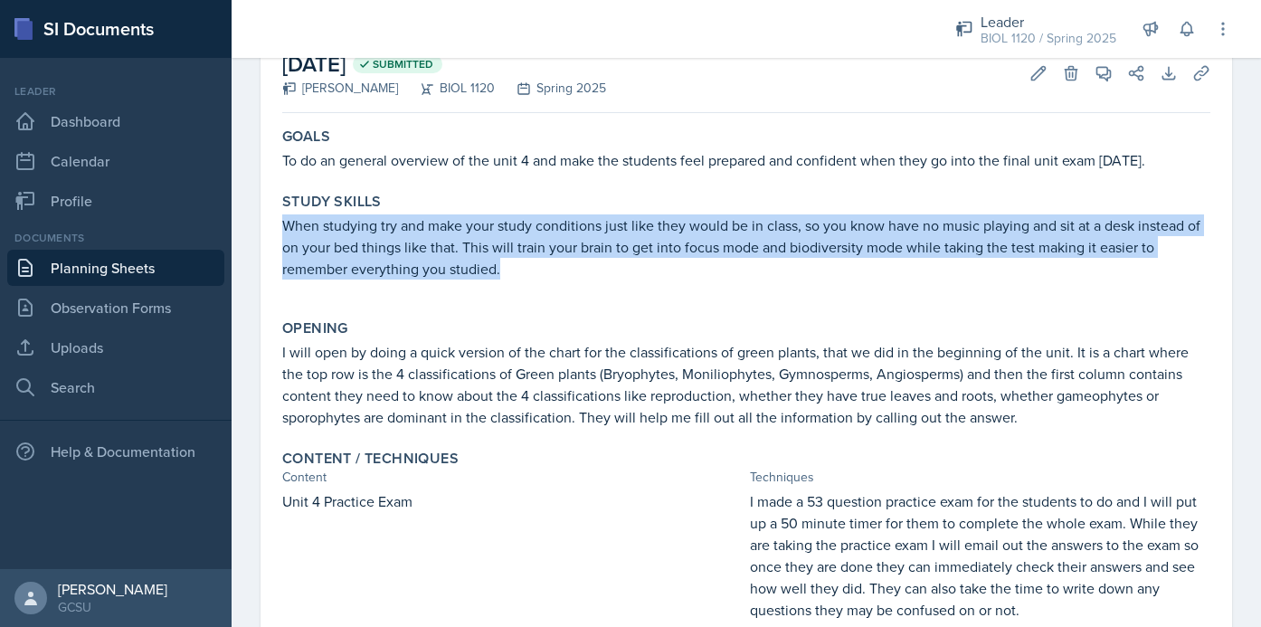
drag, startPoint x: 283, startPoint y: 223, endPoint x: 554, endPoint y: 295, distance: 279.8
click at [554, 295] on div "When studying try and make your study conditions just like they would be in cla…" at bounding box center [746, 255] width 928 height 83
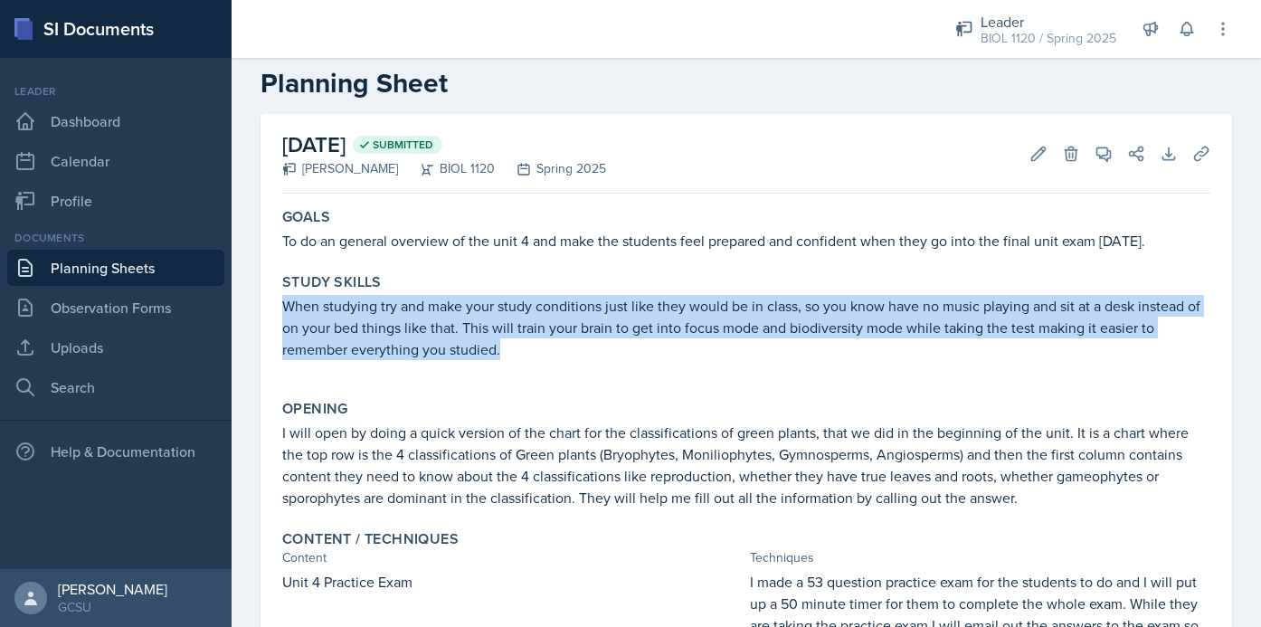
scroll to position [0, 0]
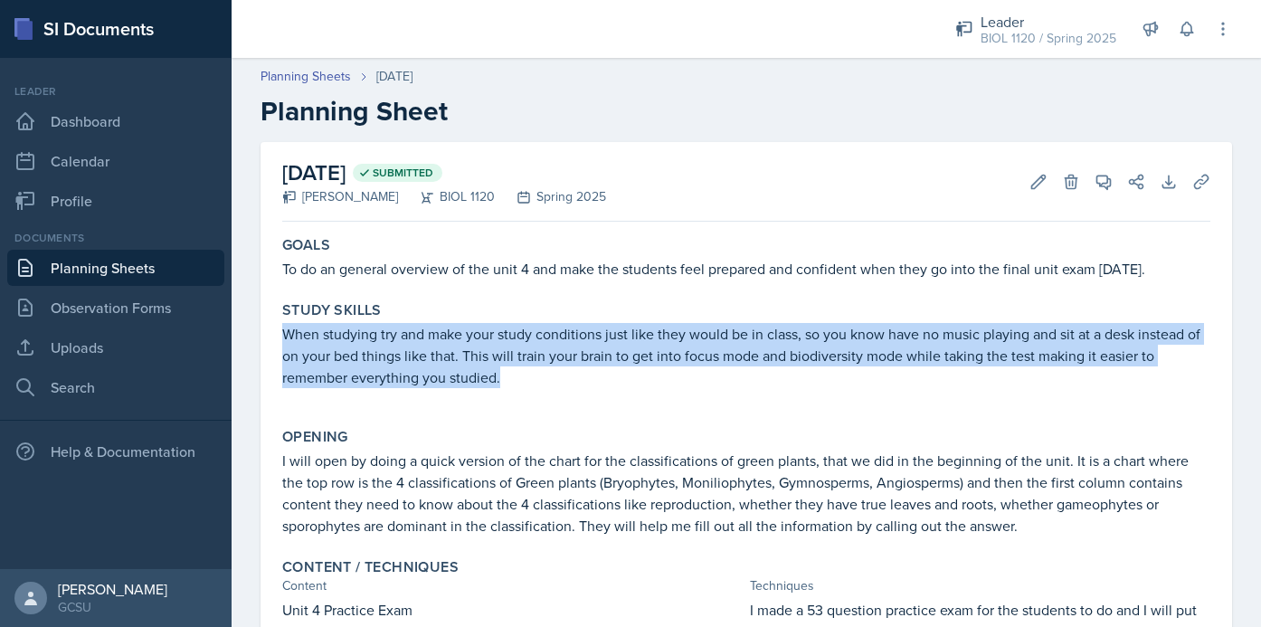
click at [122, 271] on link "Planning Sheets" at bounding box center [115, 268] width 217 height 36
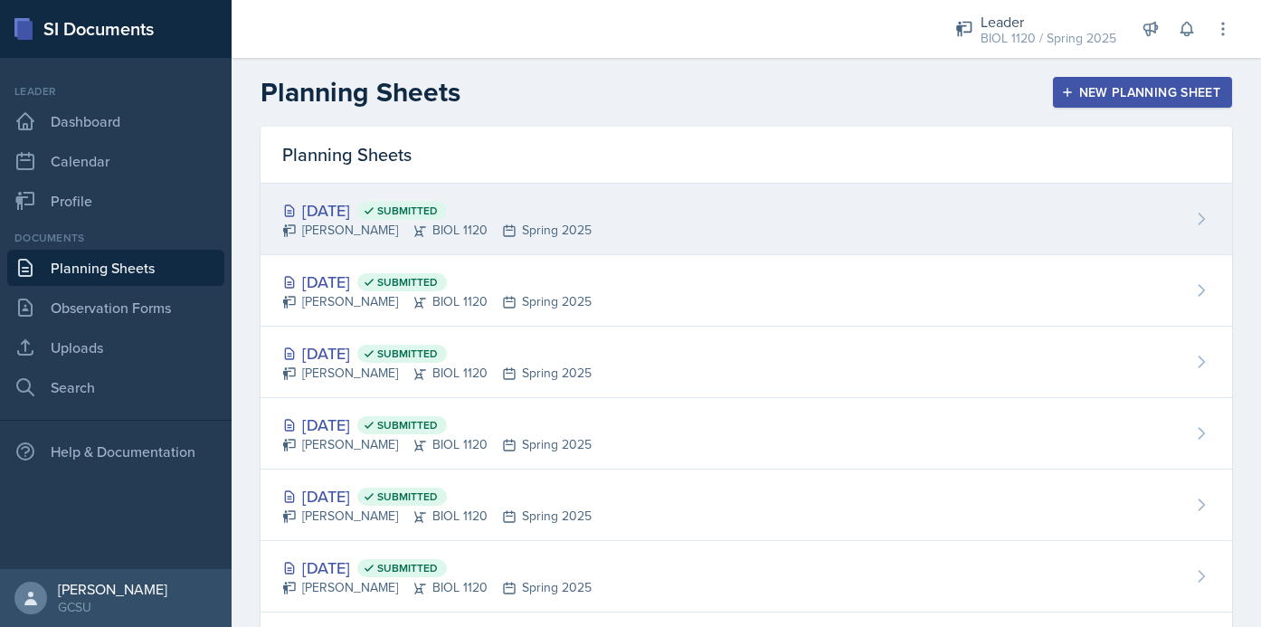
click at [531, 194] on div "Aug 25th, 2025 Submitted Emma Emmil BIOL 1120 Spring 2025" at bounding box center [747, 219] width 972 height 71
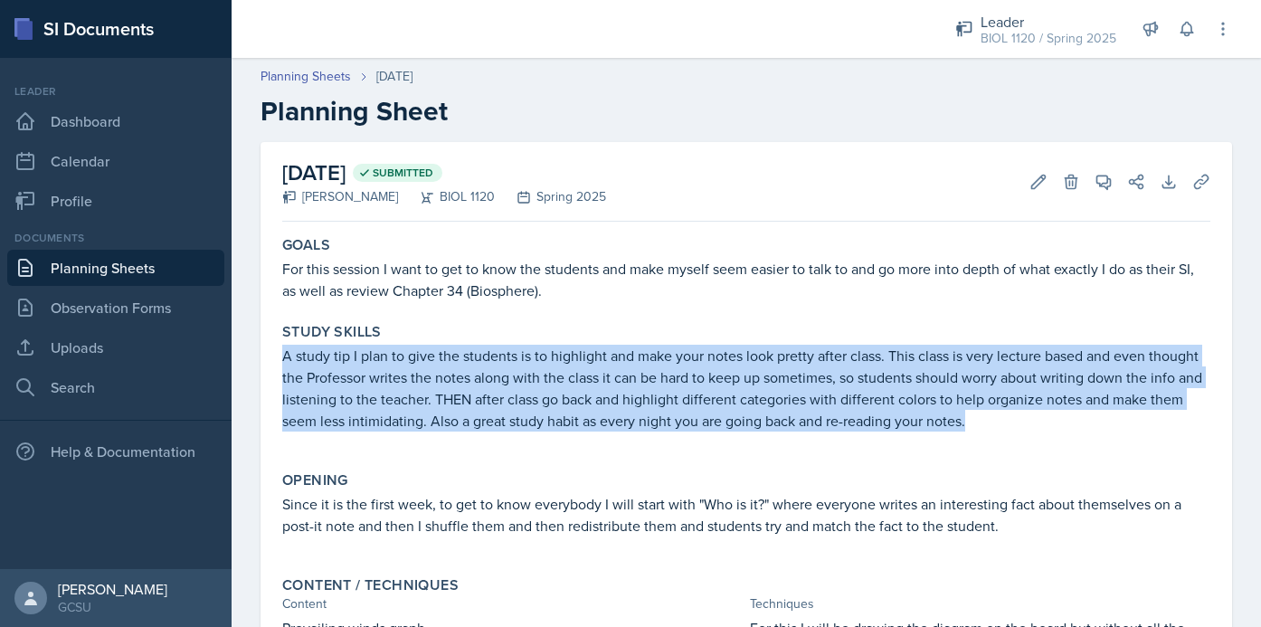
drag, startPoint x: 281, startPoint y: 356, endPoint x: 1049, endPoint y: 452, distance: 773.2
click at [1049, 452] on div "Study Skills A study tip I plan to give the students is to highlight and make y…" at bounding box center [746, 386] width 943 height 141
copy p "A study tip I plan to give the students is to highlight and make your notes loo…"
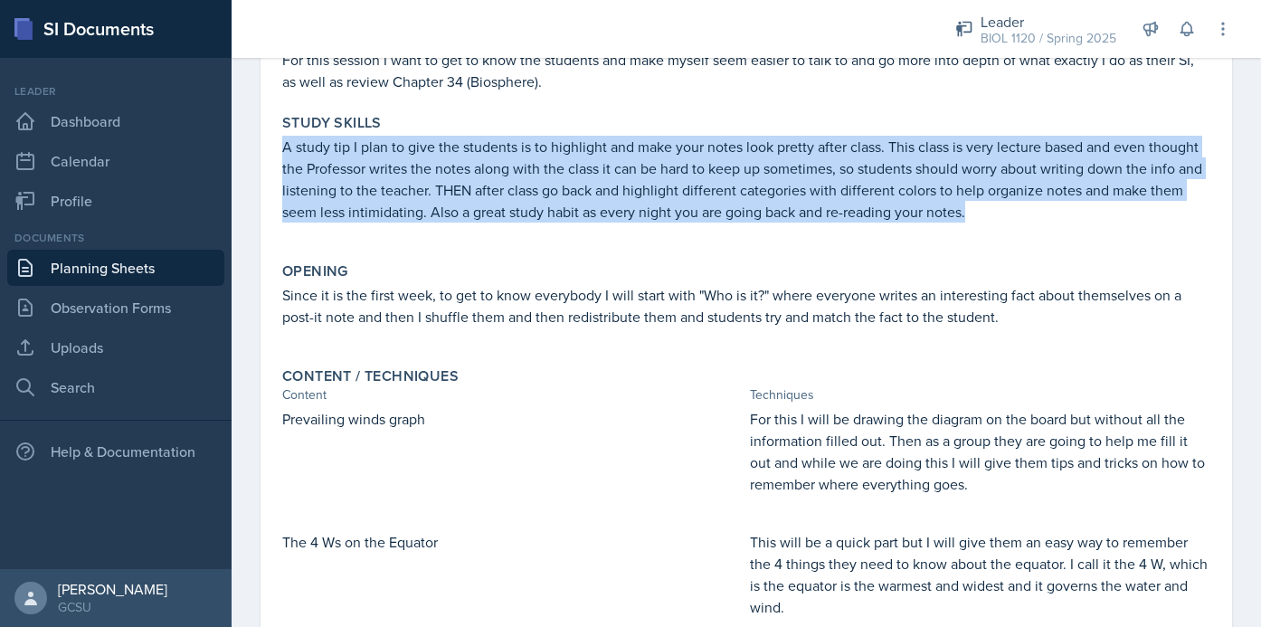
scroll to position [210, 0]
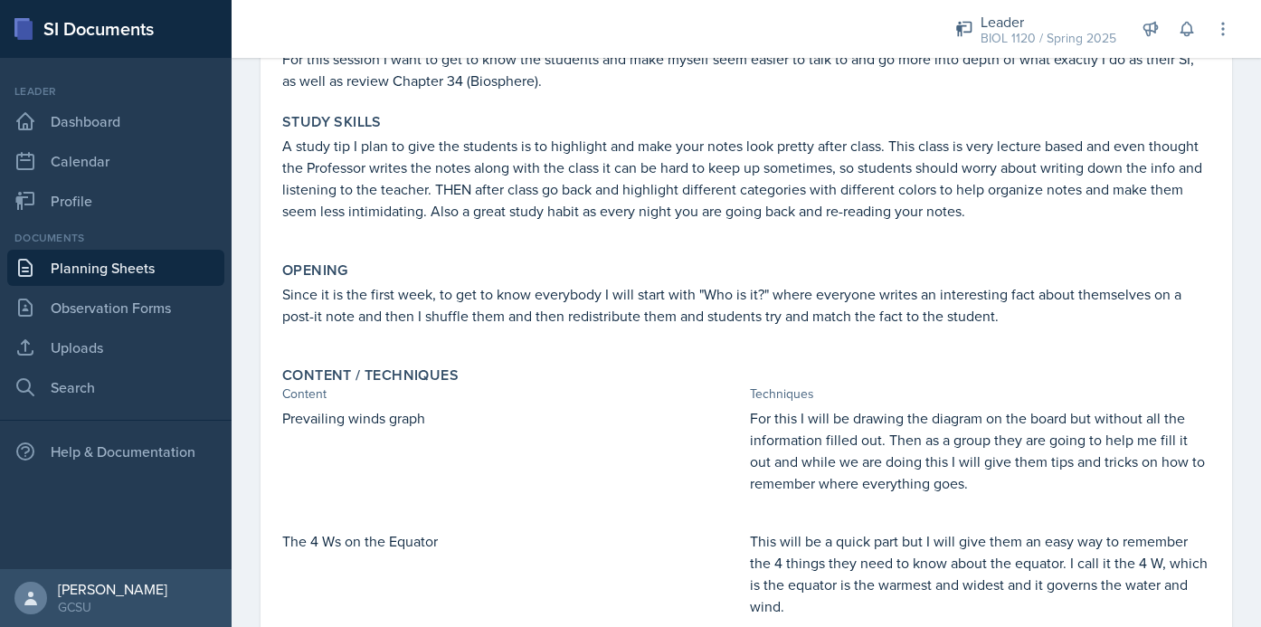
click at [434, 321] on p "Since it is the first week, to get to know everybody I will start with "Who is …" at bounding box center [746, 304] width 928 height 43
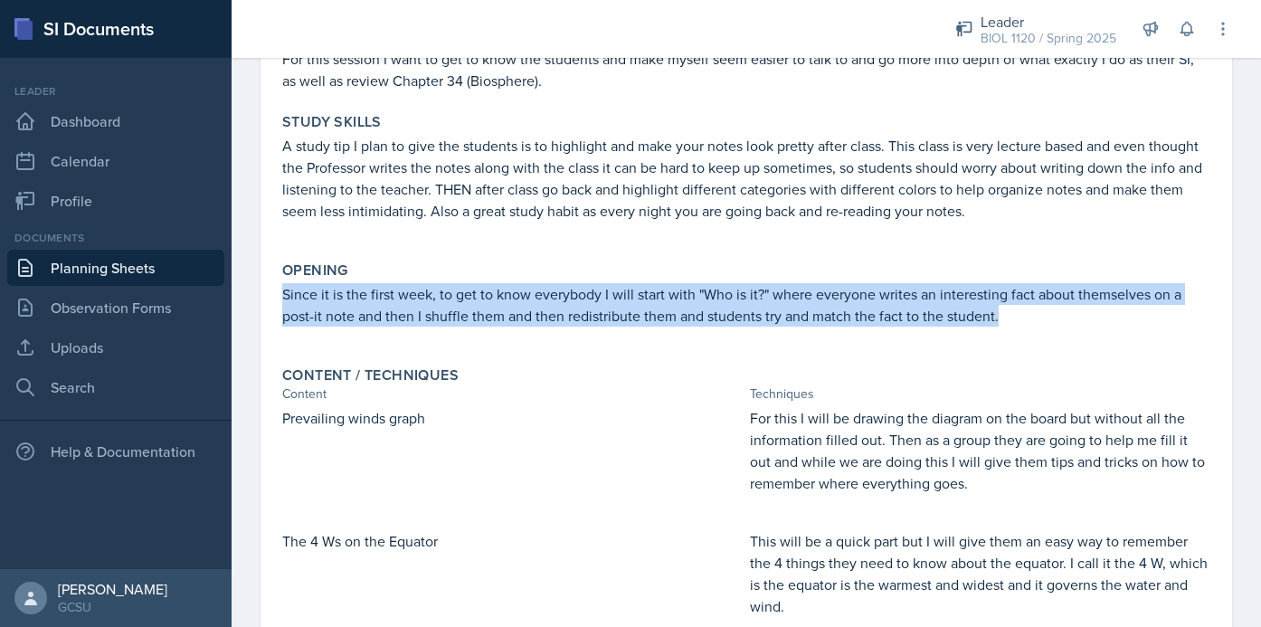
drag, startPoint x: 282, startPoint y: 296, endPoint x: 1053, endPoint y: 350, distance: 772.7
click at [1053, 350] on div "Opening Since it is the first week, to get to know everybody I will start with …" at bounding box center [746, 303] width 943 height 98
copy p "Since it is the first week, to get to know everybody I will start with "Who is …"
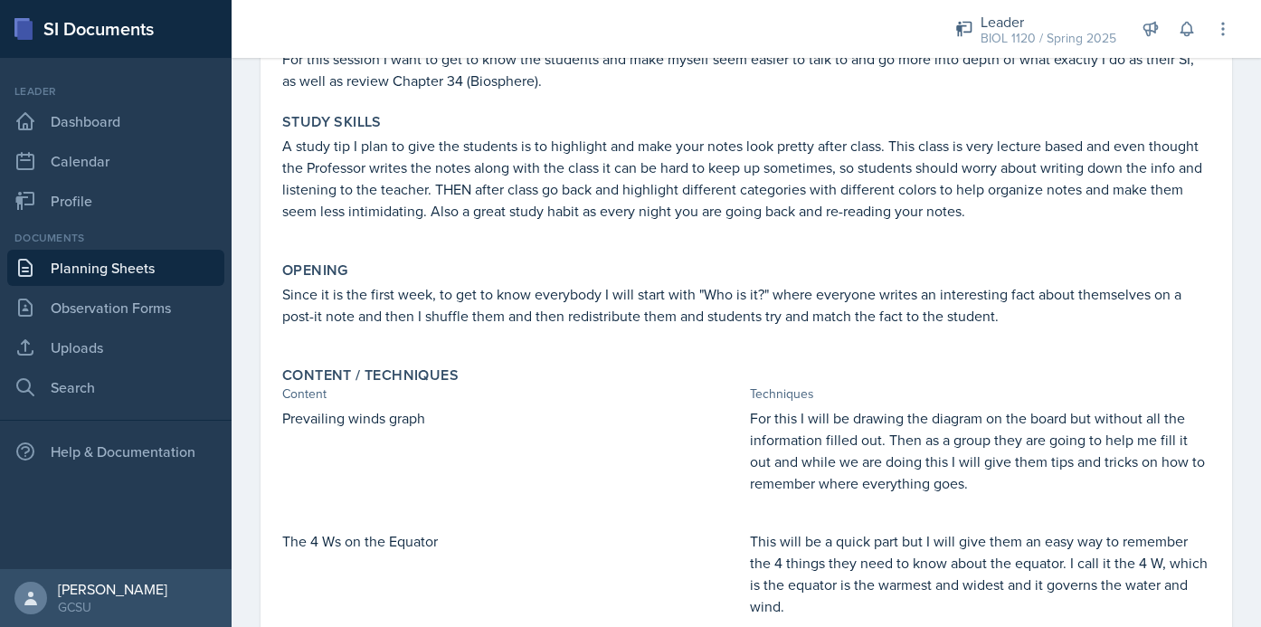
click at [605, 385] on div "Content" at bounding box center [512, 394] width 461 height 19
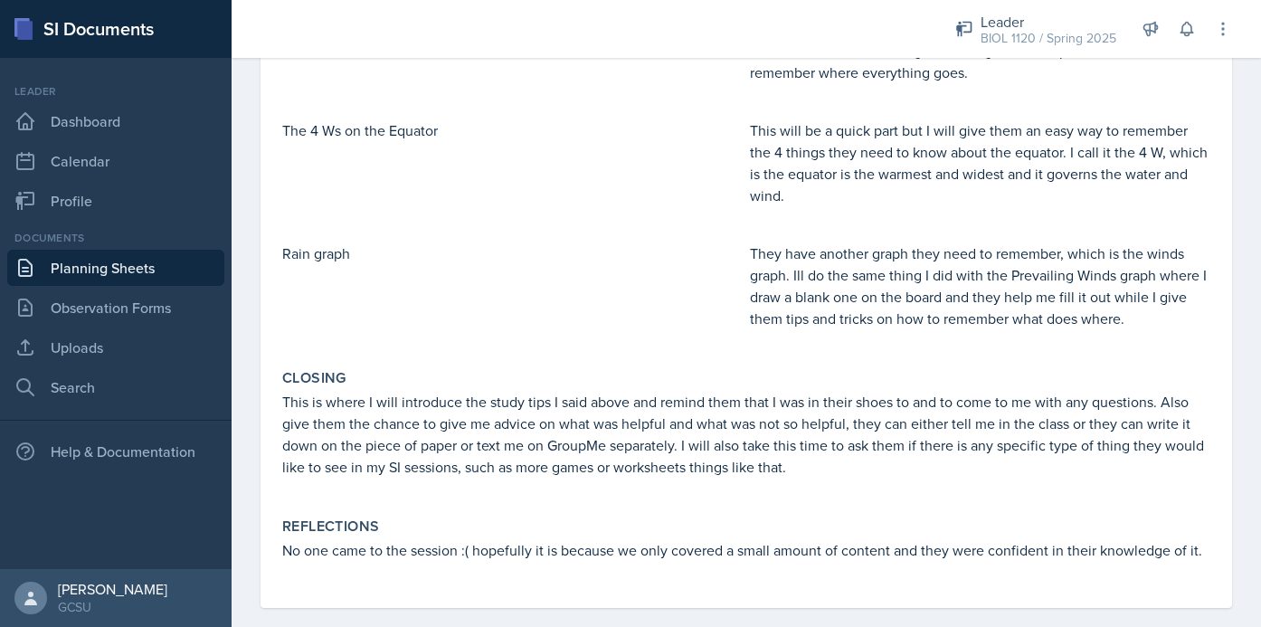
scroll to position [645, 0]
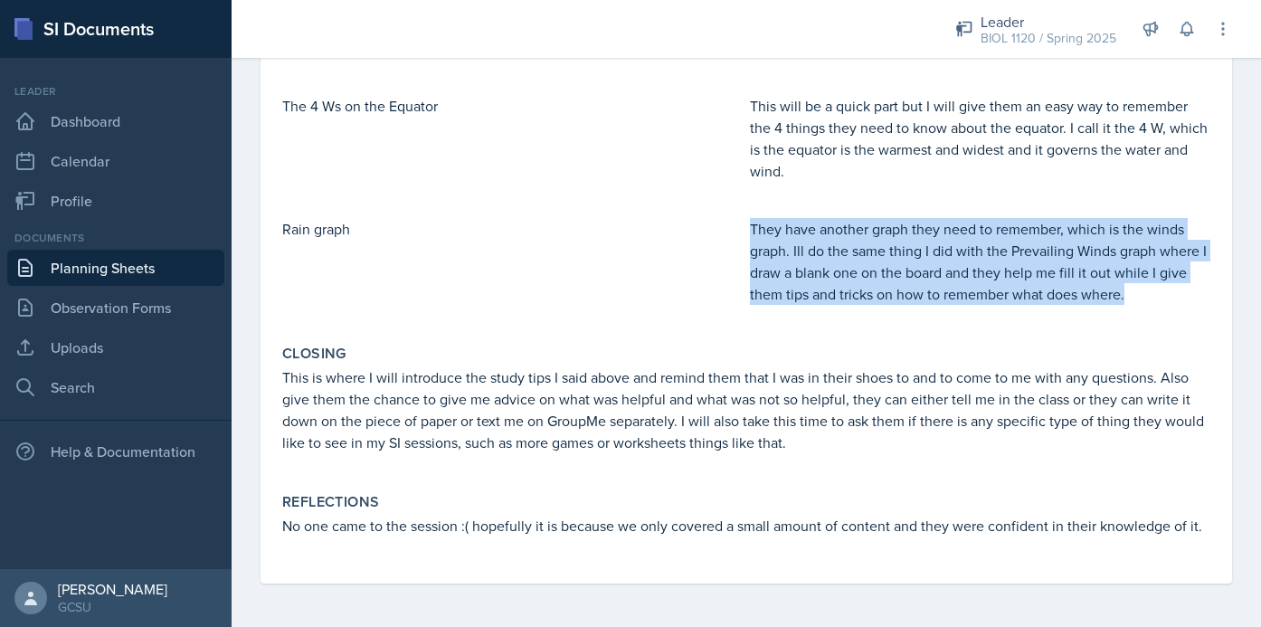
drag, startPoint x: 751, startPoint y: 227, endPoint x: 1139, endPoint y: 301, distance: 395.2
click at [1139, 301] on p "They have another graph they need to remember, which is the winds graph. Ill do…" at bounding box center [980, 261] width 461 height 87
copy p "They have another graph they need to remember, which is the winds graph. Ill do…"
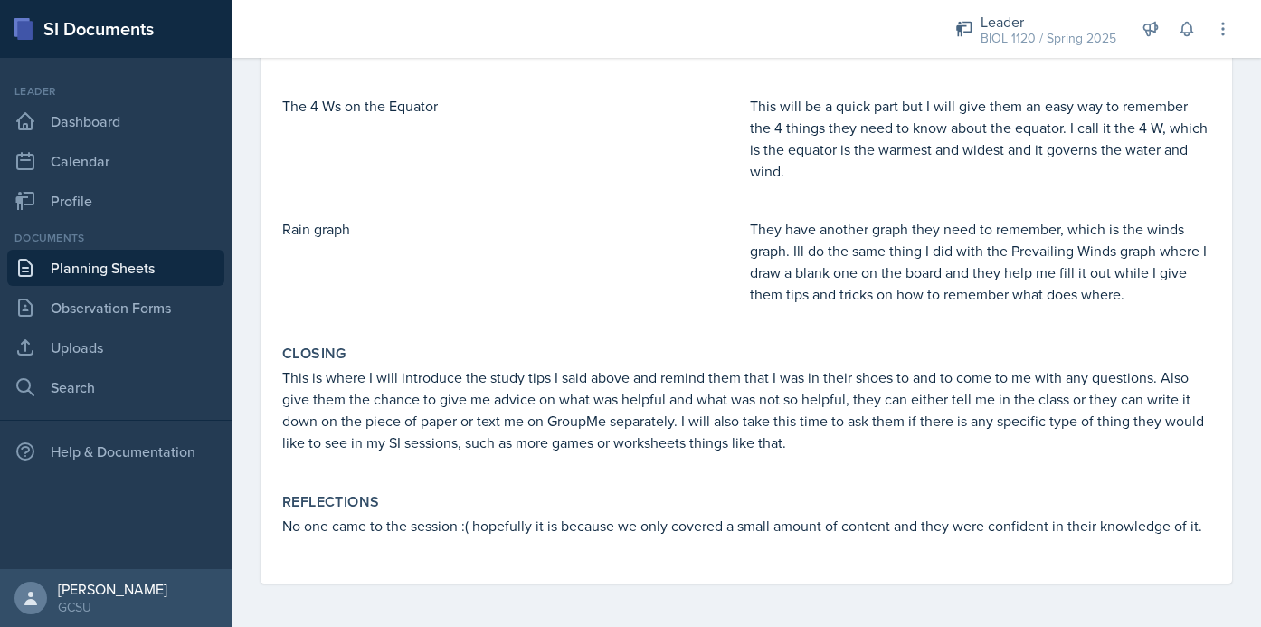
click at [677, 285] on div "Rain graph" at bounding box center [512, 270] width 461 height 105
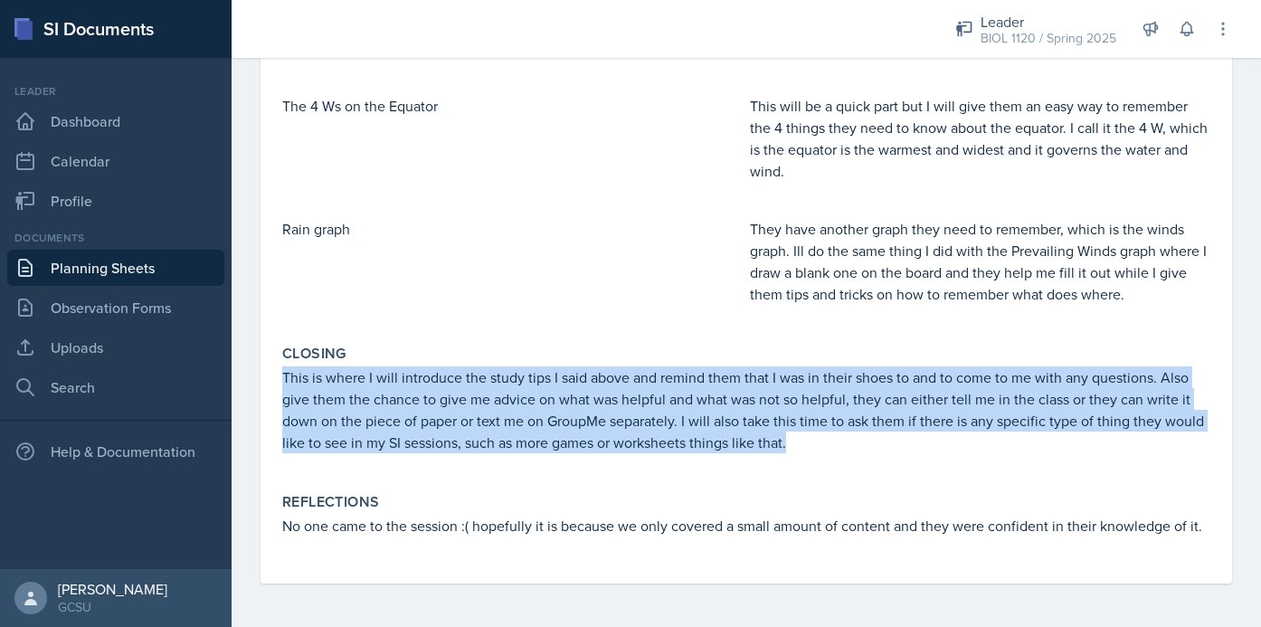
drag, startPoint x: 282, startPoint y: 380, endPoint x: 969, endPoint y: 449, distance: 690.1
click at [969, 449] on p "This is where I will introduce the study tips I said above and remind them that…" at bounding box center [746, 409] width 928 height 87
copy p "This is where I will introduce the study tips I said above and remind them that…"
click at [619, 364] on div "Closing This is where I will introduce the study tips I said above and remind t…" at bounding box center [746, 407] width 943 height 141
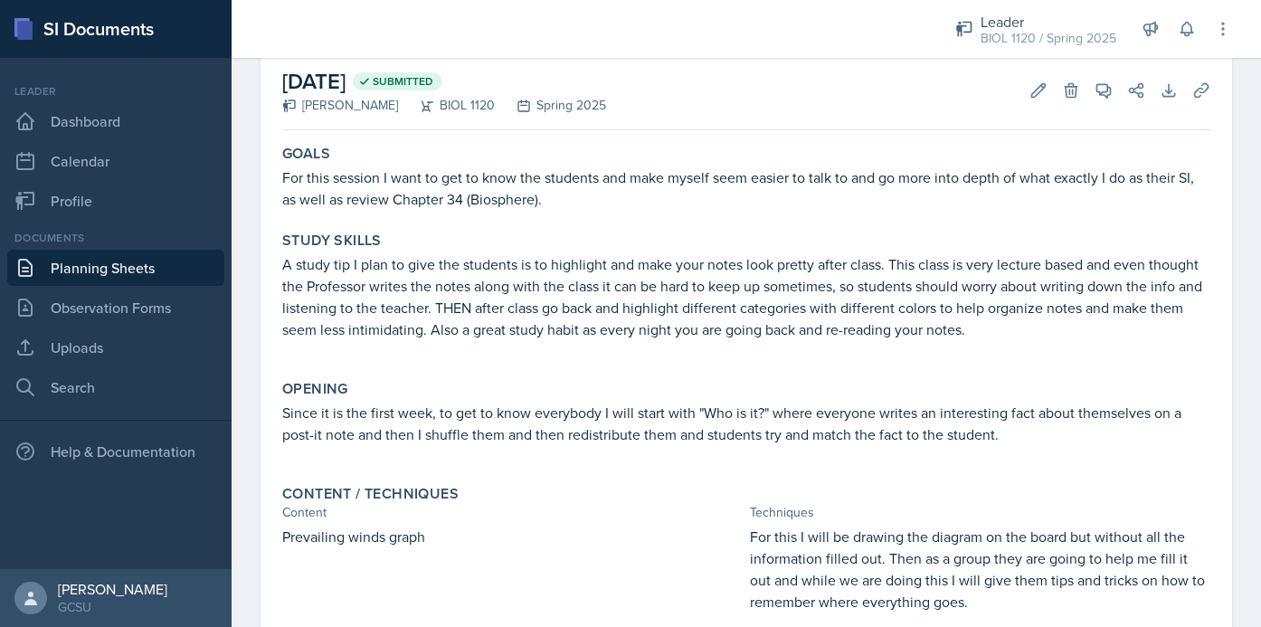
scroll to position [0, 0]
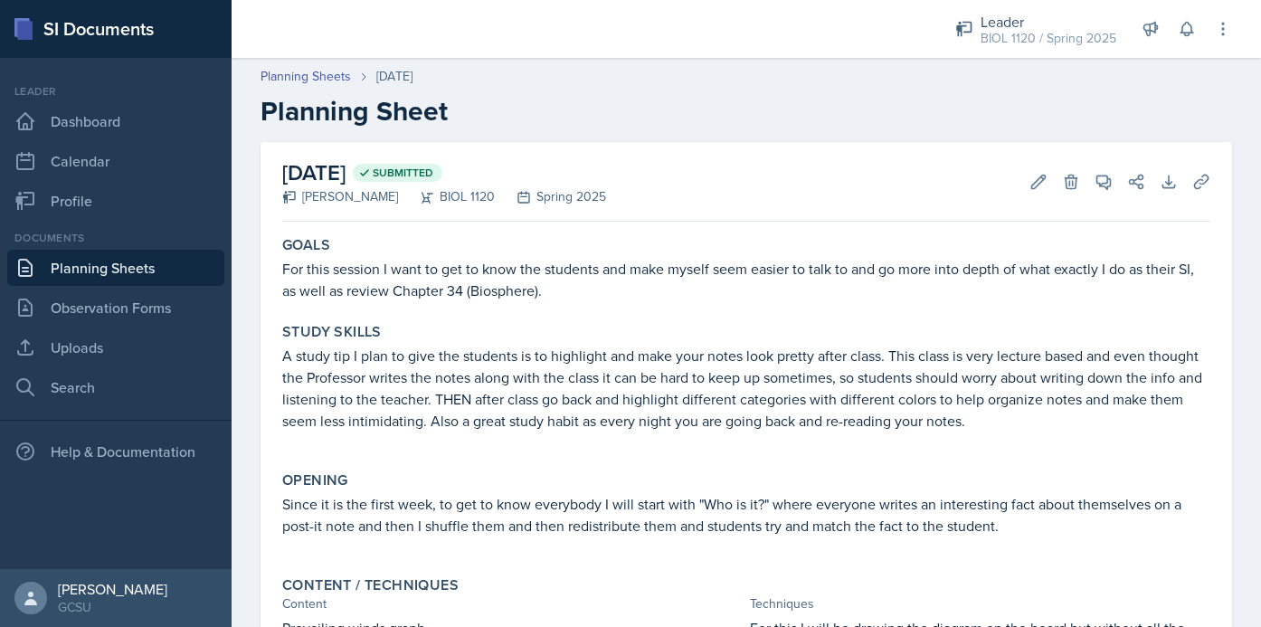
click at [94, 280] on link "Planning Sheets" at bounding box center [115, 268] width 217 height 36
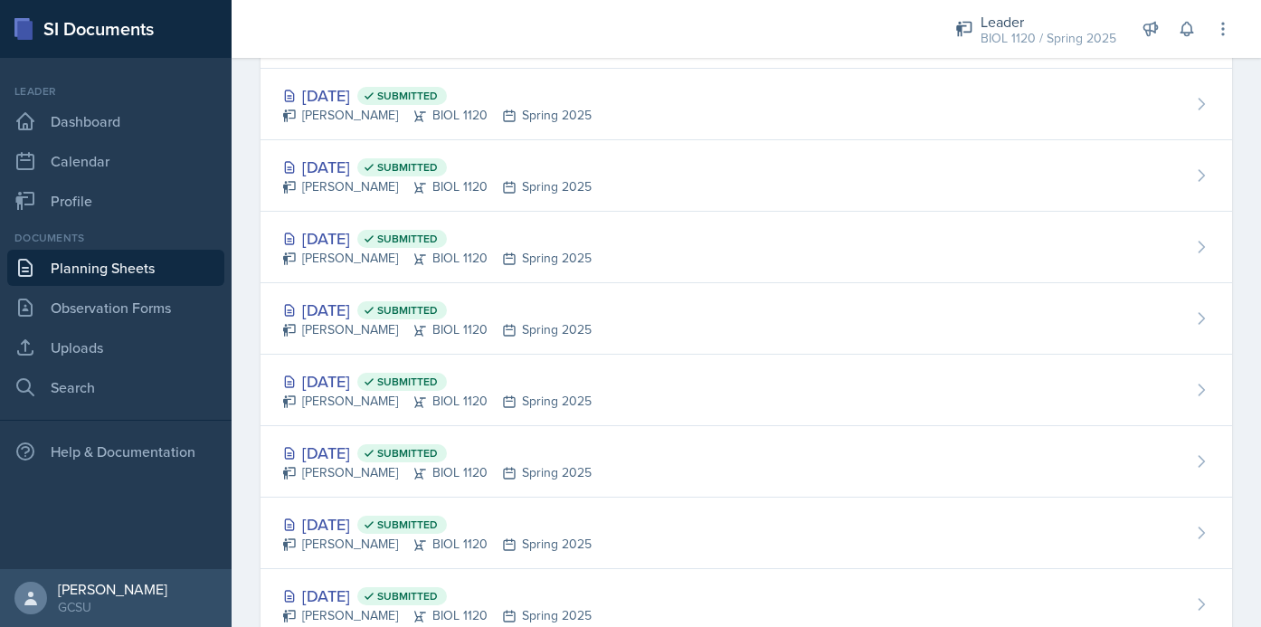
scroll to position [3173, 0]
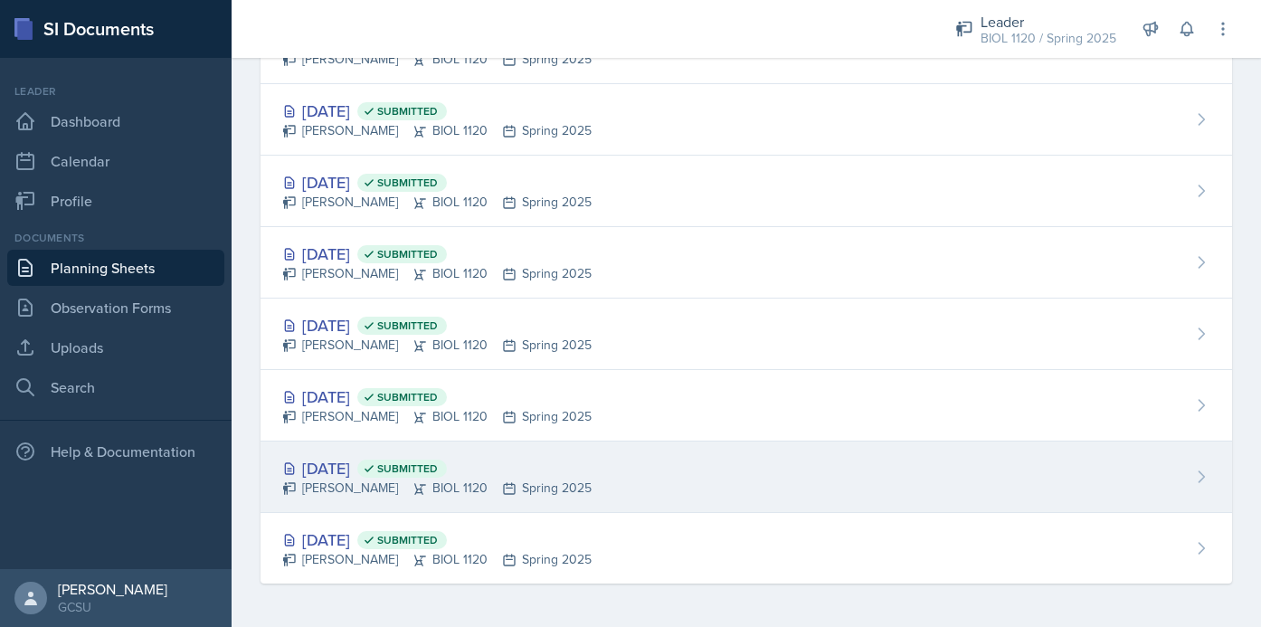
click at [630, 489] on div "Aug 29th, 2024 Submitted Emma Emmil BIOL 1120 Spring 2025" at bounding box center [747, 477] width 972 height 71
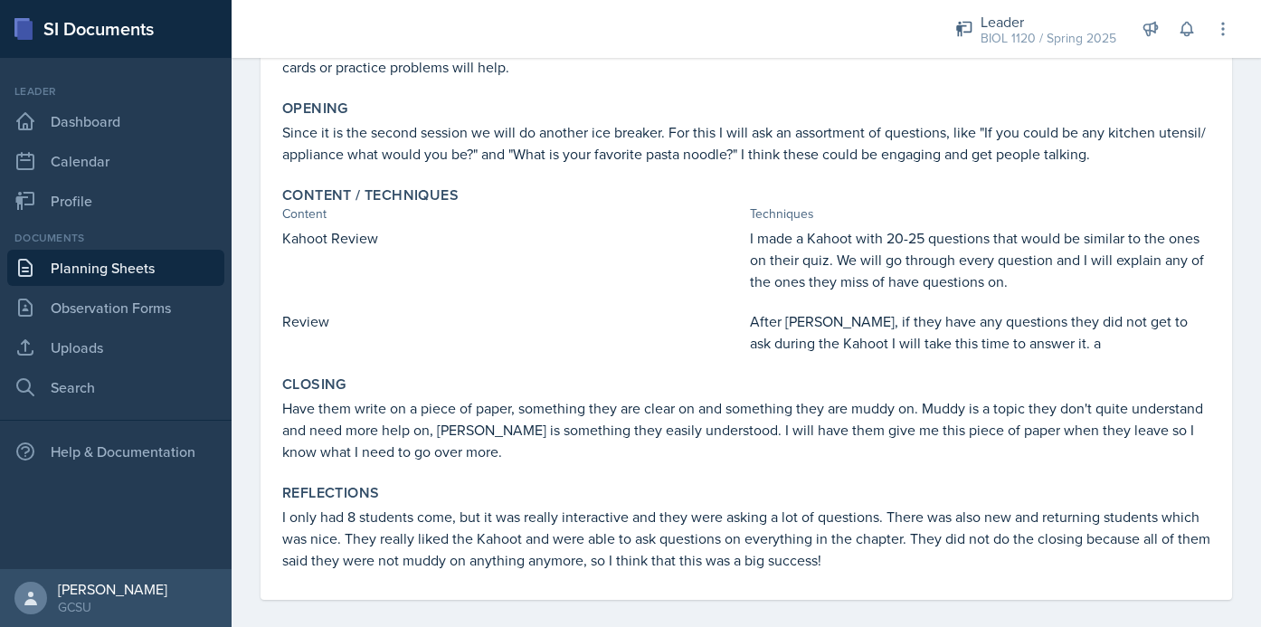
scroll to position [348, 0]
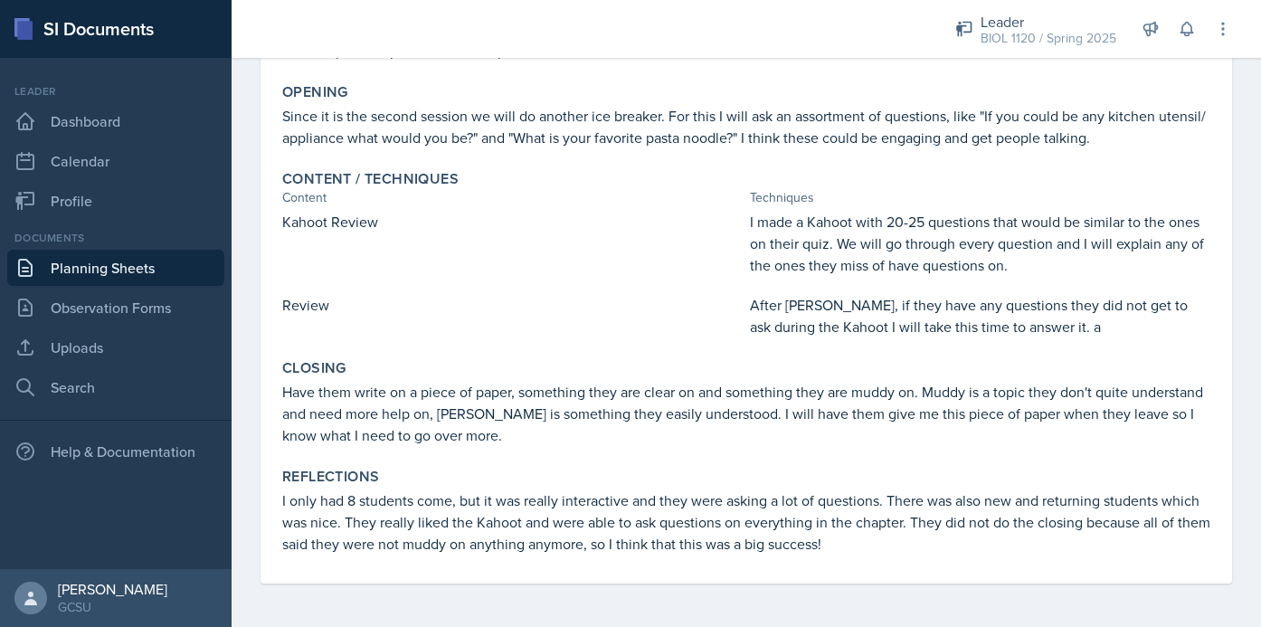
click at [174, 264] on link "Planning Sheets" at bounding box center [115, 268] width 217 height 36
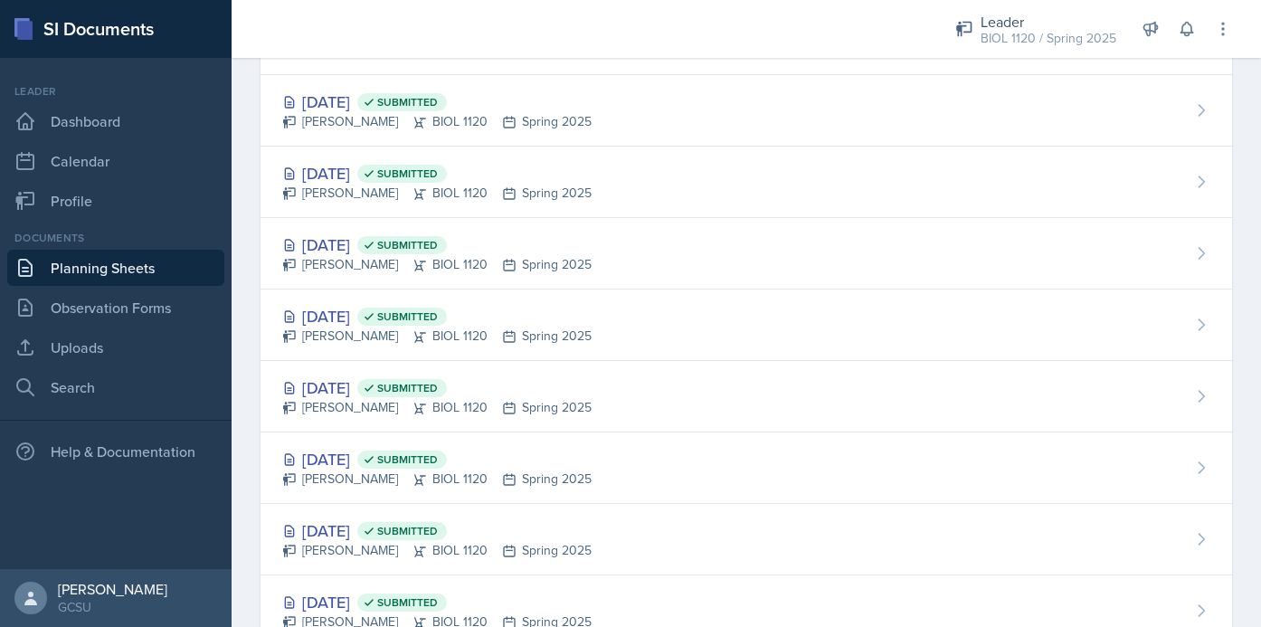
scroll to position [1543, 0]
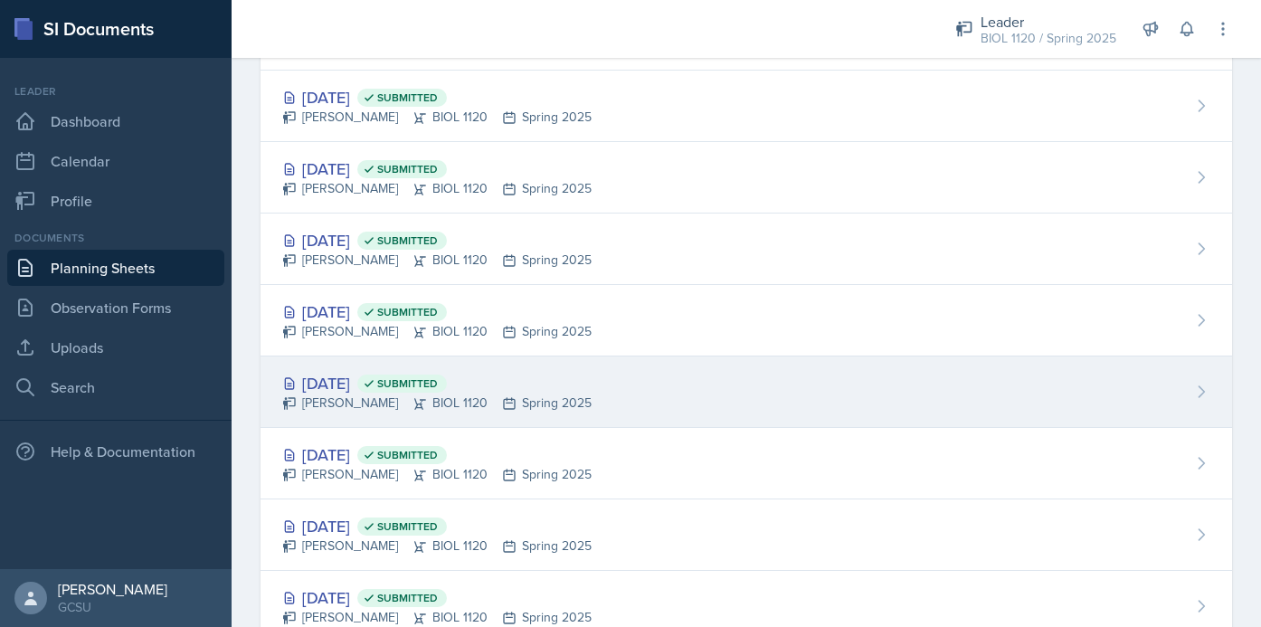
click at [615, 394] on div "Jan 28th, 2025 Submitted Emma Emmil BIOL 1120 Spring 2025" at bounding box center [747, 391] width 972 height 71
